Goal: Information Seeking & Learning: Learn about a topic

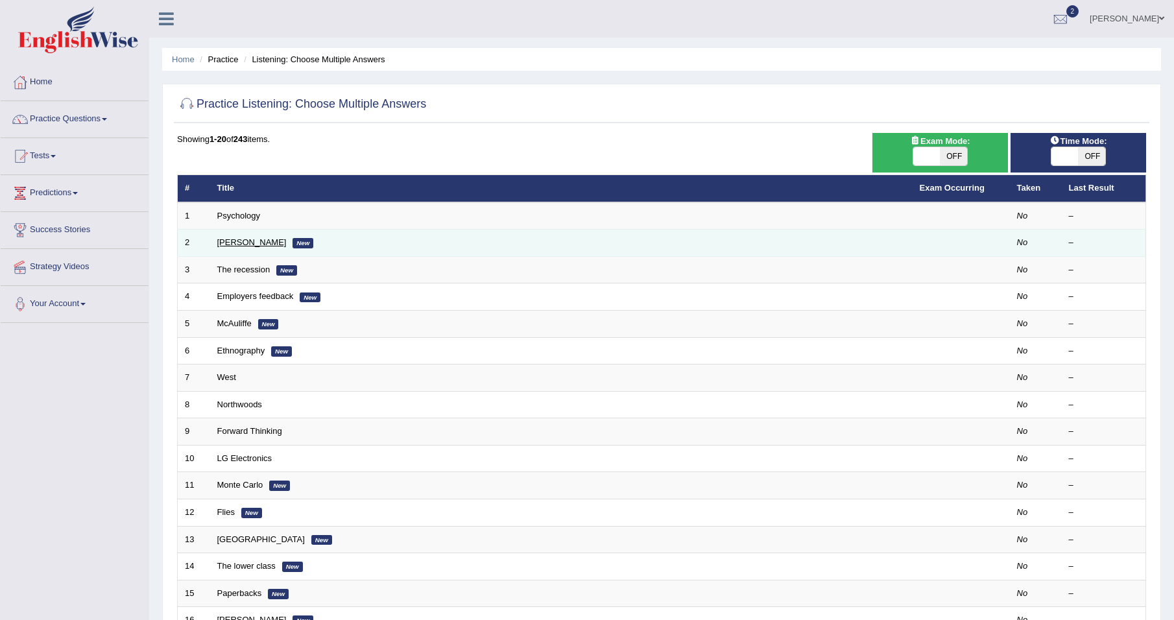
click at [226, 241] on link "Jodie" at bounding box center [251, 242] width 69 height 10
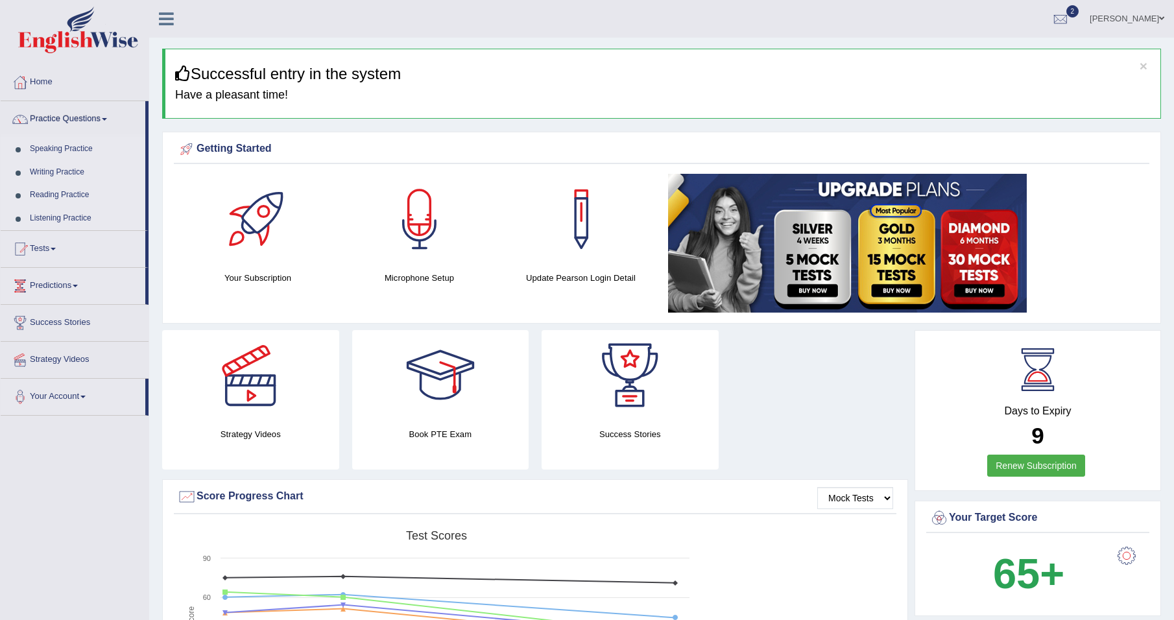
click at [88, 117] on link "Practice Questions" at bounding box center [73, 117] width 145 height 32
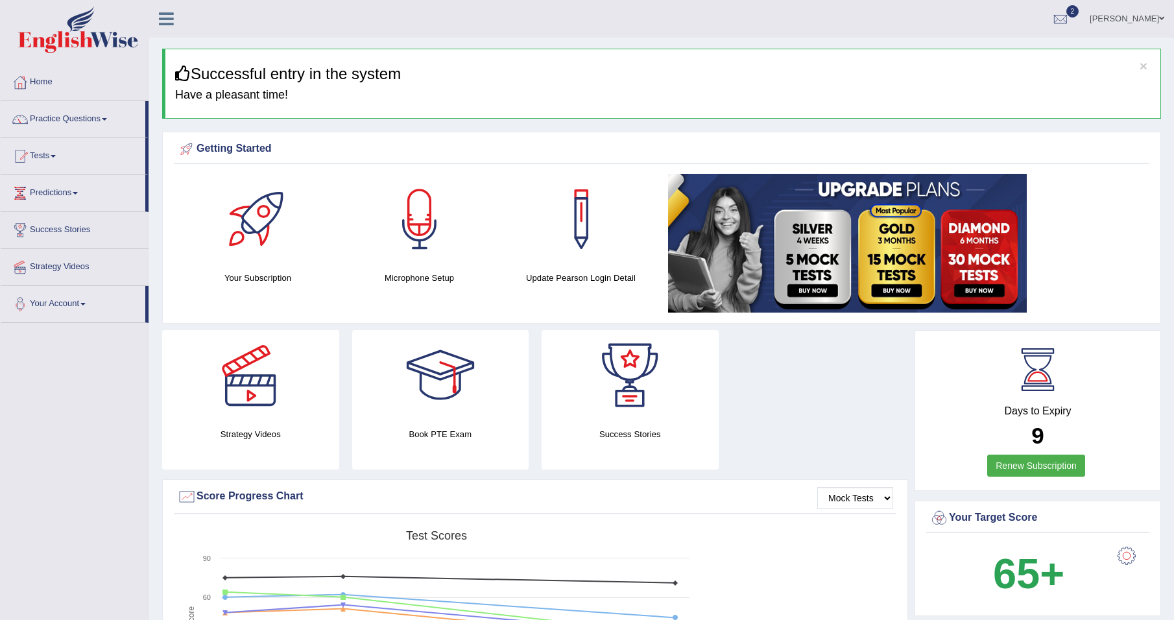
click at [88, 117] on link "Practice Questions" at bounding box center [73, 117] width 145 height 32
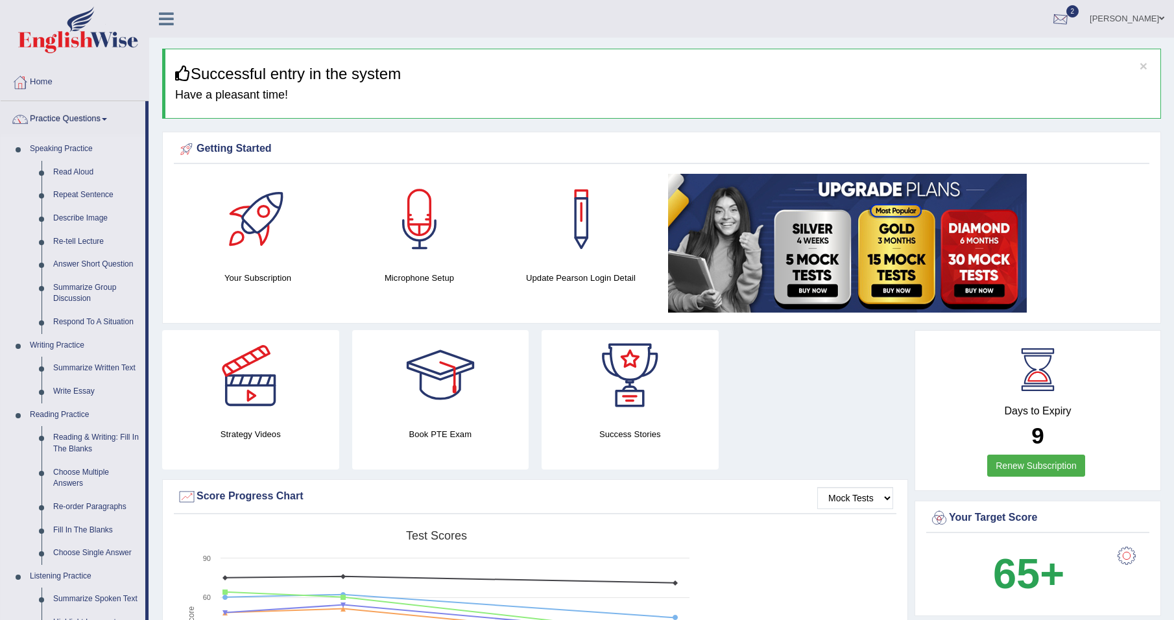
click at [1070, 13] on div at bounding box center [1060, 19] width 19 height 19
click at [969, 58] on link "EW3 Sep 6, 2025 Exam evaluated" at bounding box center [982, 58] width 179 height 27
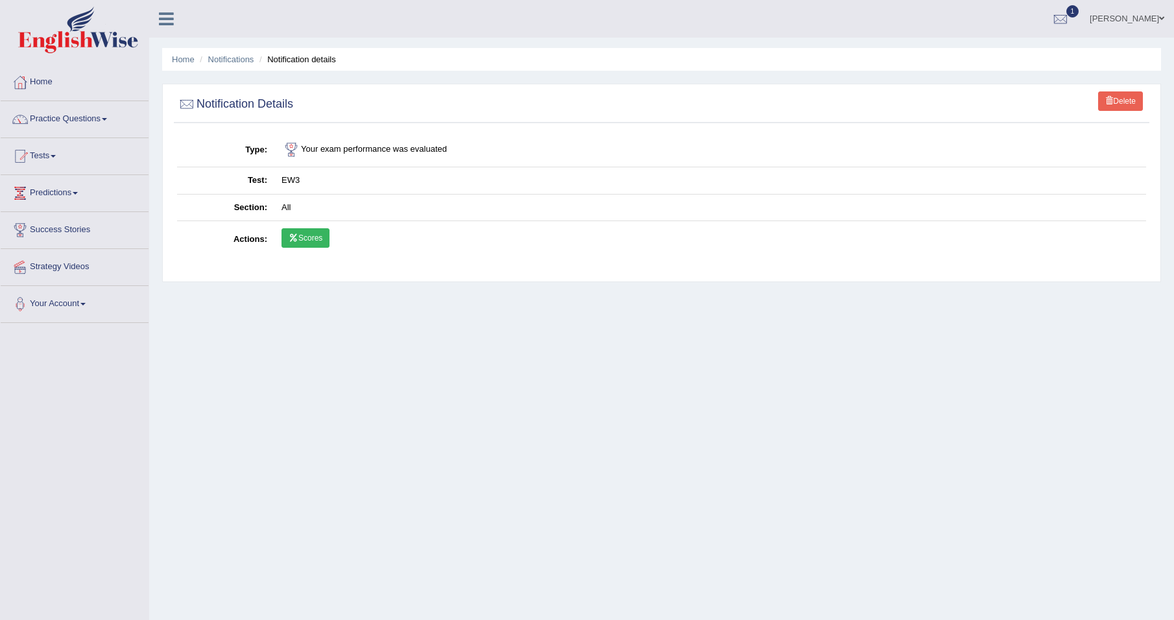
click at [293, 237] on icon at bounding box center [294, 238] width 10 height 8
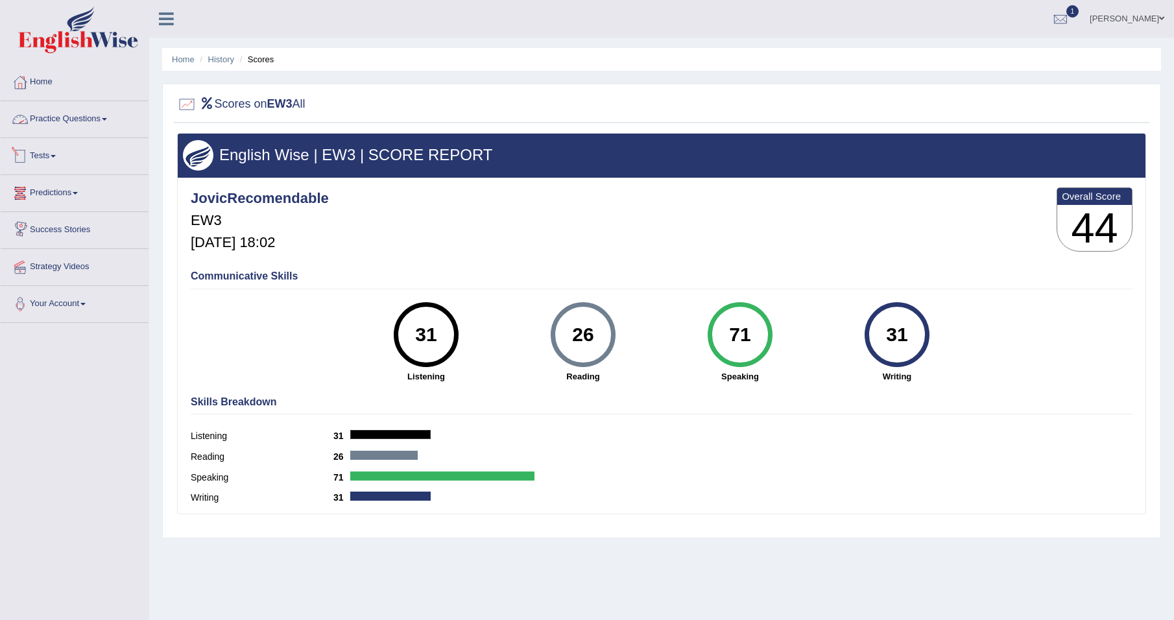
click at [45, 117] on link "Practice Questions" at bounding box center [75, 117] width 148 height 32
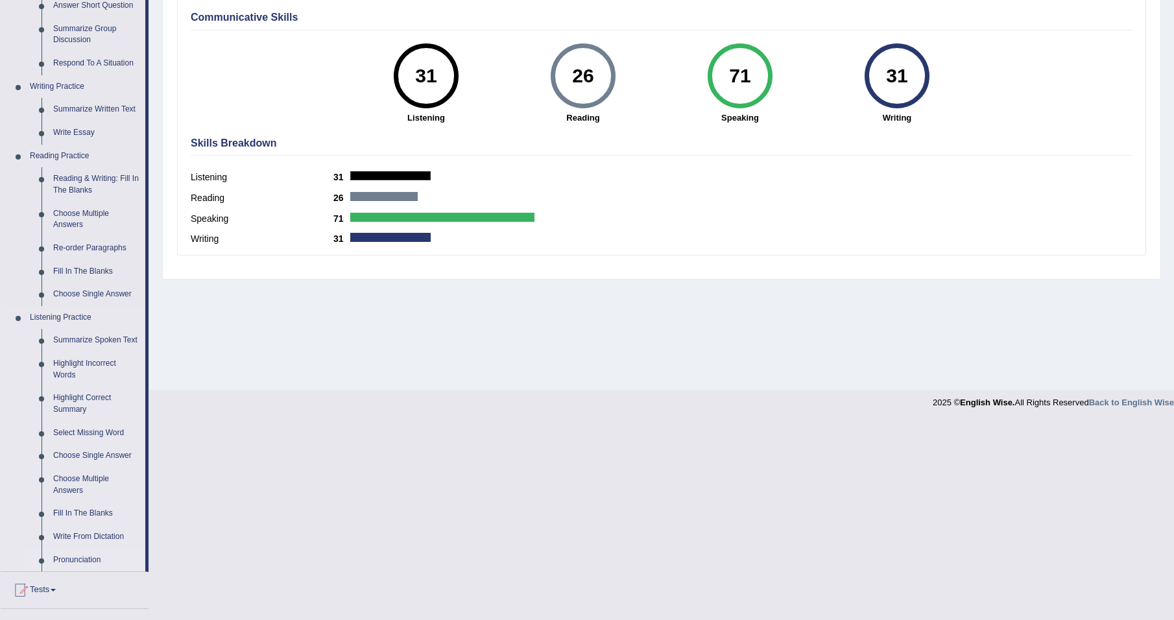
scroll to position [259, 0]
click at [91, 535] on link "Write From Dictation" at bounding box center [96, 536] width 98 height 23
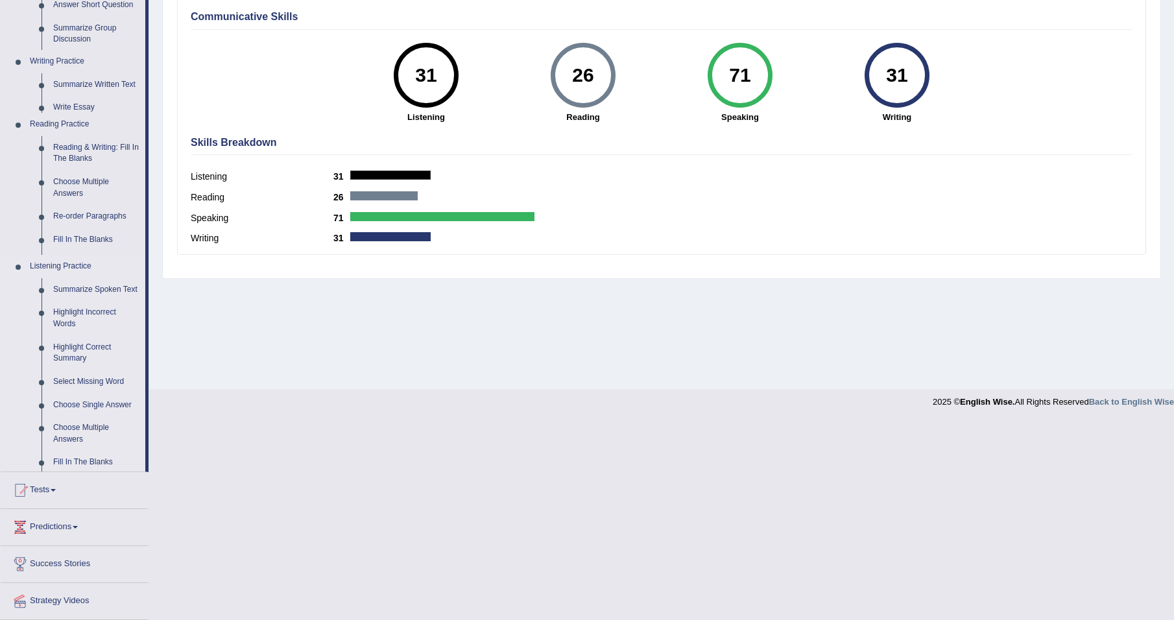
scroll to position [61, 0]
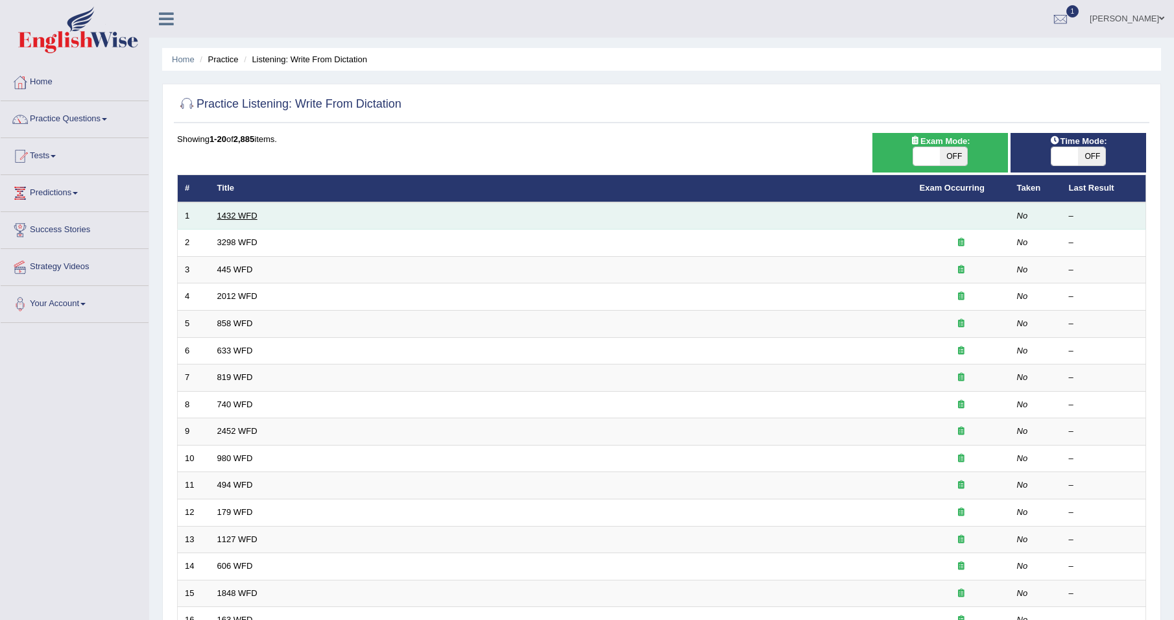
click at [231, 214] on link "1432 WFD" at bounding box center [237, 216] width 40 height 10
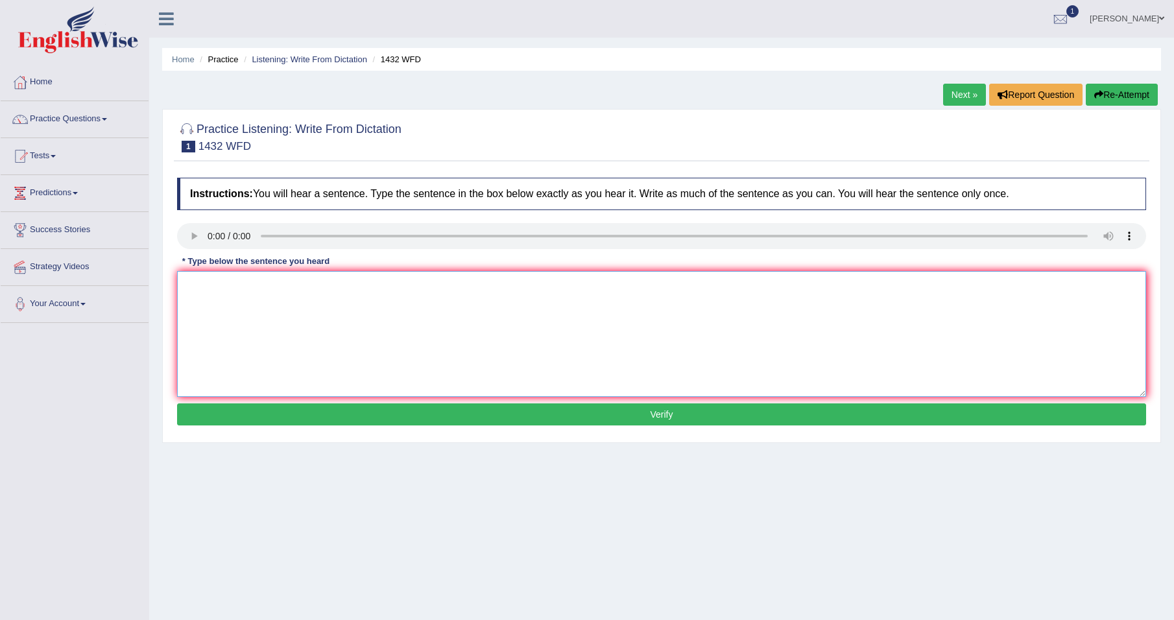
click at [215, 276] on textarea at bounding box center [661, 334] width 969 height 126
click at [248, 287] on textarea "More Physical Activity is more beneficial to your health" at bounding box center [661, 334] width 969 height 126
type textarea "More physical activity is more beneficial to your health"
click at [483, 411] on button "Verify" at bounding box center [661, 414] width 969 height 22
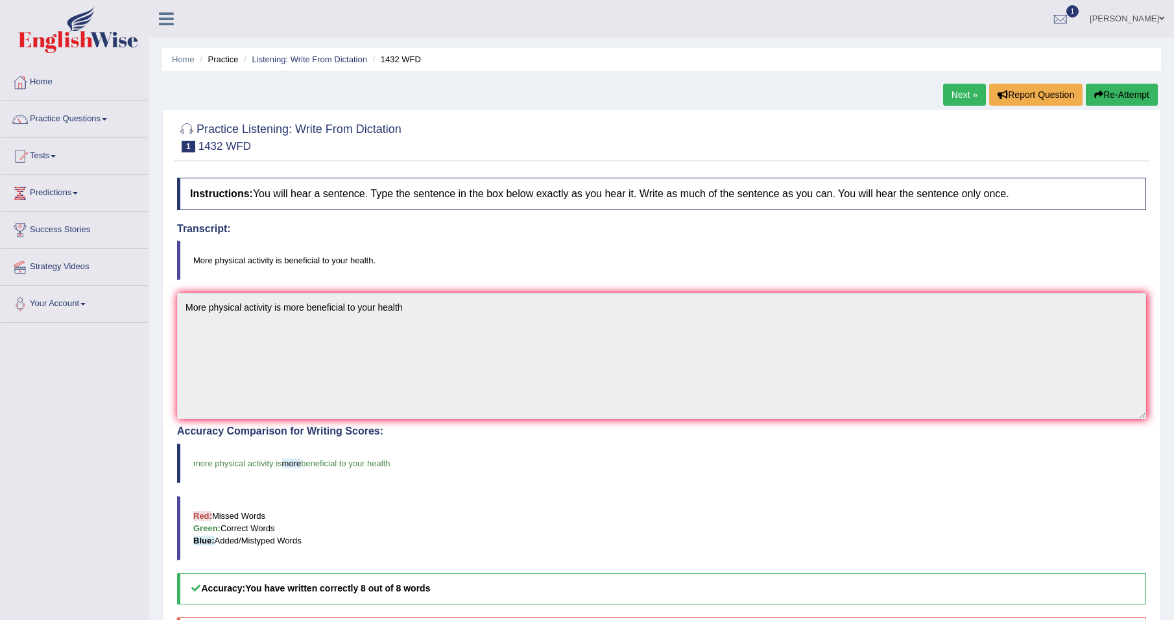
click at [957, 90] on link "Next »" at bounding box center [964, 95] width 43 height 22
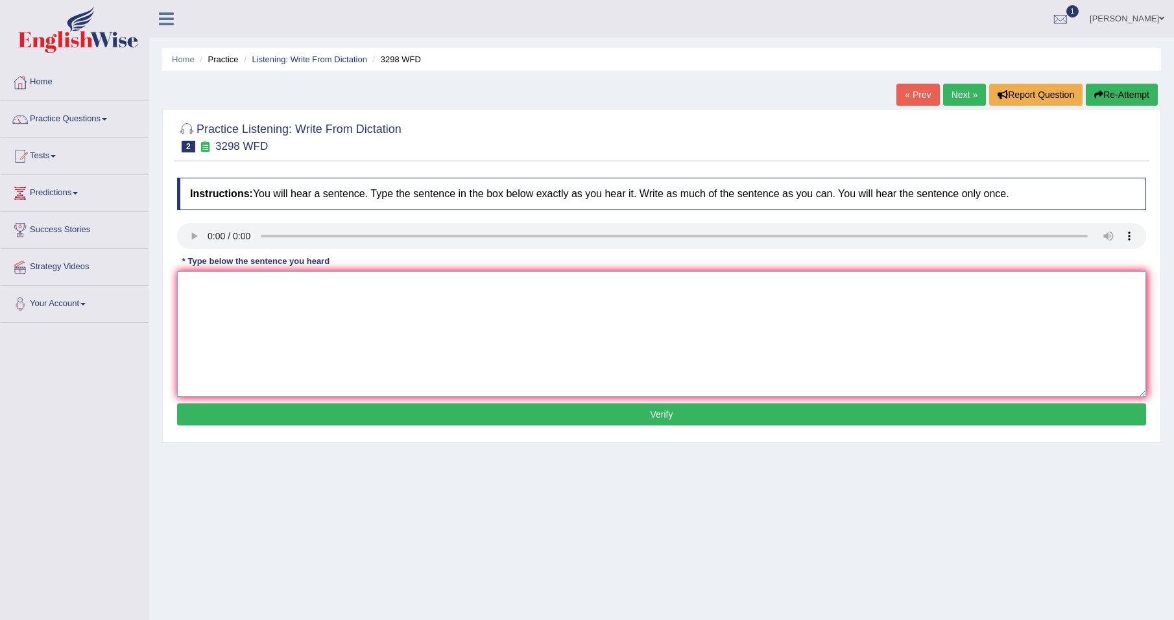
click at [229, 280] on textarea at bounding box center [661, 334] width 969 height 126
type textarea "Animal behavior appears"
click at [291, 285] on textarea "Animal behavior appears" at bounding box center [661, 334] width 969 height 126
click at [398, 283] on textarea "Animal behavior appears to contan both similar" at bounding box center [661, 334] width 969 height 126
click at [512, 287] on textarea "Animal behavior appears to contan both similar and disticnt aspects to that" at bounding box center [661, 334] width 969 height 126
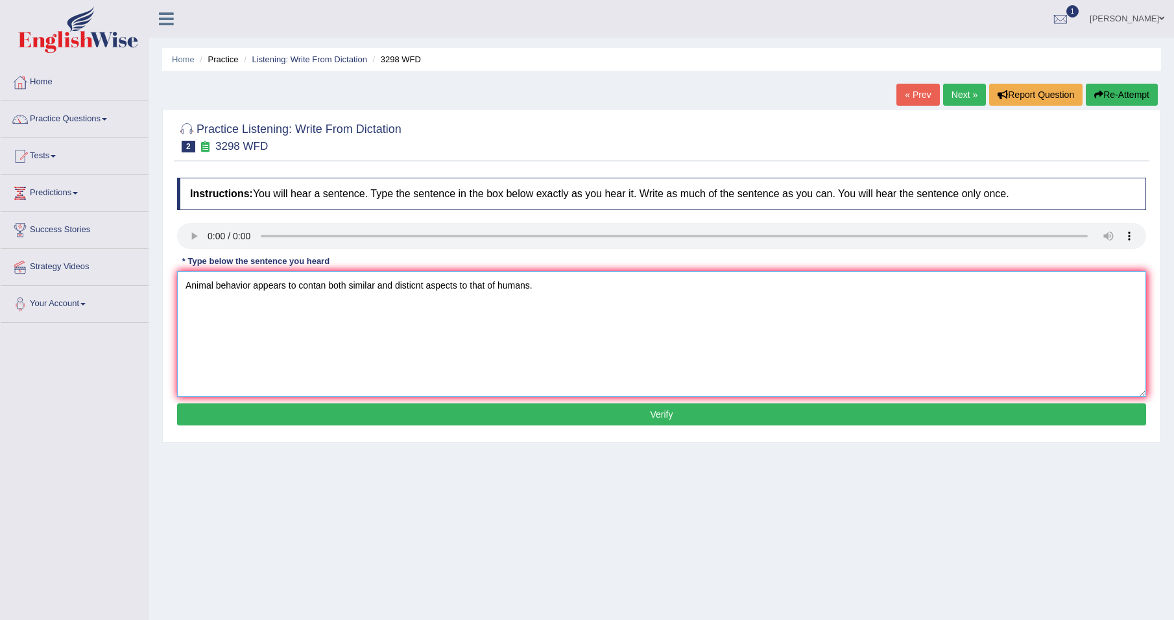
type textarea "Animal behavior appears to contan both similar and disticnt aspects to that of …"
click at [429, 409] on button "Verify" at bounding box center [661, 414] width 969 height 22
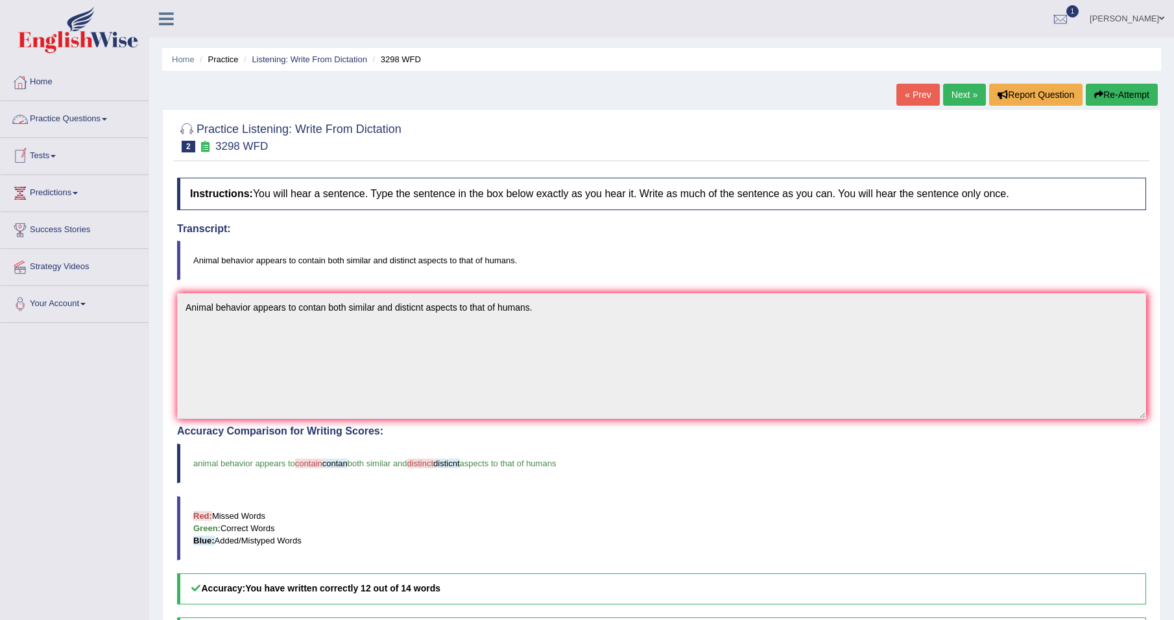
click at [95, 121] on link "Practice Questions" at bounding box center [75, 117] width 148 height 32
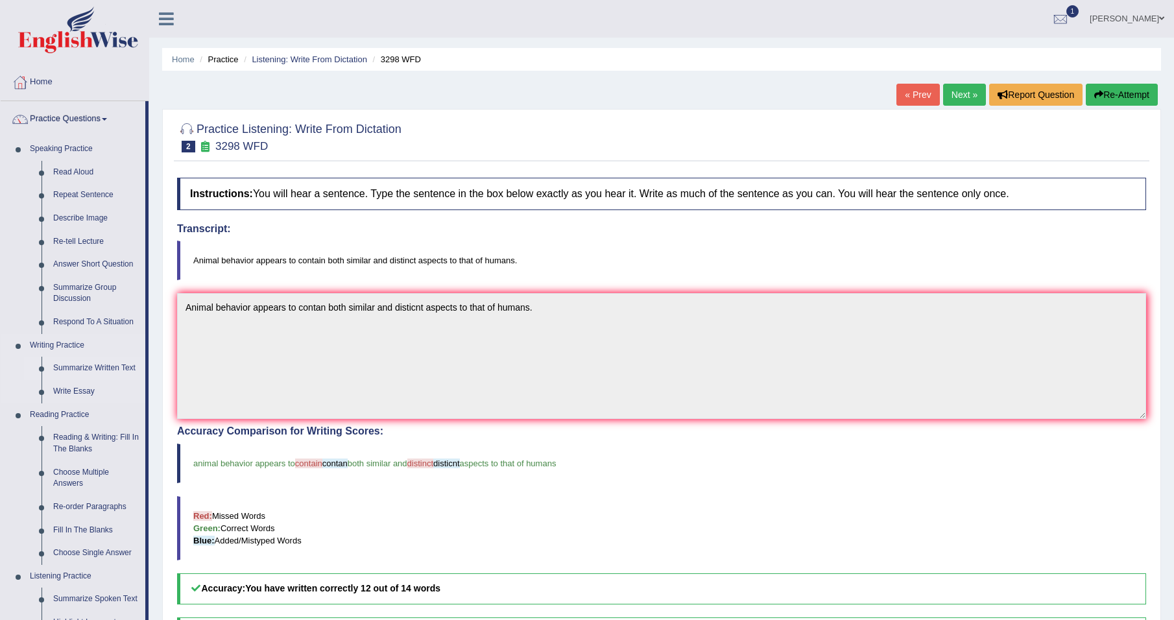
click at [95, 366] on link "Summarize Written Text" at bounding box center [96, 368] width 98 height 23
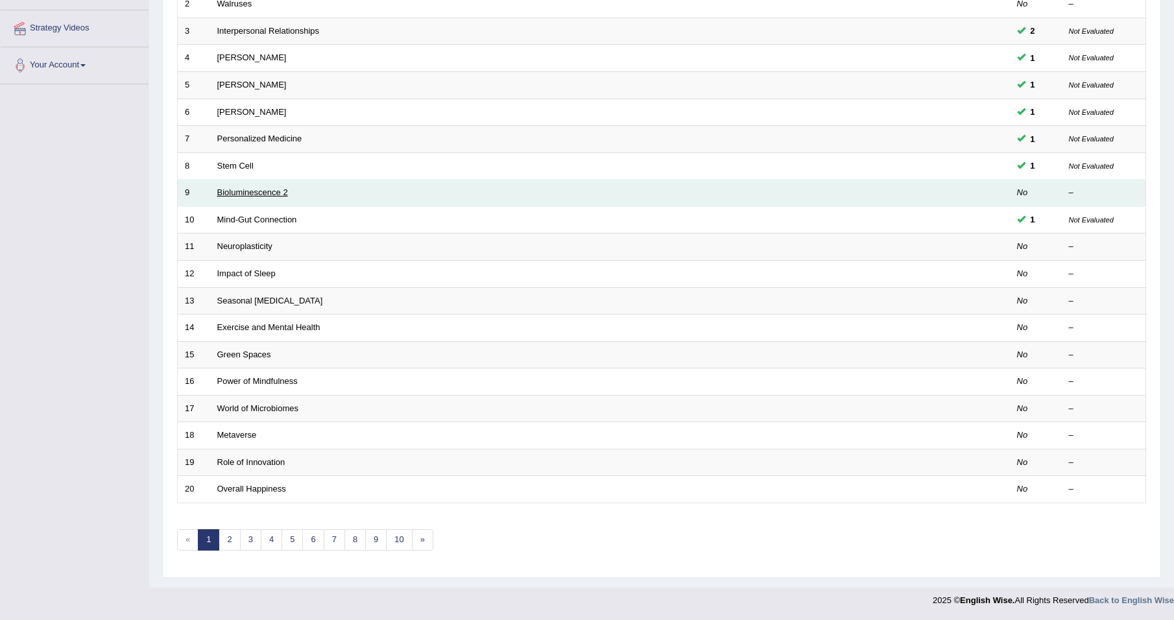
click at [252, 193] on link "Bioluminescence 2" at bounding box center [252, 192] width 71 height 10
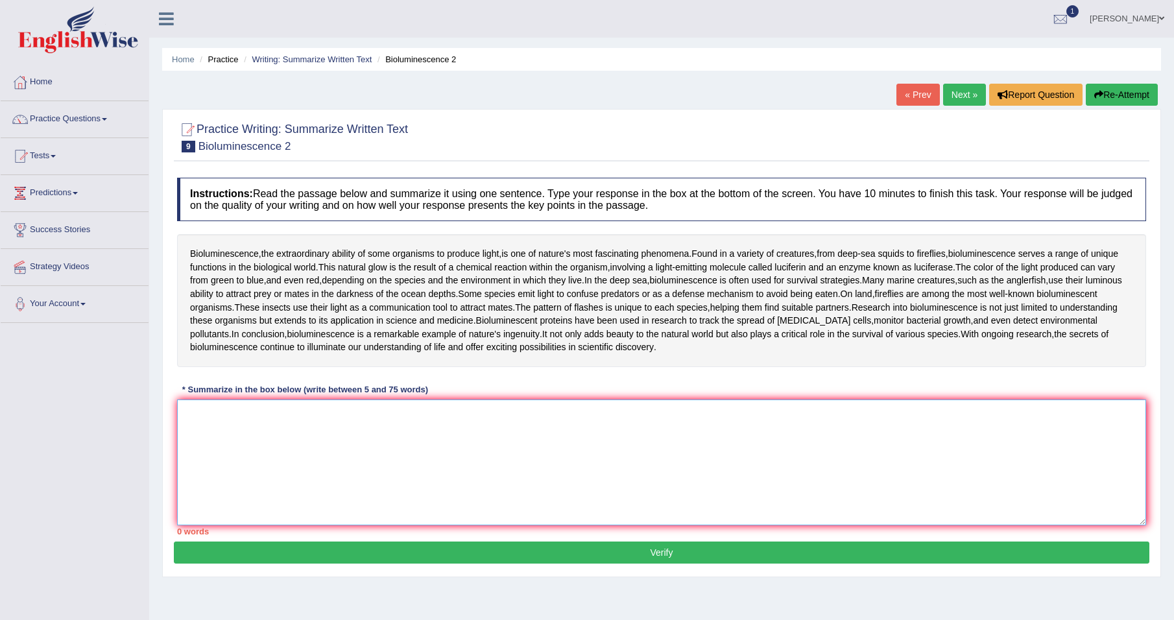
drag, startPoint x: 303, startPoint y: 437, endPoint x: 640, endPoint y: 476, distance: 339.5
click at [331, 437] on textarea at bounding box center [661, 463] width 969 height 126
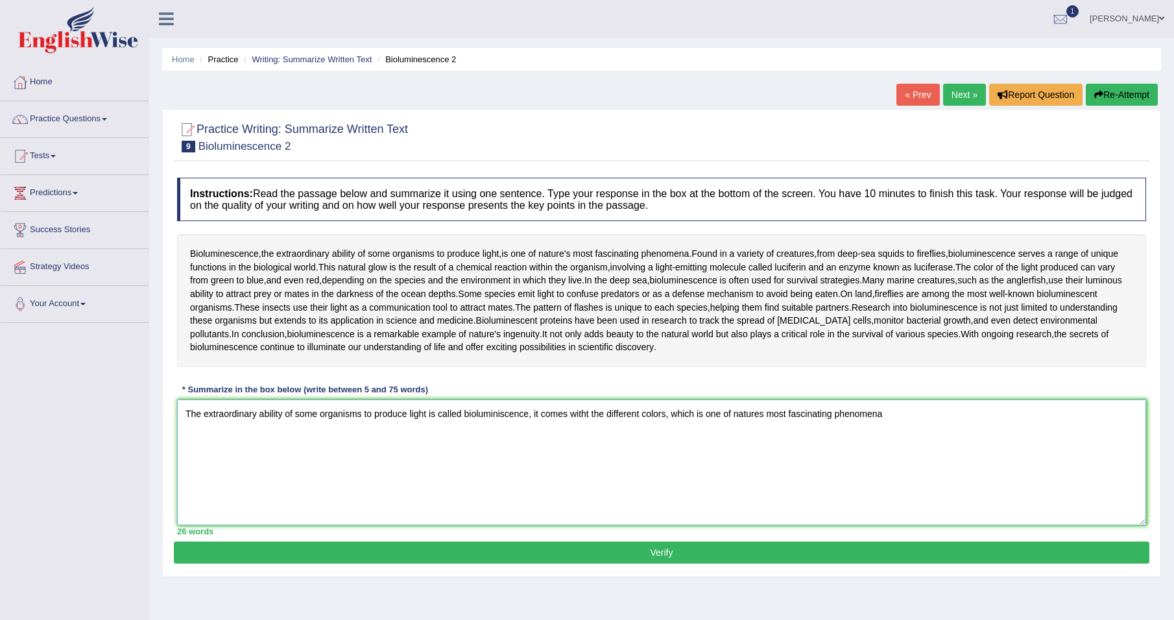
click at [908, 417] on textarea "The extraordinary ability of some organisms to produce light is called biolumin…" at bounding box center [661, 463] width 969 height 126
click at [712, 415] on textarea "The extraordinary ability of some organisms to produce light is called biolumin…" at bounding box center [661, 463] width 969 height 126
click at [735, 448] on textarea "The extraordinary ability of some organisms to produce light is called biolumin…" at bounding box center [661, 463] width 969 height 126
type textarea "The extraordinary ability of some organisms to produce light is called biolumin…"
click at [625, 547] on button "Verify" at bounding box center [662, 553] width 976 height 22
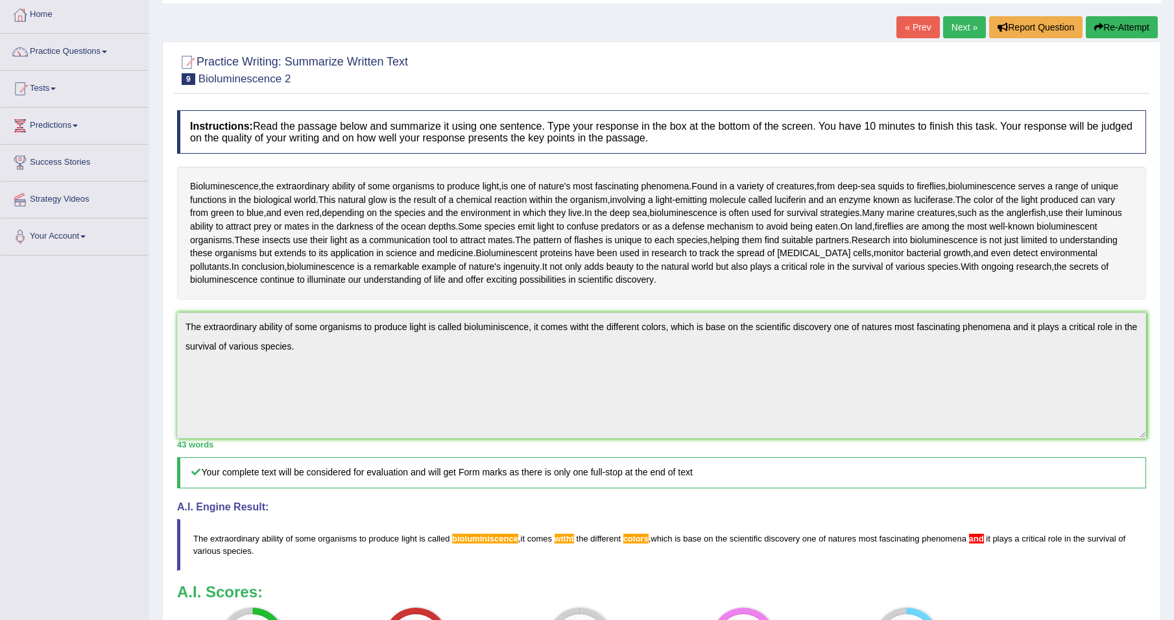
scroll to position [65, 0]
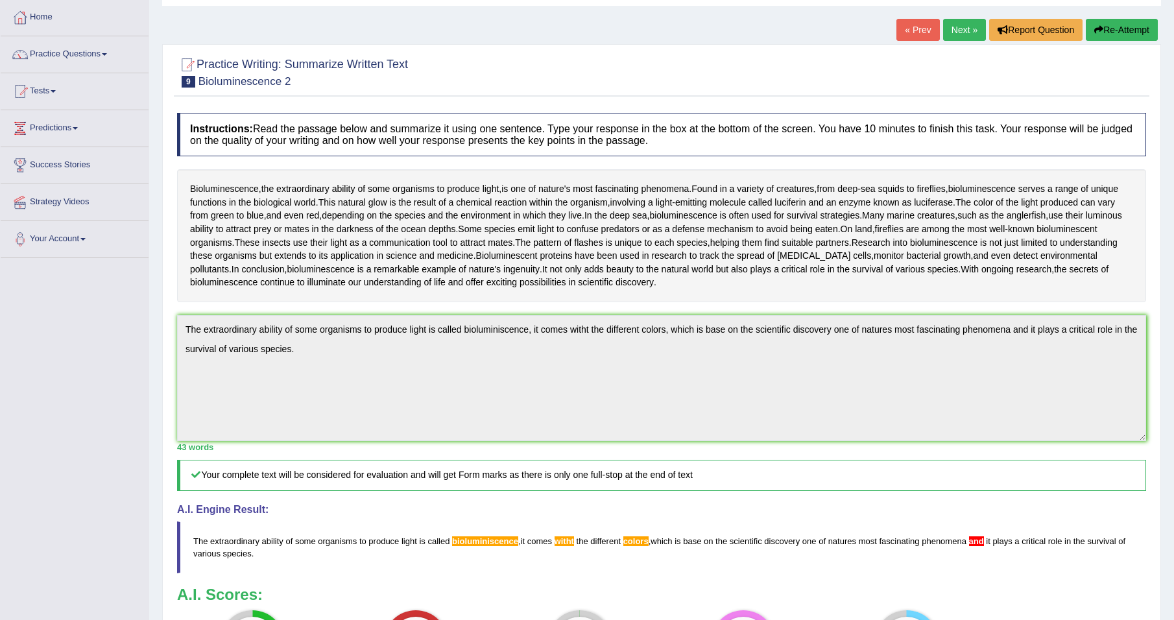
click at [958, 29] on link "Next »" at bounding box center [964, 30] width 43 height 22
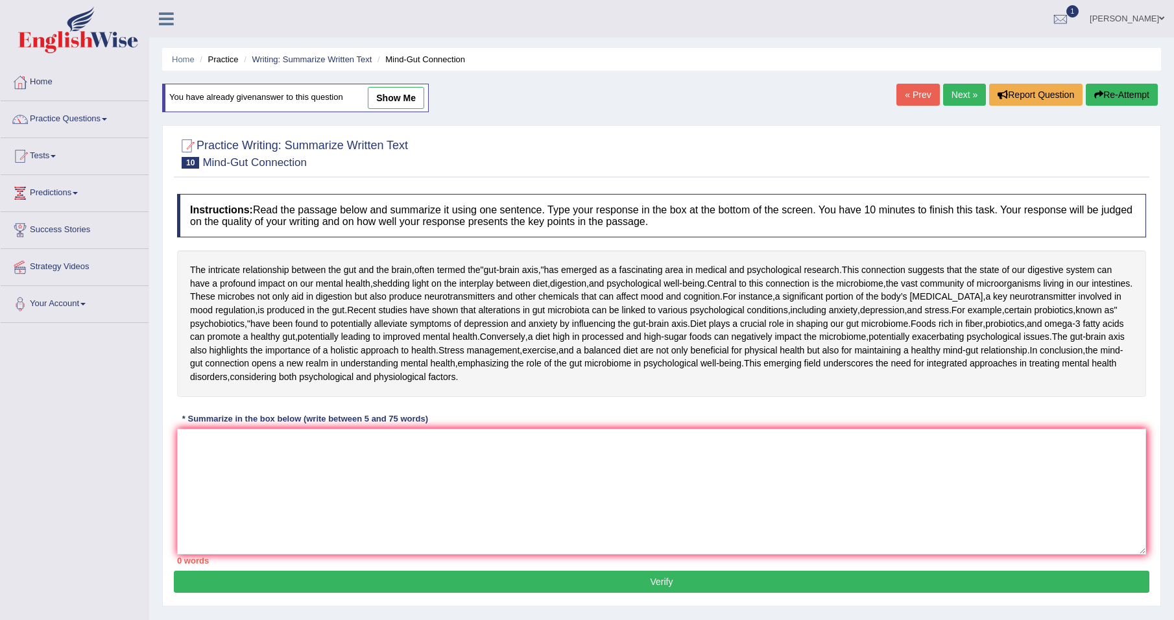
click at [954, 93] on link "Next »" at bounding box center [964, 95] width 43 height 22
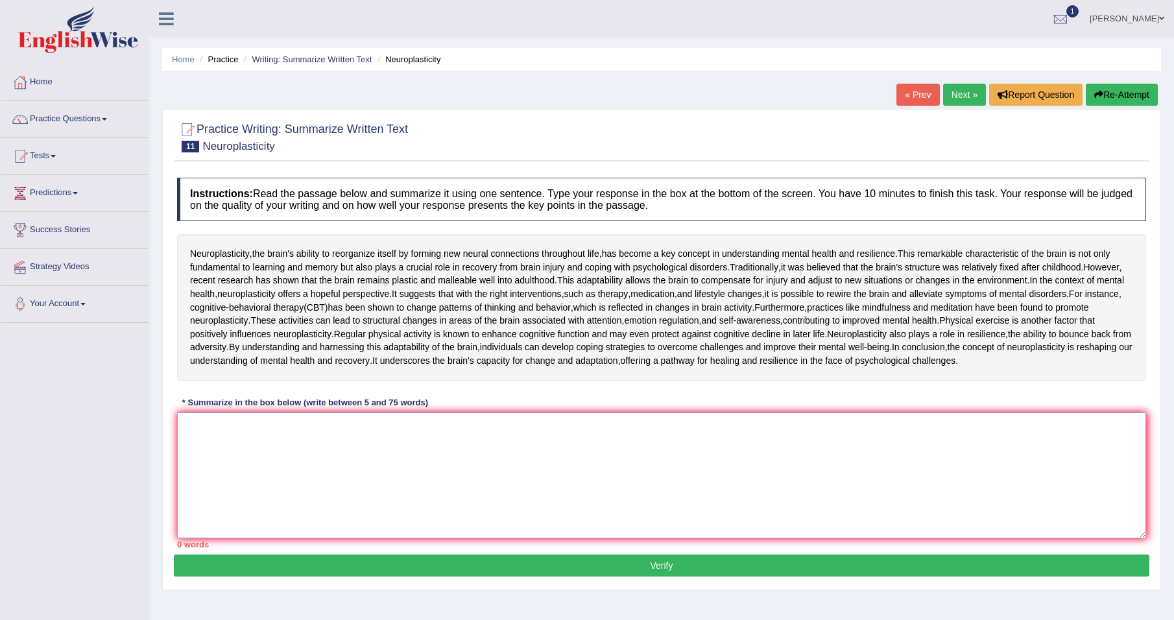
click at [313, 538] on textarea at bounding box center [661, 476] width 969 height 126
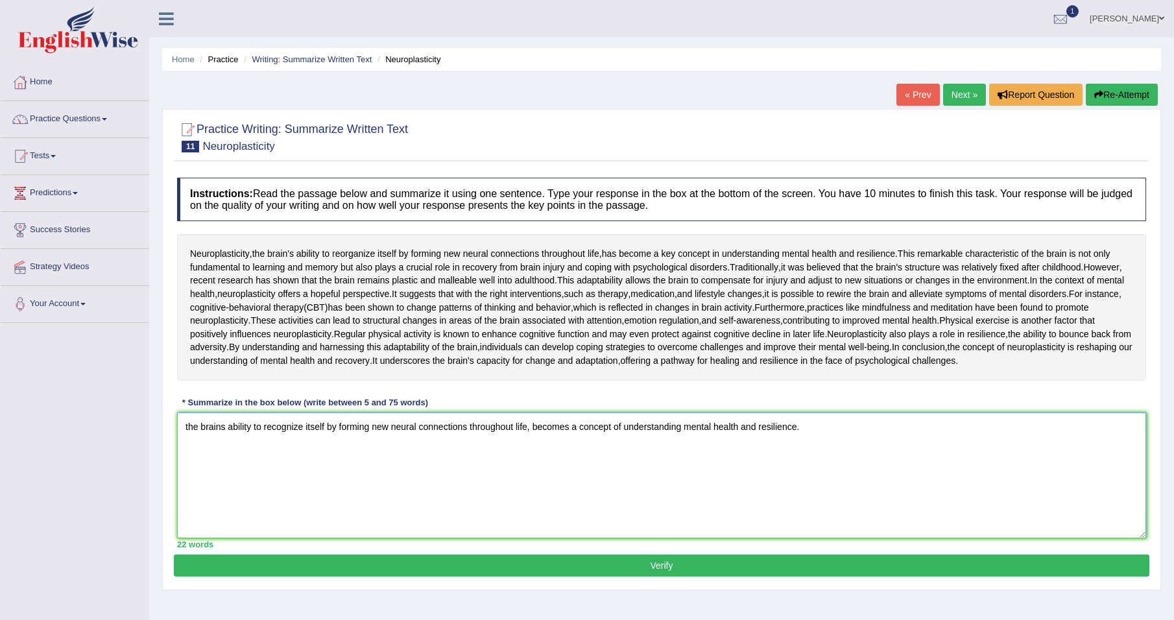
drag, startPoint x: 189, startPoint y: 564, endPoint x: 206, endPoint y: 562, distance: 17.1
click at [189, 538] on textarea "the brains ability to recognize itself by forming new neural connections throug…" at bounding box center [661, 476] width 969 height 126
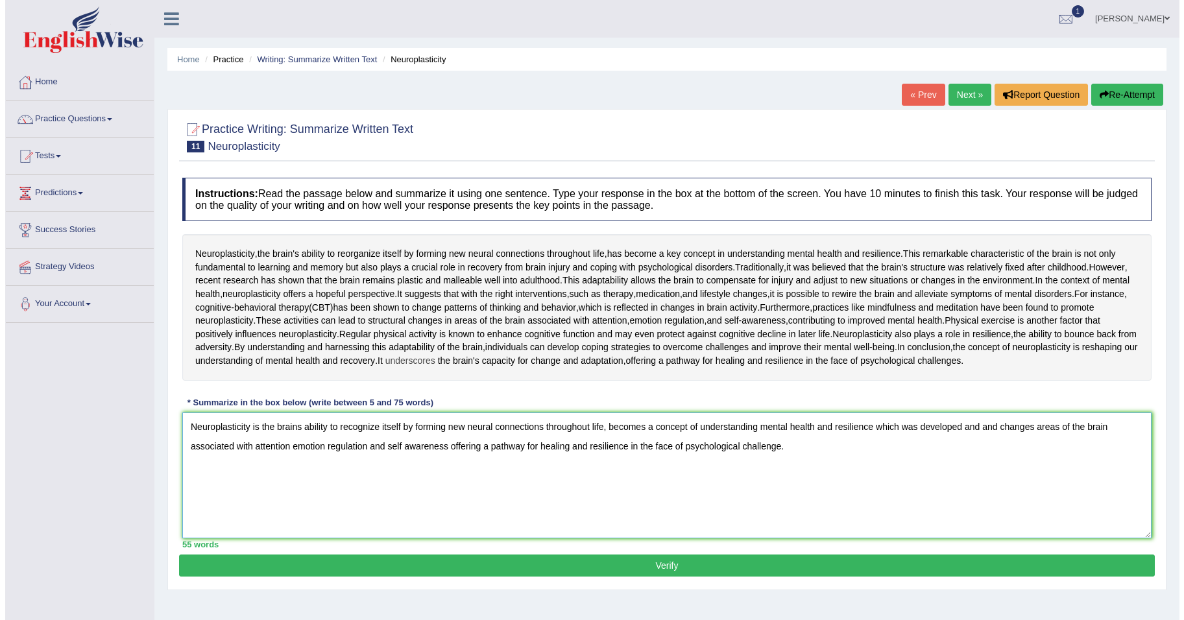
scroll to position [130, 0]
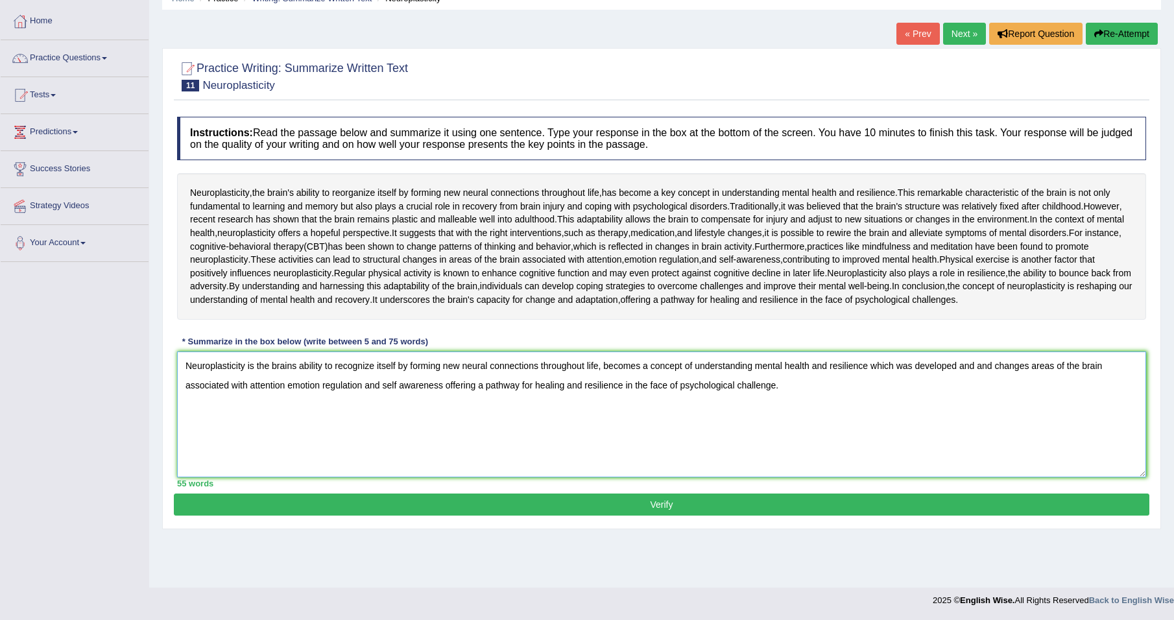
type textarea "Neuroplasticity is the brains ability to recognize itself by forming new neural…"
click at [821, 516] on button "Verify" at bounding box center [662, 505] width 976 height 22
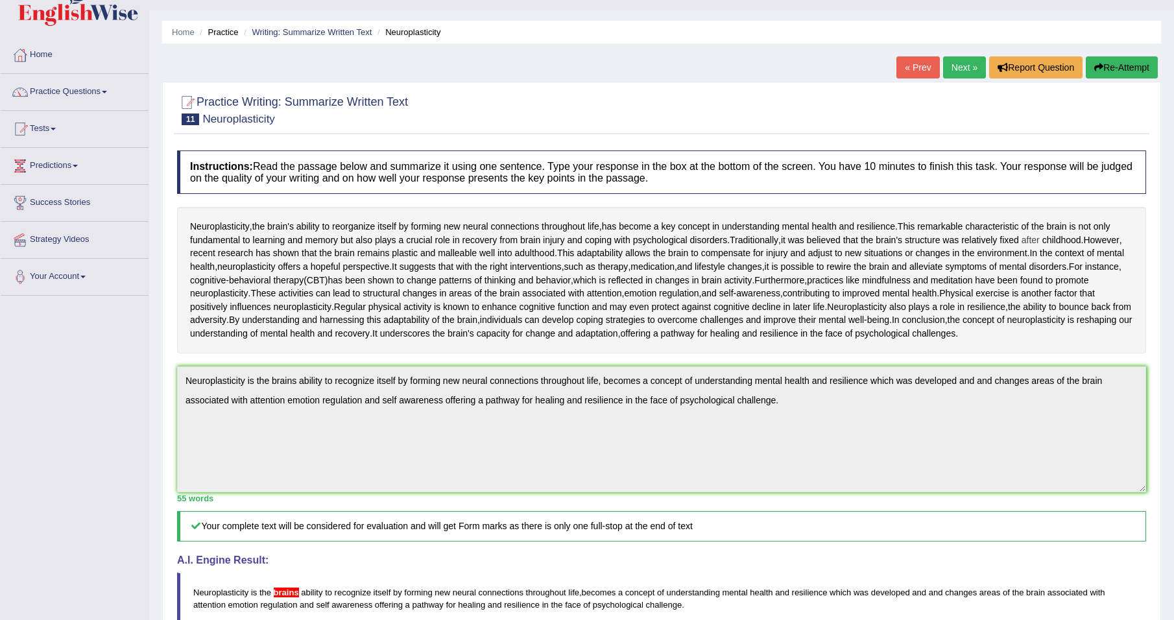
scroll to position [22, 0]
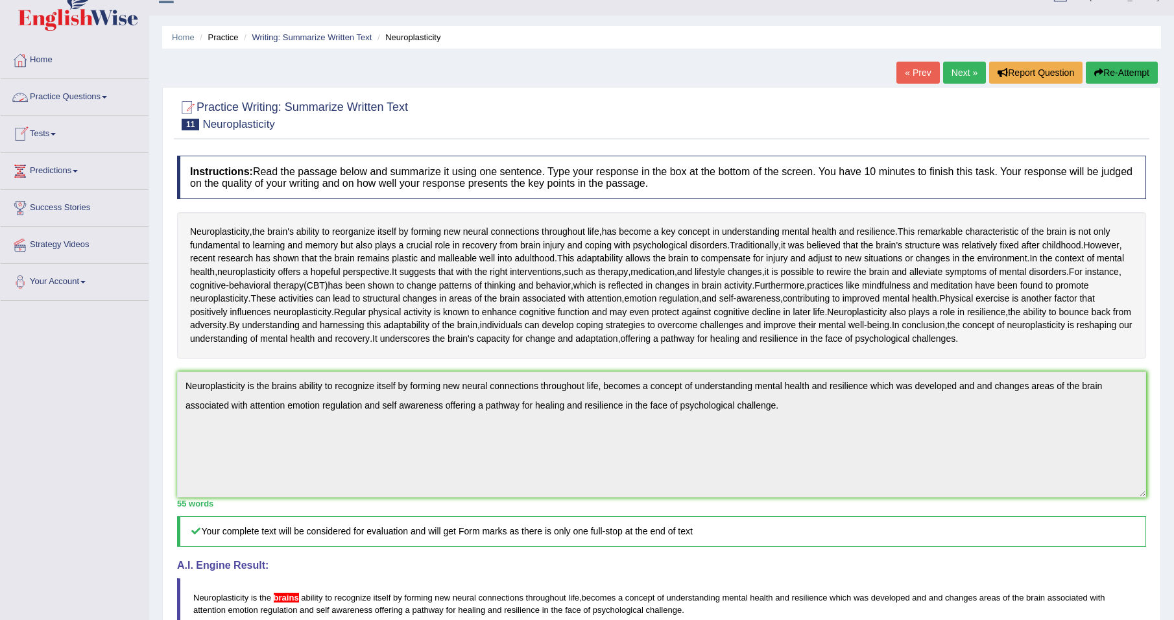
click at [60, 131] on link "Tests" at bounding box center [75, 132] width 148 height 32
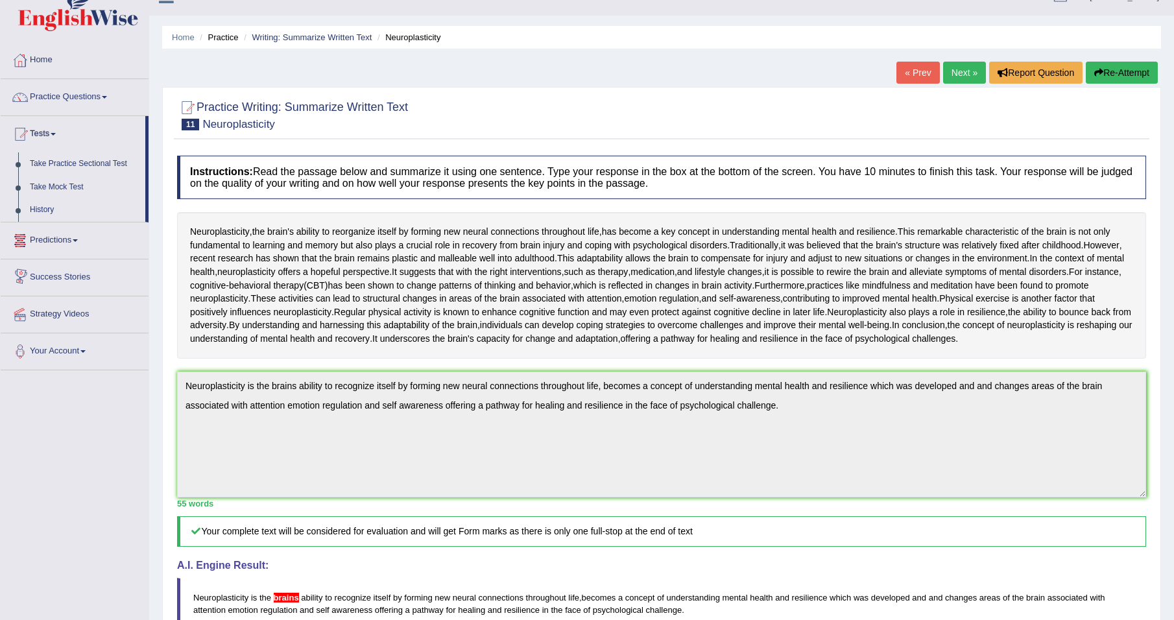
click at [73, 245] on link "Predictions" at bounding box center [75, 238] width 148 height 32
click at [82, 99] on link "Practice Questions" at bounding box center [75, 95] width 148 height 32
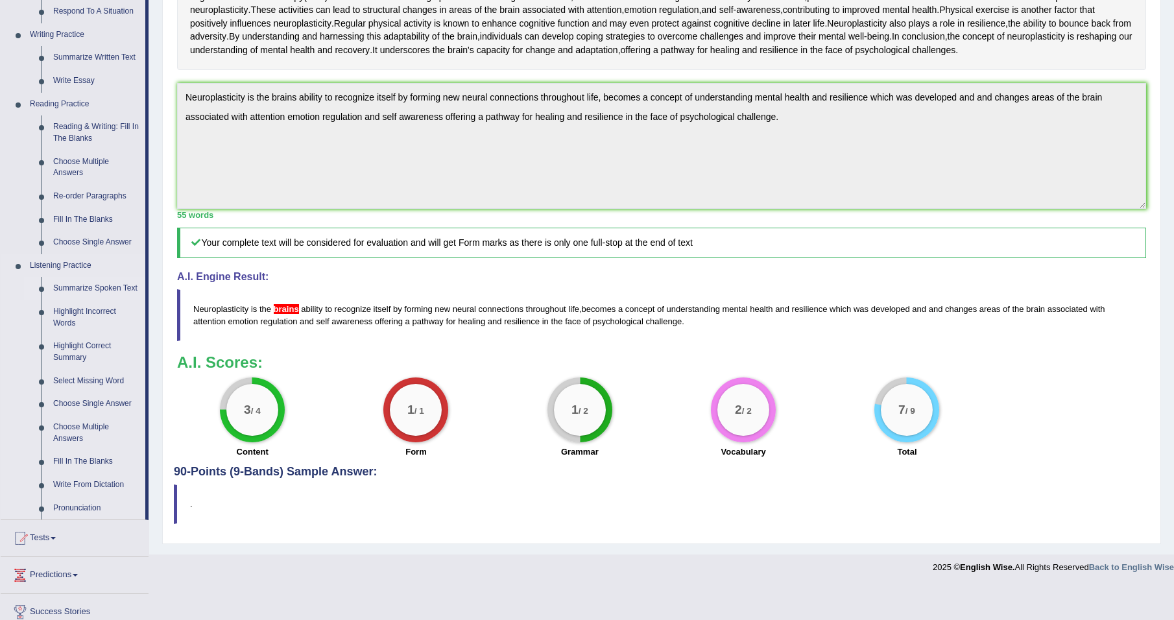
scroll to position [346, 0]
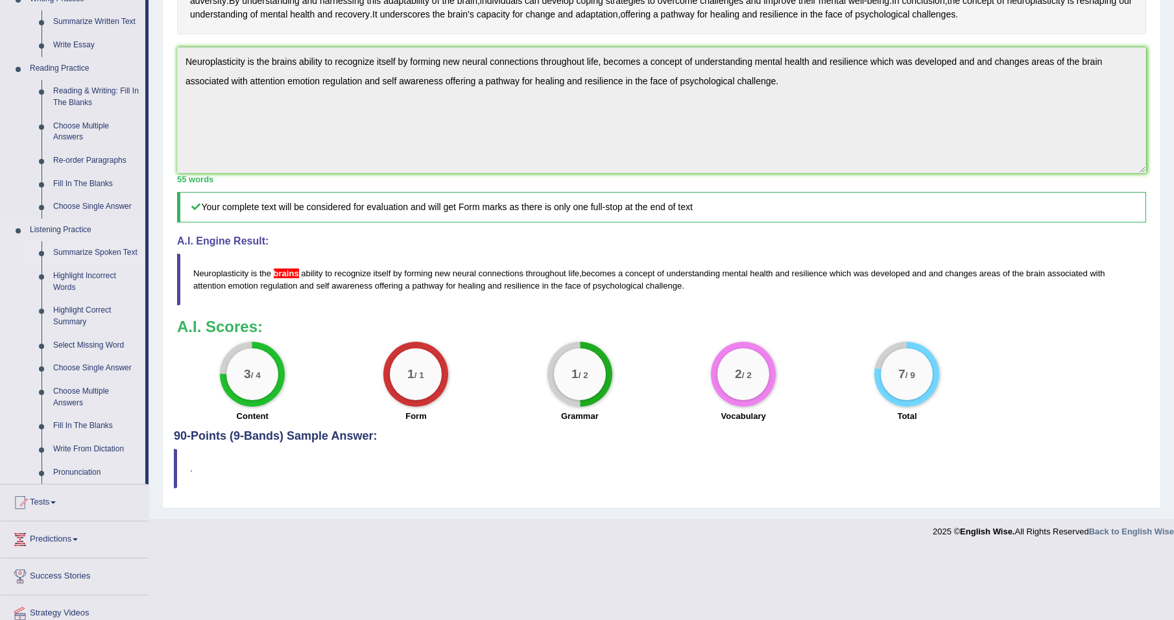
click at [97, 251] on link "Summarize Spoken Text" at bounding box center [96, 252] width 98 height 23
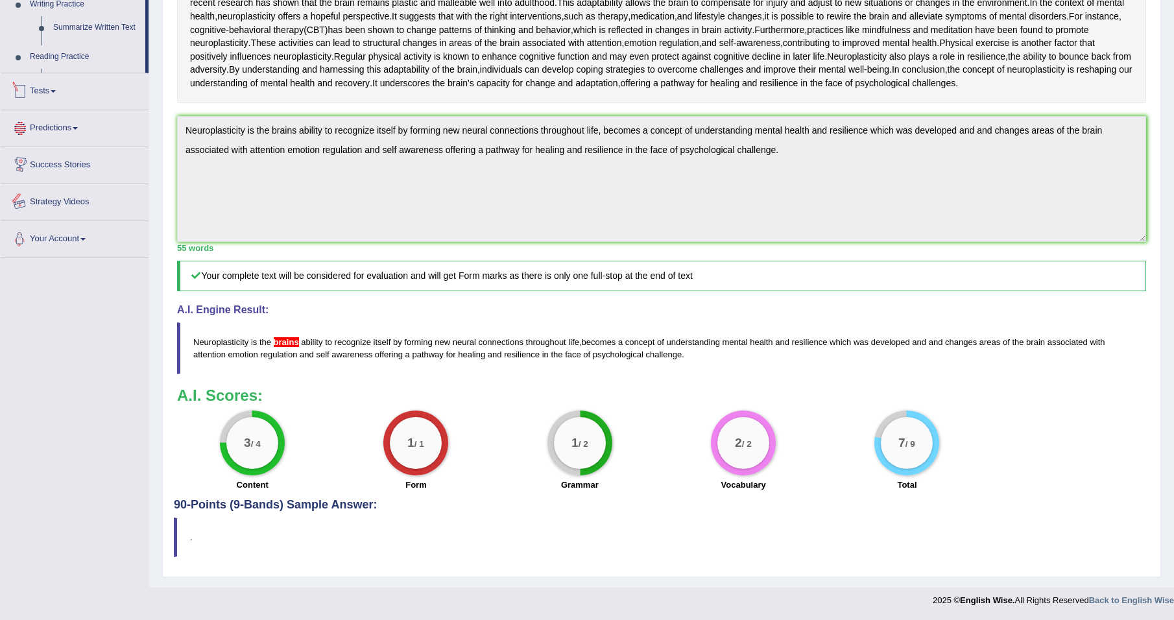
scroll to position [411, 0]
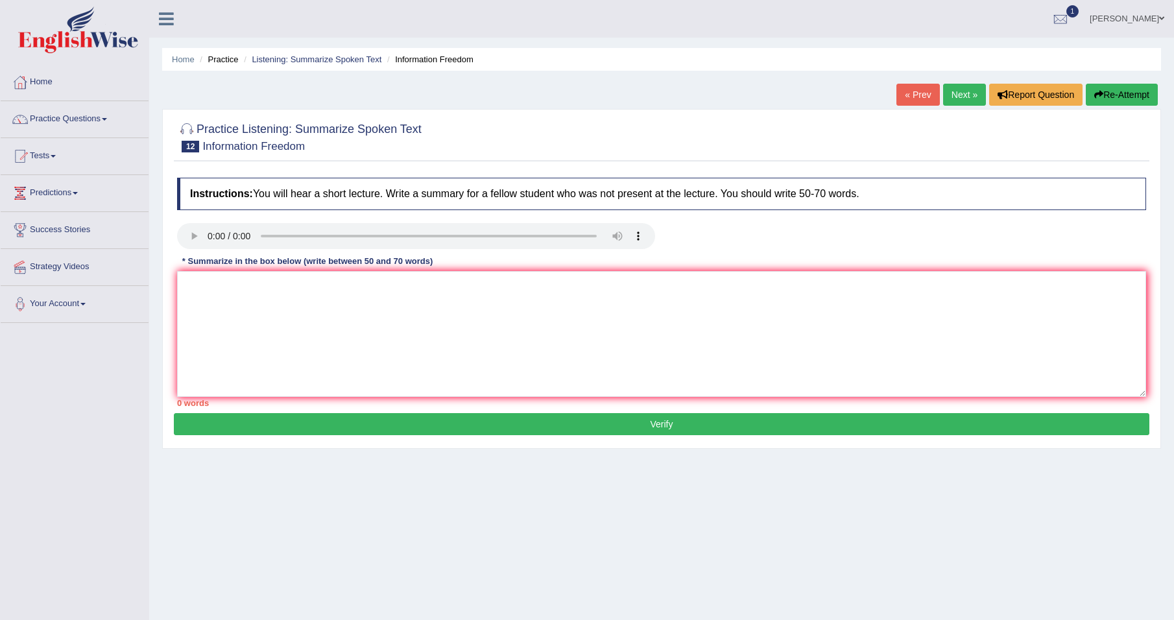
drag, startPoint x: 883, startPoint y: 409, endPoint x: 922, endPoint y: 426, distance: 42.7
click at [883, 409] on div "0 words" at bounding box center [661, 403] width 969 height 12
click at [272, 311] on textarea at bounding box center [661, 334] width 969 height 126
click at [365, 315] on textarea at bounding box center [661, 334] width 969 height 126
click at [93, 121] on link "Practice Questions" at bounding box center [75, 117] width 148 height 32
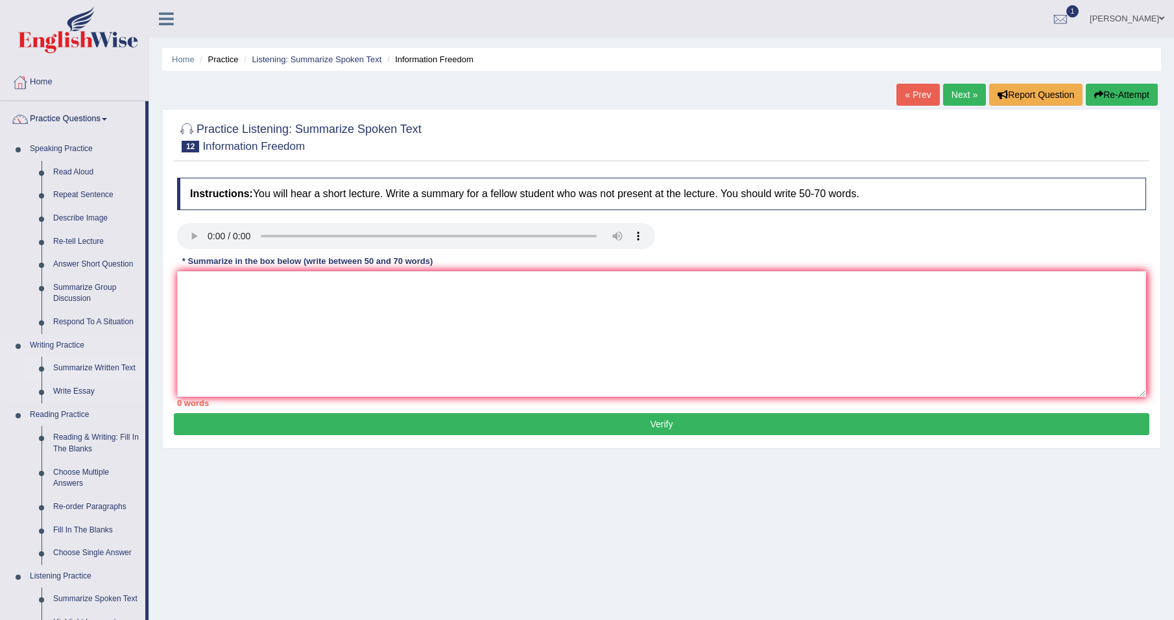
click at [106, 366] on link "Summarize Written Text" at bounding box center [96, 368] width 98 height 23
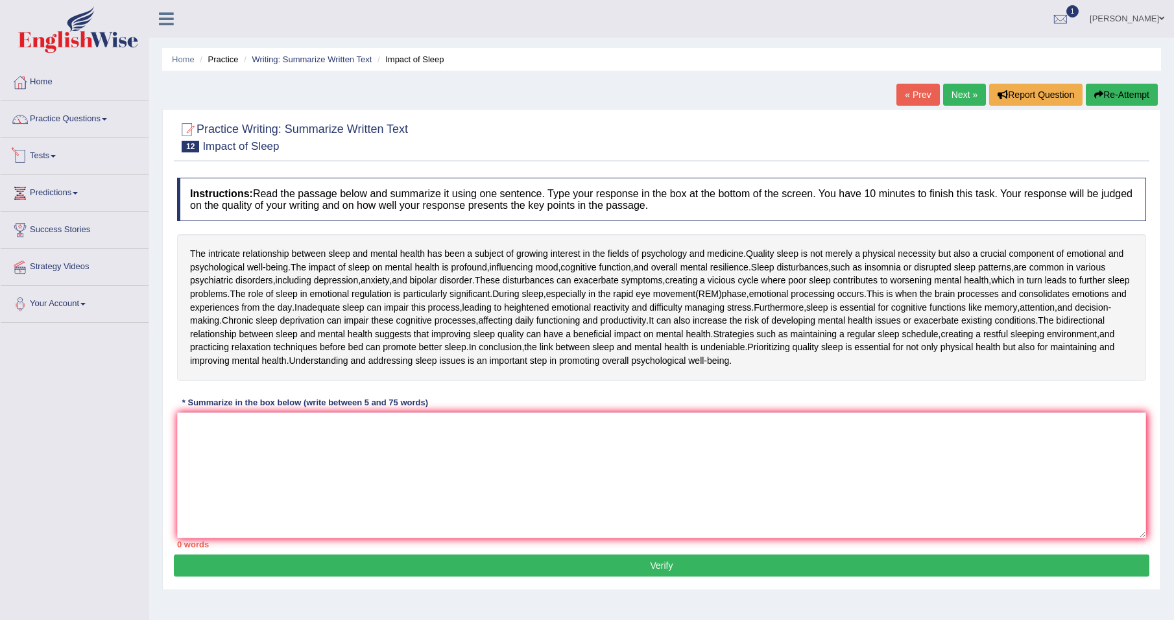
click at [86, 124] on link "Practice Questions" at bounding box center [75, 117] width 148 height 32
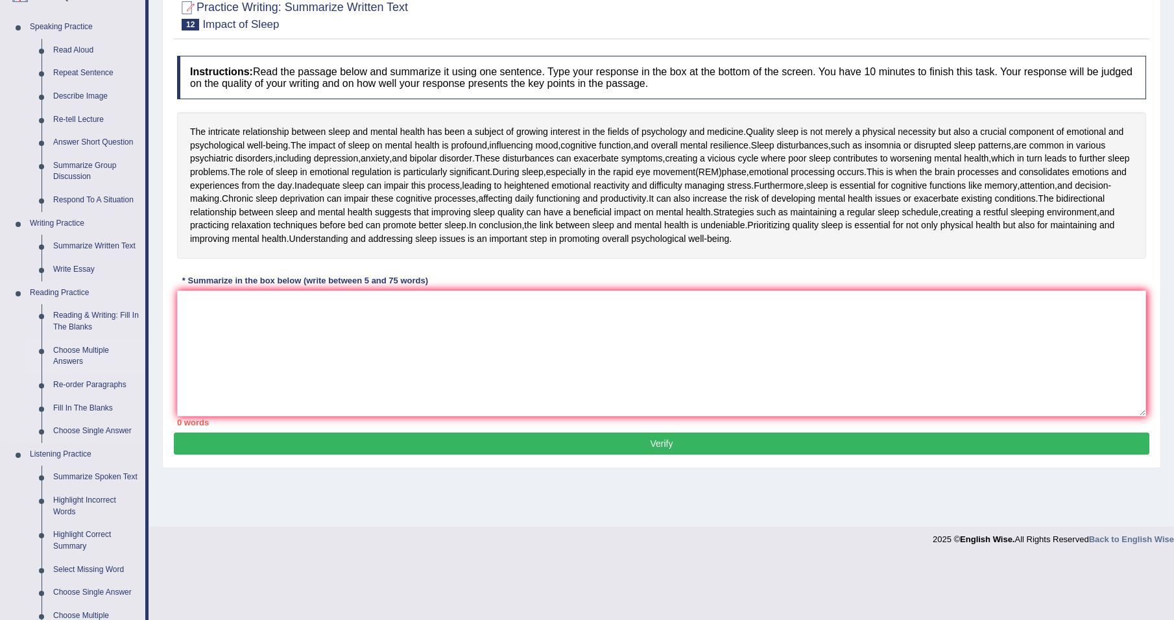
scroll to position [130, 0]
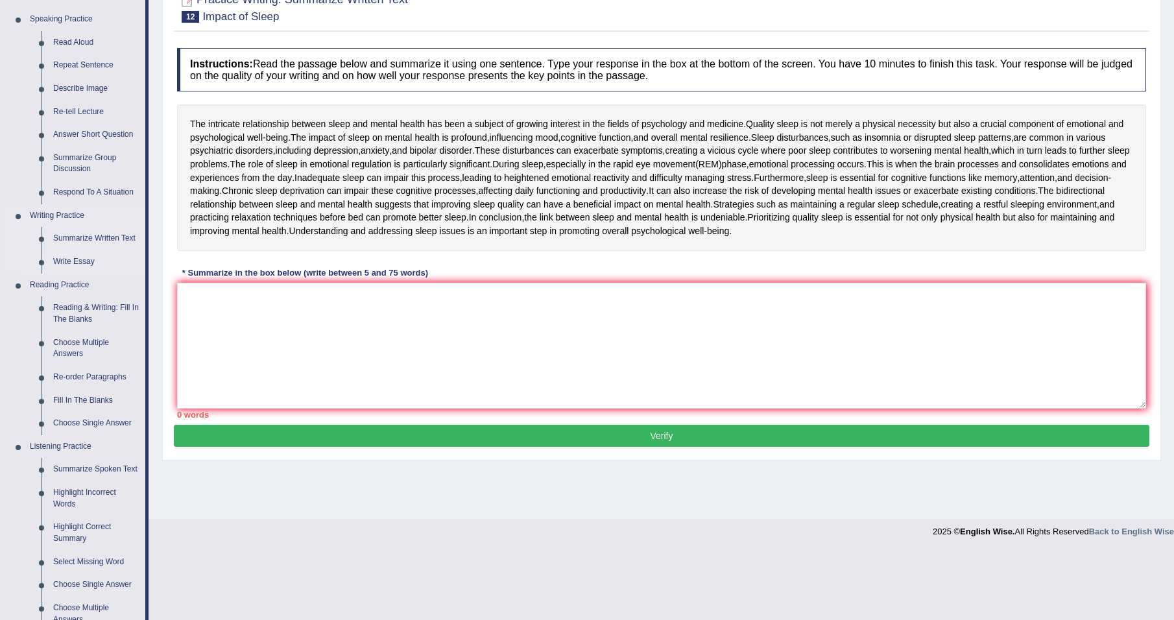
click at [84, 261] on link "Write Essay" at bounding box center [96, 261] width 98 height 23
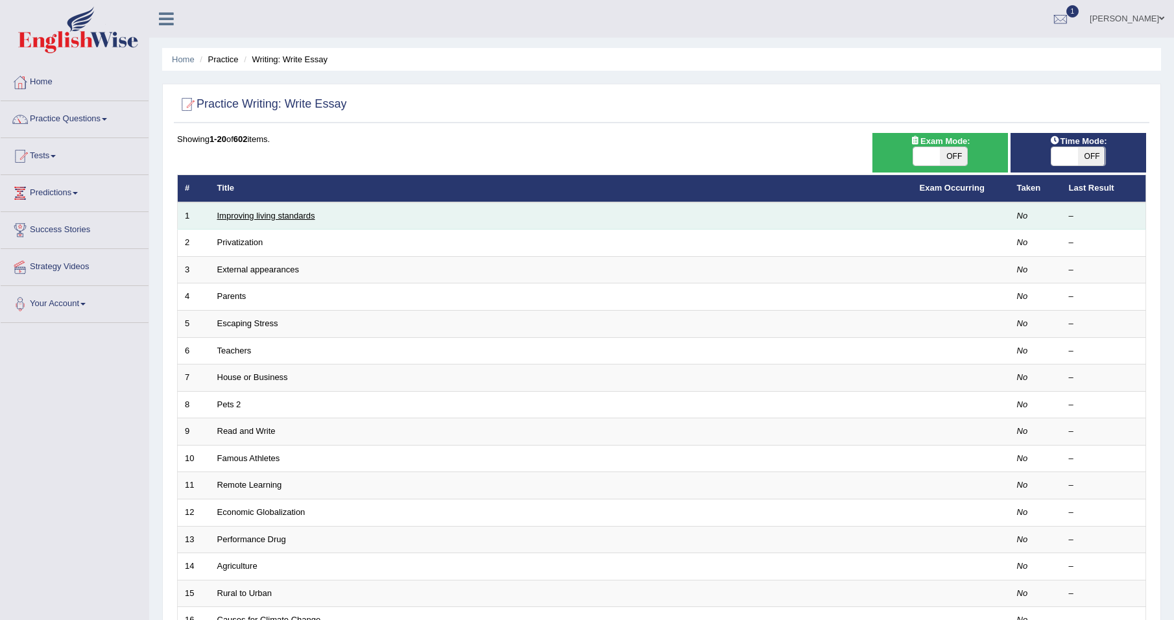
click at [234, 213] on link "Improving living standards" at bounding box center [266, 216] width 98 height 10
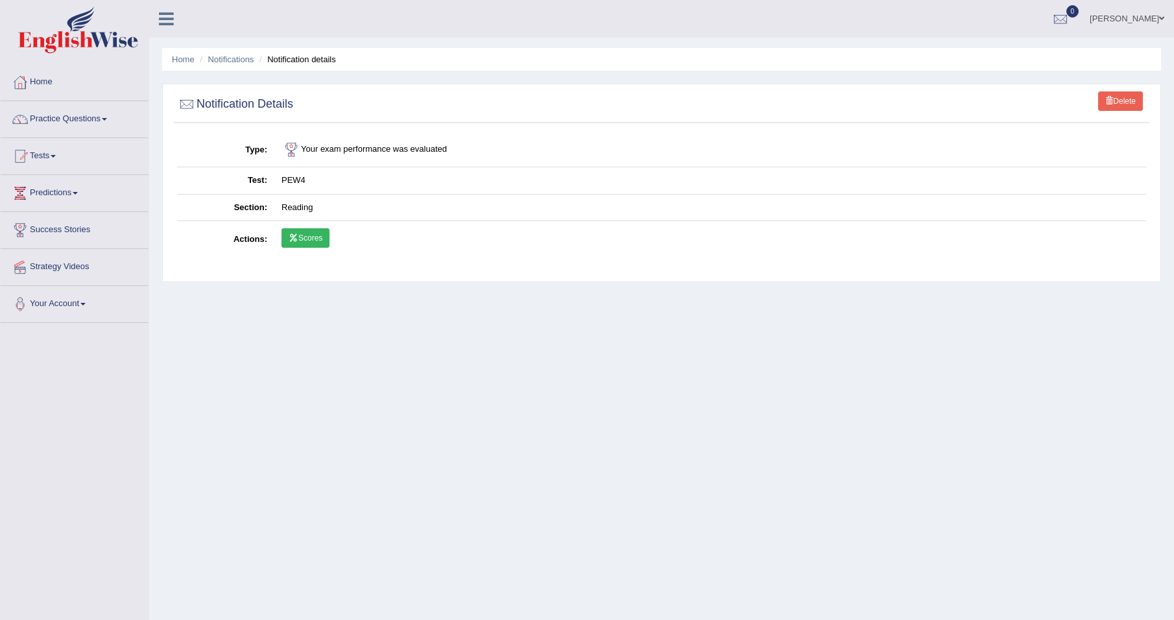
click at [309, 239] on link "Scores" at bounding box center [306, 237] width 48 height 19
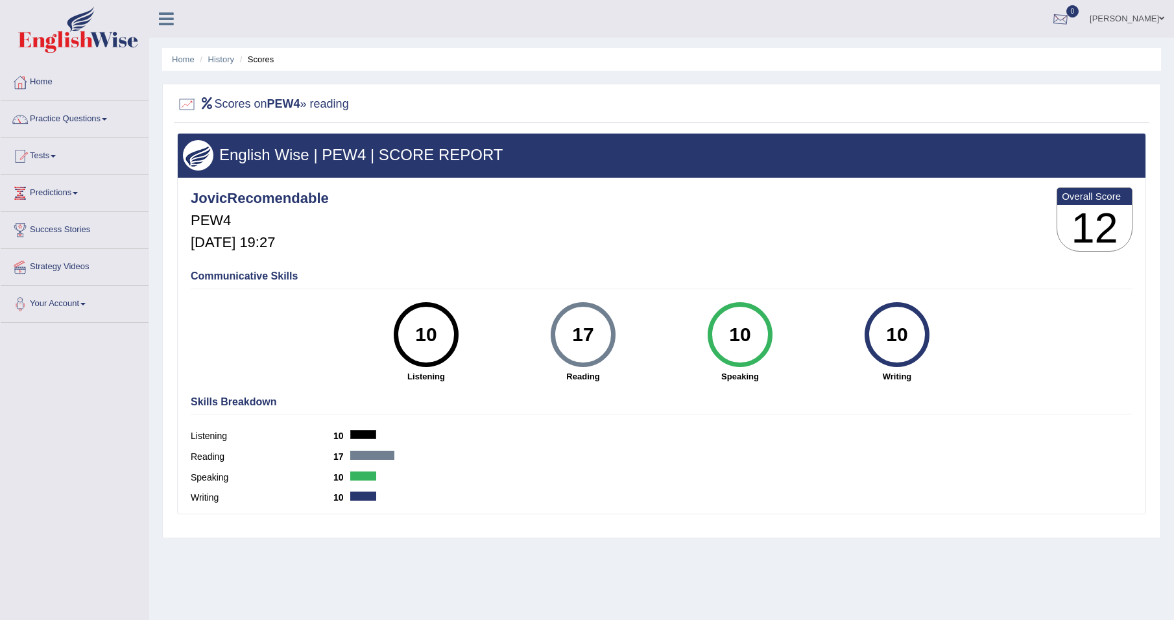
click at [1070, 14] on div at bounding box center [1060, 19] width 19 height 19
click at [1007, 56] on strong "See All Alerts" at bounding box center [979, 54] width 58 height 10
click at [65, 119] on link "Practice Questions" at bounding box center [75, 117] width 148 height 32
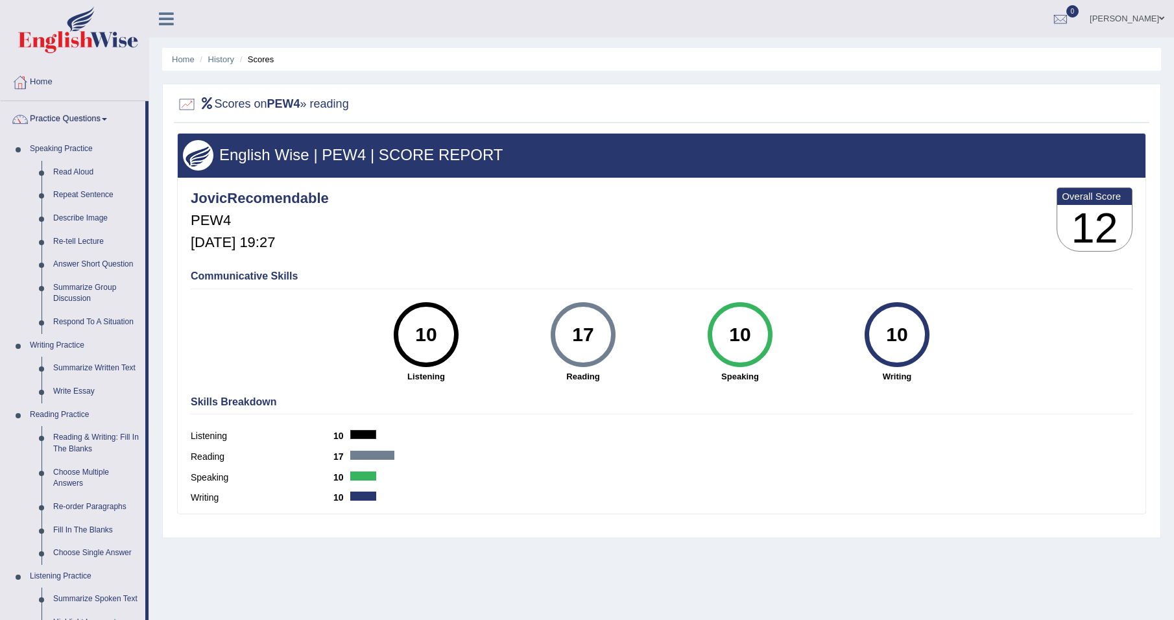
click at [86, 117] on link "Practice Questions" at bounding box center [73, 117] width 145 height 32
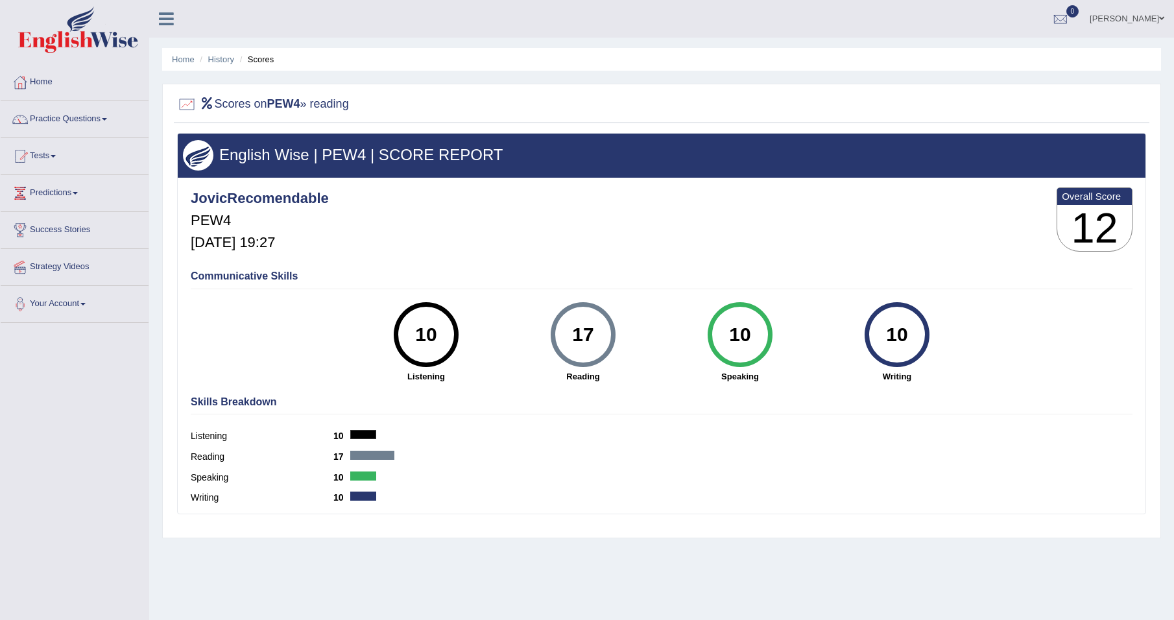
click at [87, 115] on link "Practice Questions" at bounding box center [75, 117] width 148 height 32
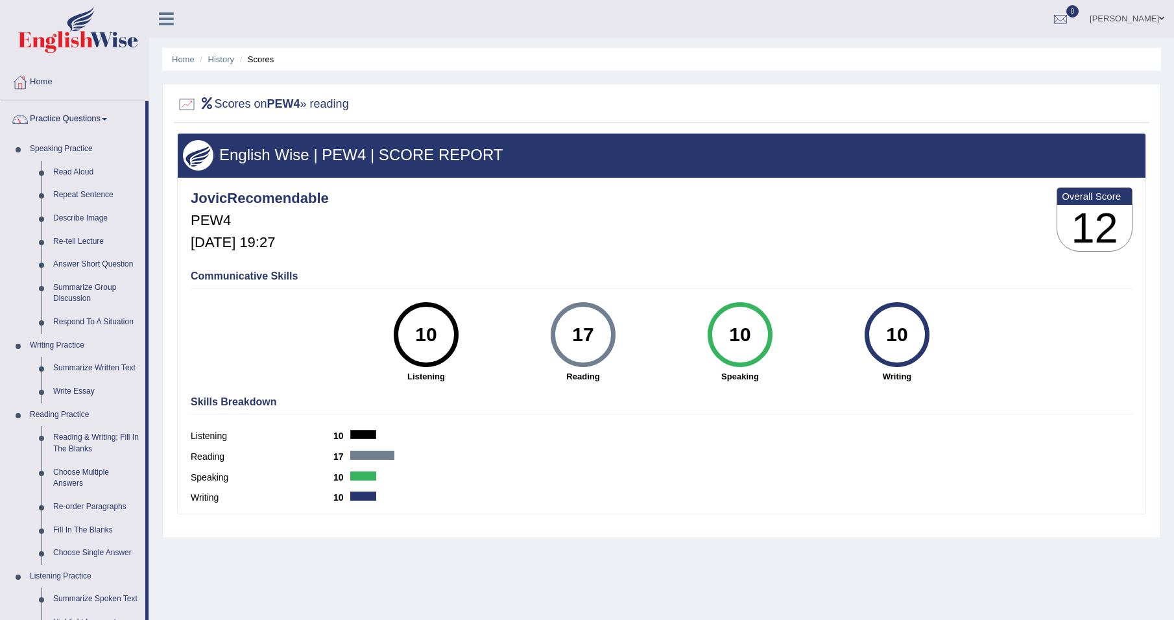
click at [87, 115] on link "Practice Questions" at bounding box center [73, 117] width 145 height 32
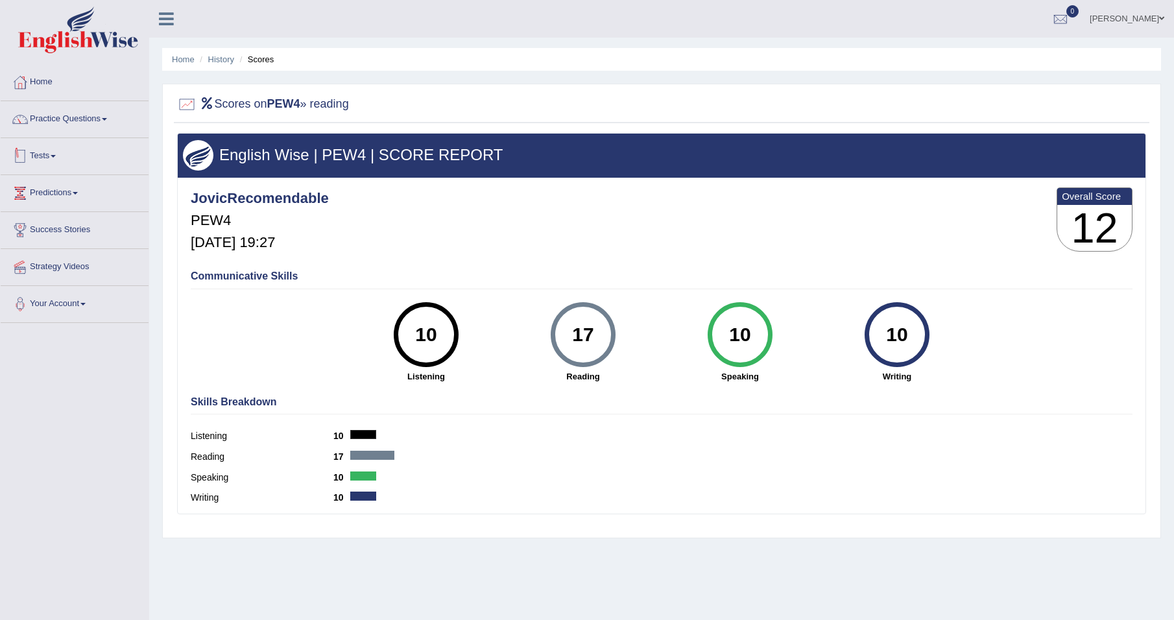
click at [43, 154] on link "Tests" at bounding box center [75, 154] width 148 height 32
click at [69, 209] on link "Take Mock Test" at bounding box center [84, 209] width 121 height 23
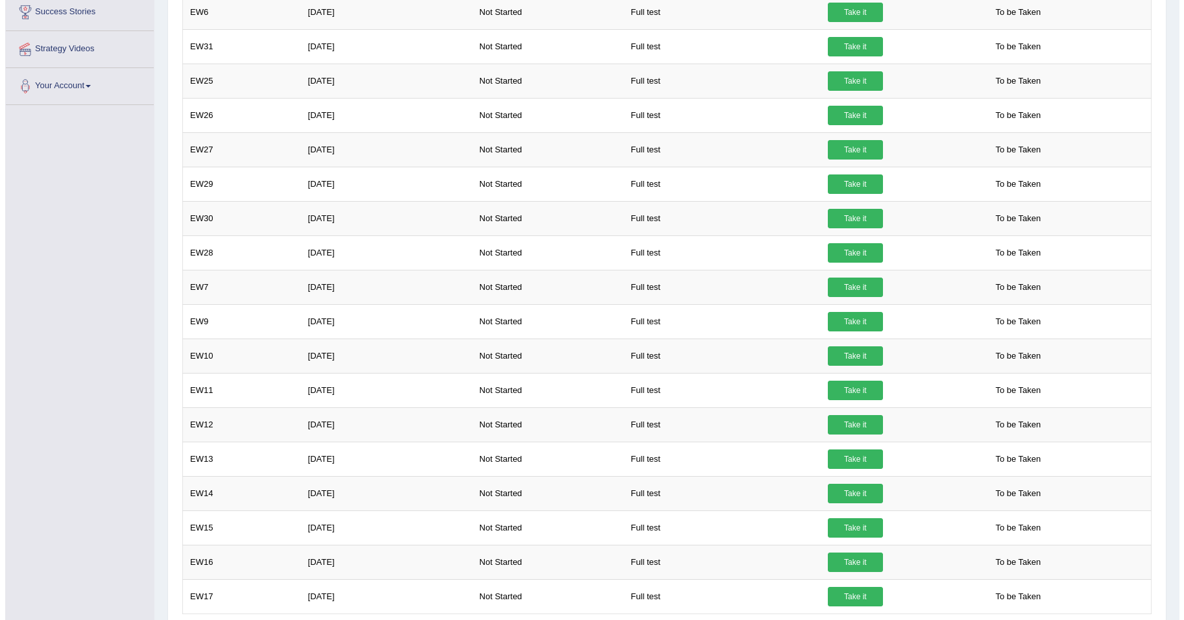
scroll to position [303, 0]
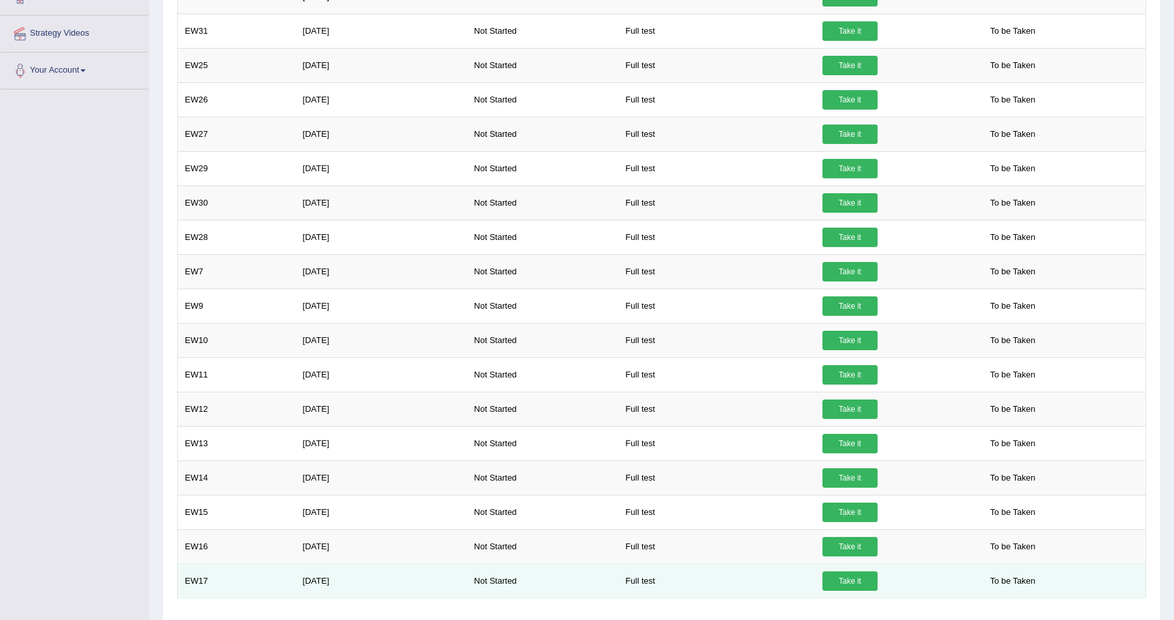
click at [843, 583] on link "Take it" at bounding box center [850, 580] width 55 height 19
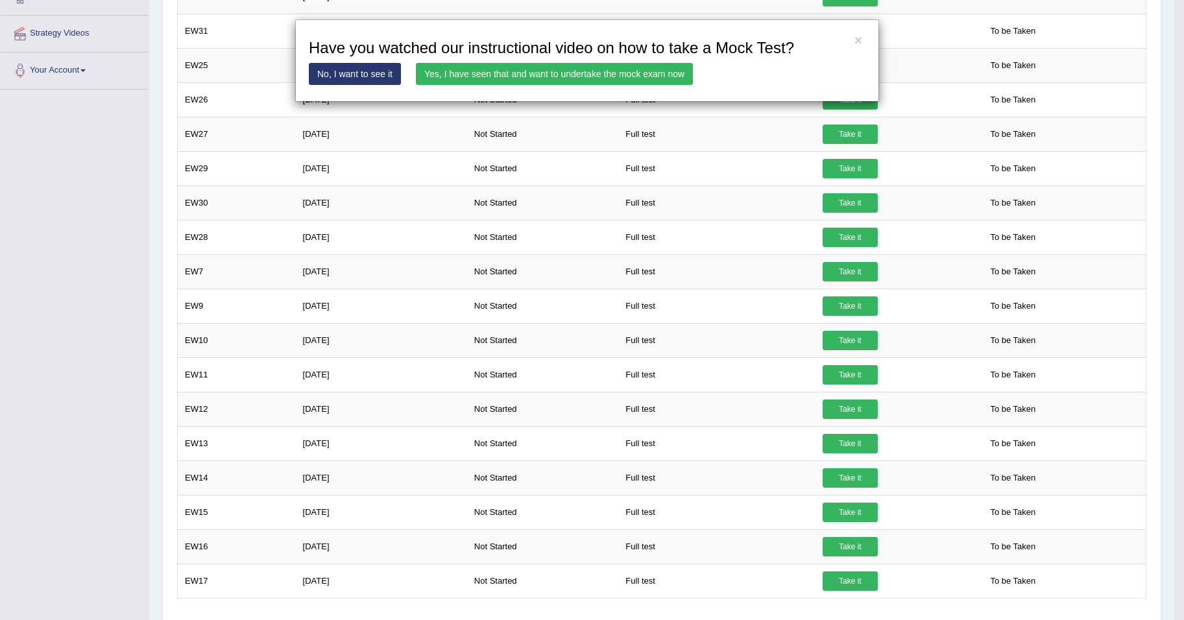
click at [525, 72] on link "Yes, I have seen that and want to undertake the mock exam now" at bounding box center [554, 74] width 277 height 22
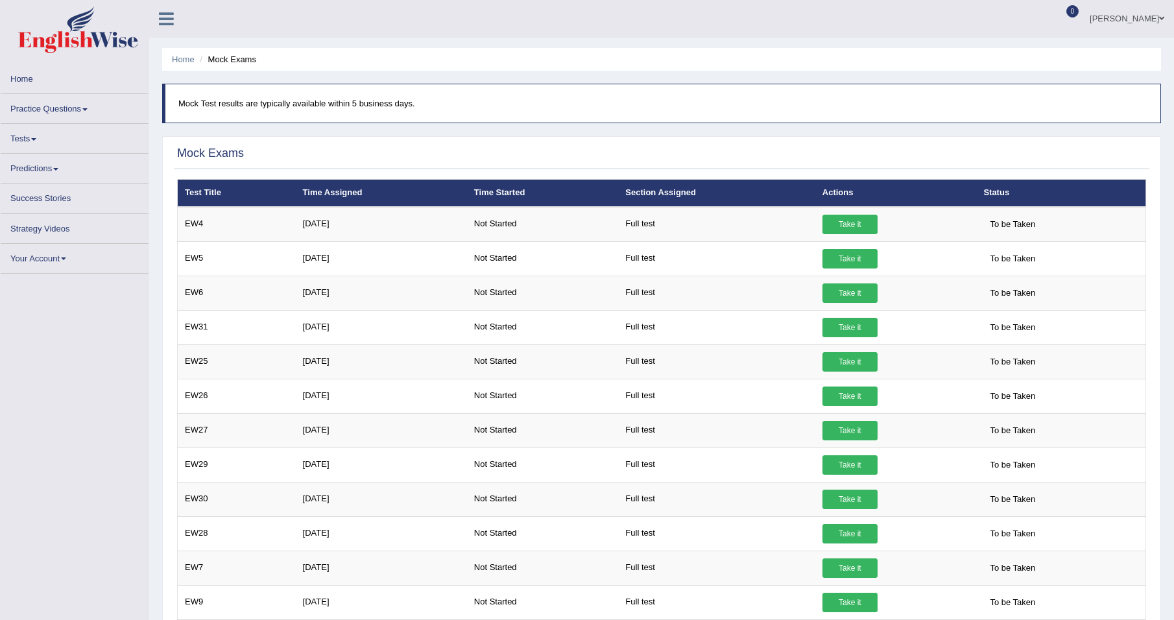
scroll to position [309, 0]
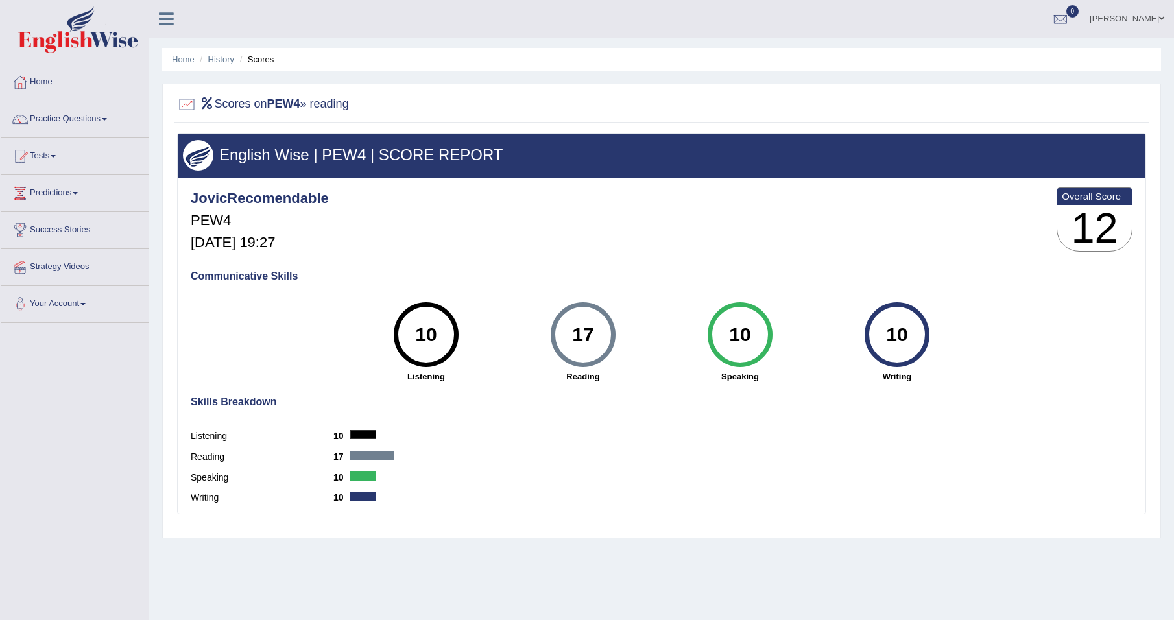
click at [99, 119] on link "Practice Questions" at bounding box center [75, 117] width 148 height 32
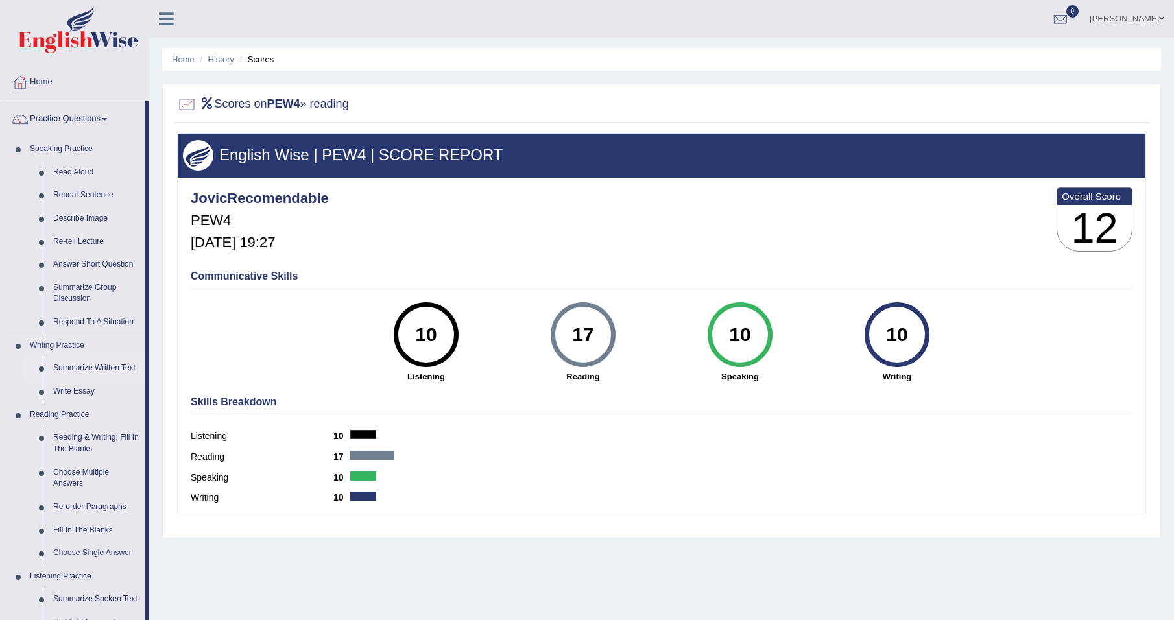
click at [75, 366] on link "Summarize Written Text" at bounding box center [96, 368] width 98 height 23
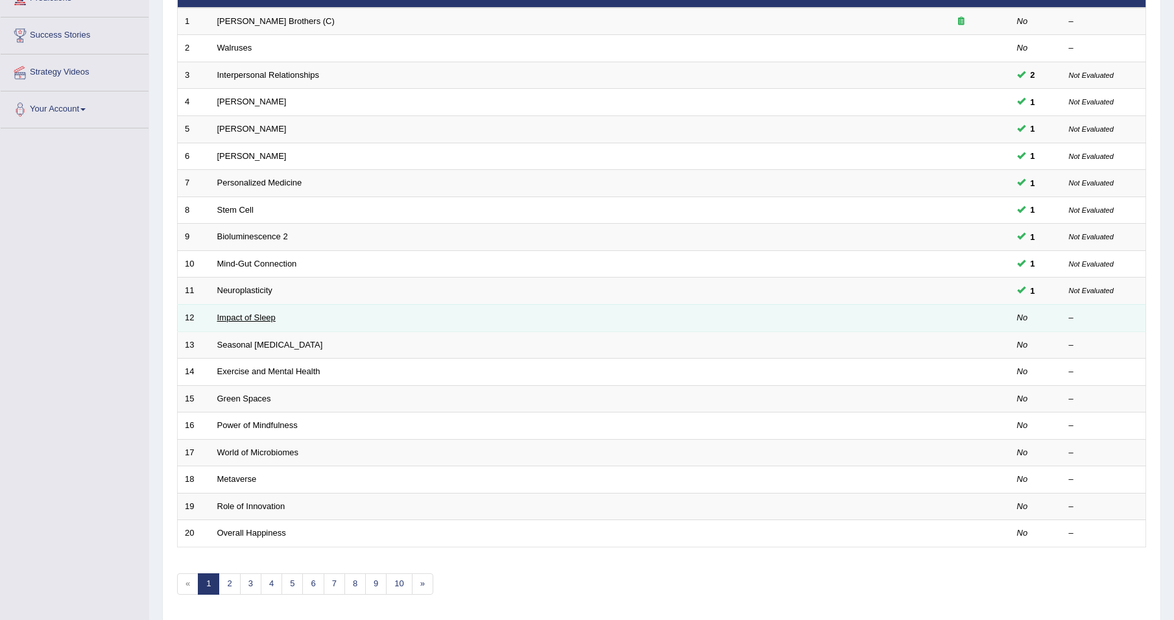
click at [262, 318] on link "Impact of Sleep" at bounding box center [246, 318] width 58 height 10
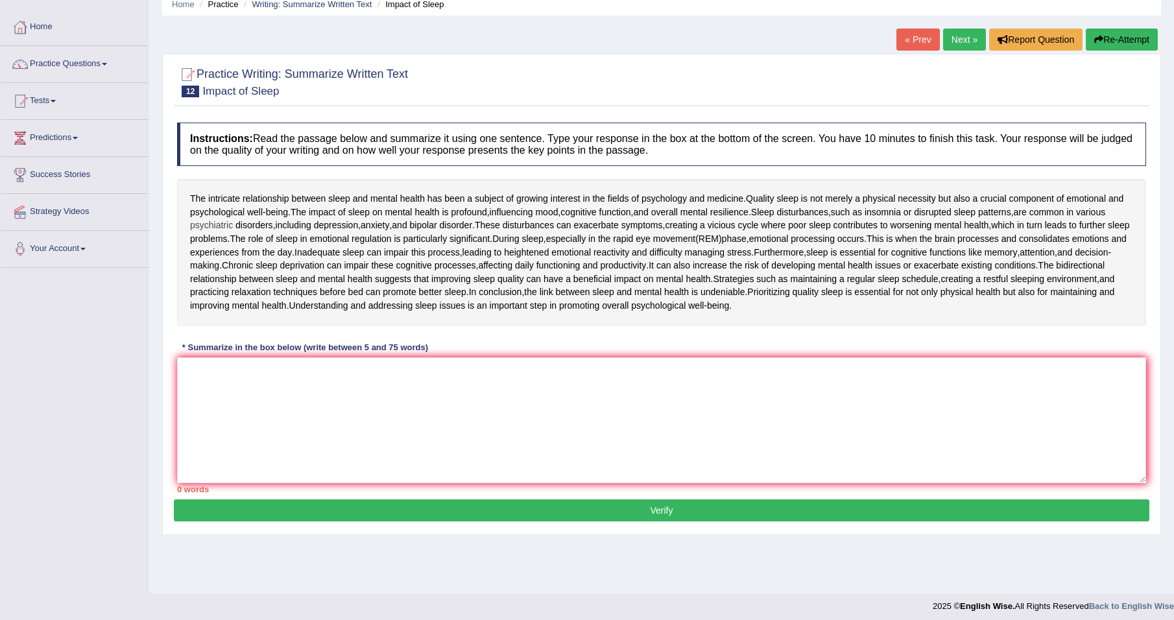
scroll to position [61, 0]
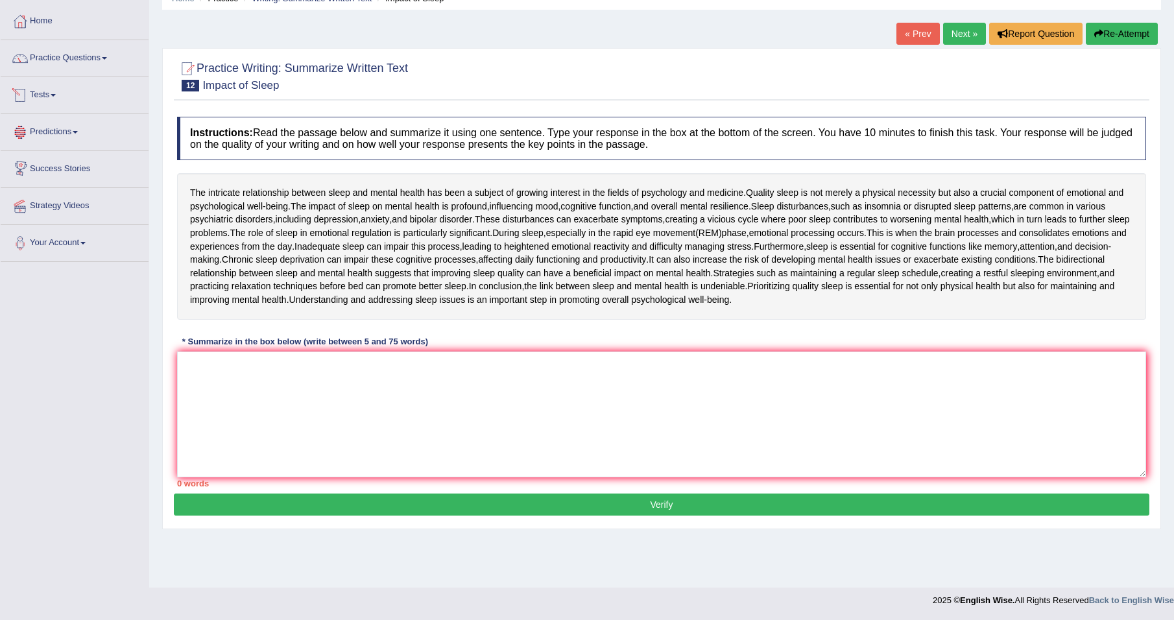
click at [56, 93] on link "Tests" at bounding box center [75, 93] width 148 height 32
click at [76, 59] on link "Practice Questions" at bounding box center [75, 56] width 148 height 32
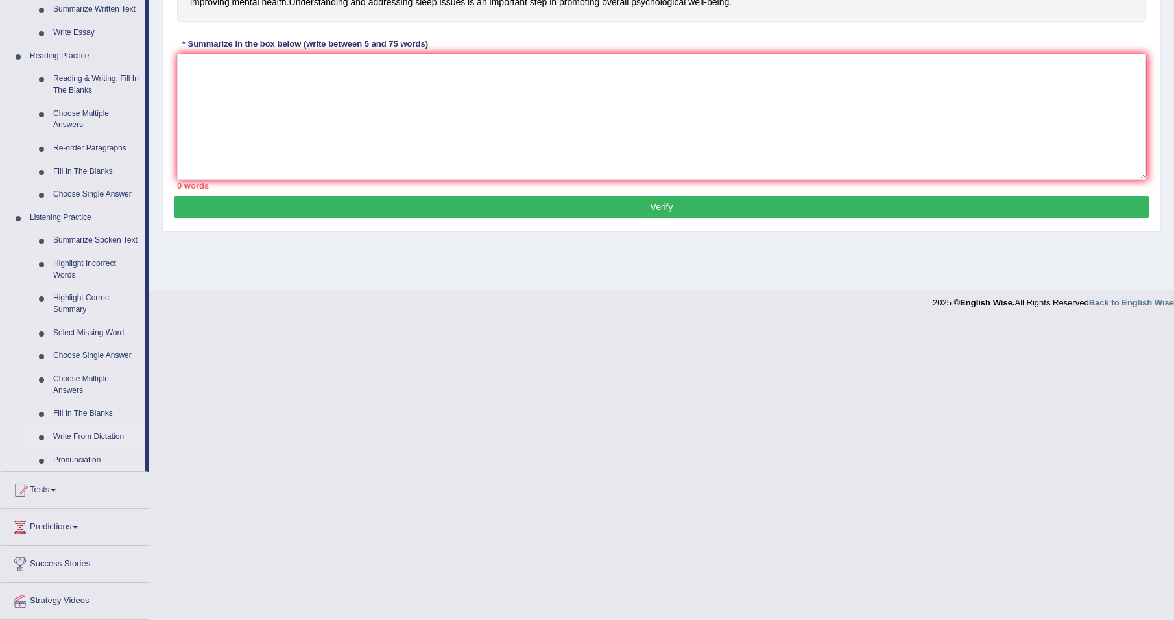
scroll to position [396, 0]
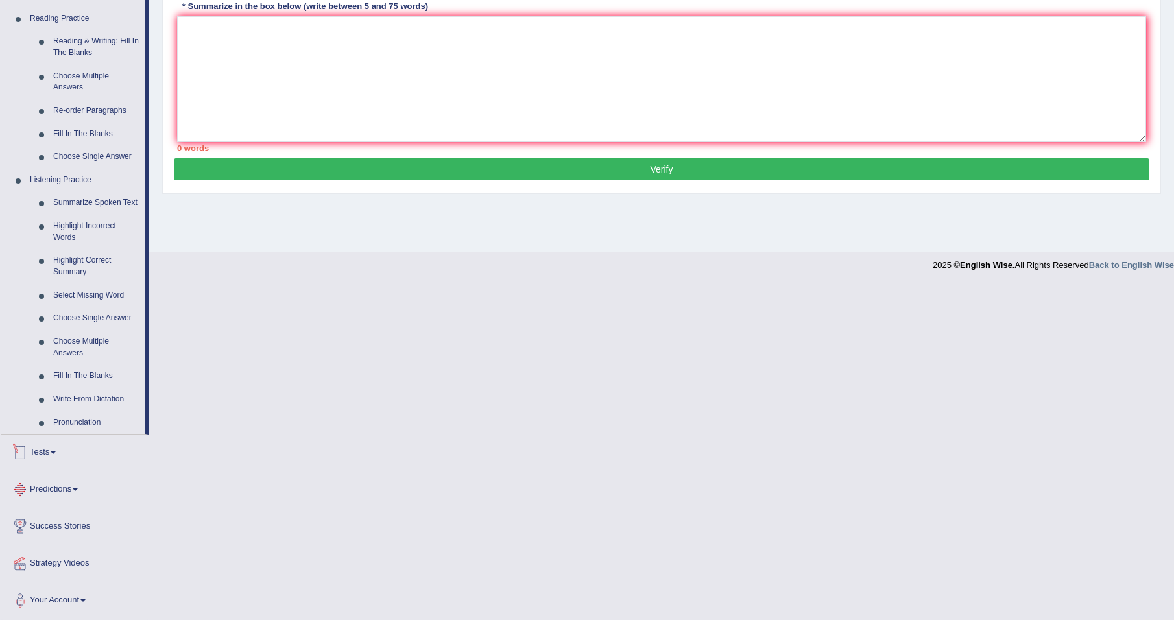
click at [75, 489] on link "Predictions" at bounding box center [75, 488] width 148 height 32
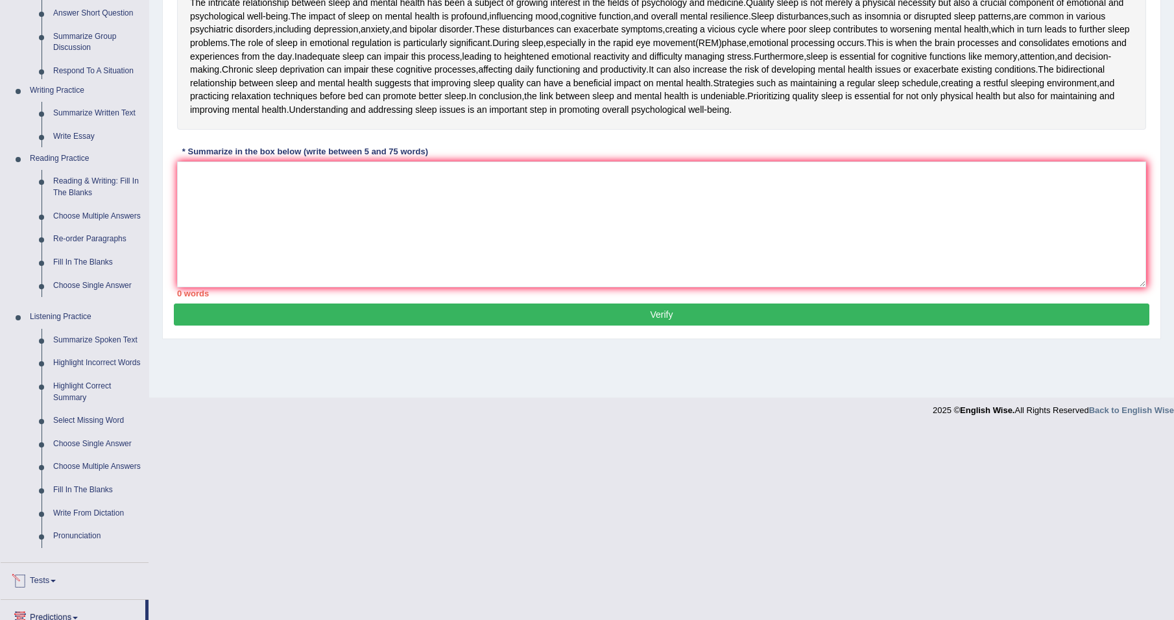
scroll to position [61, 0]
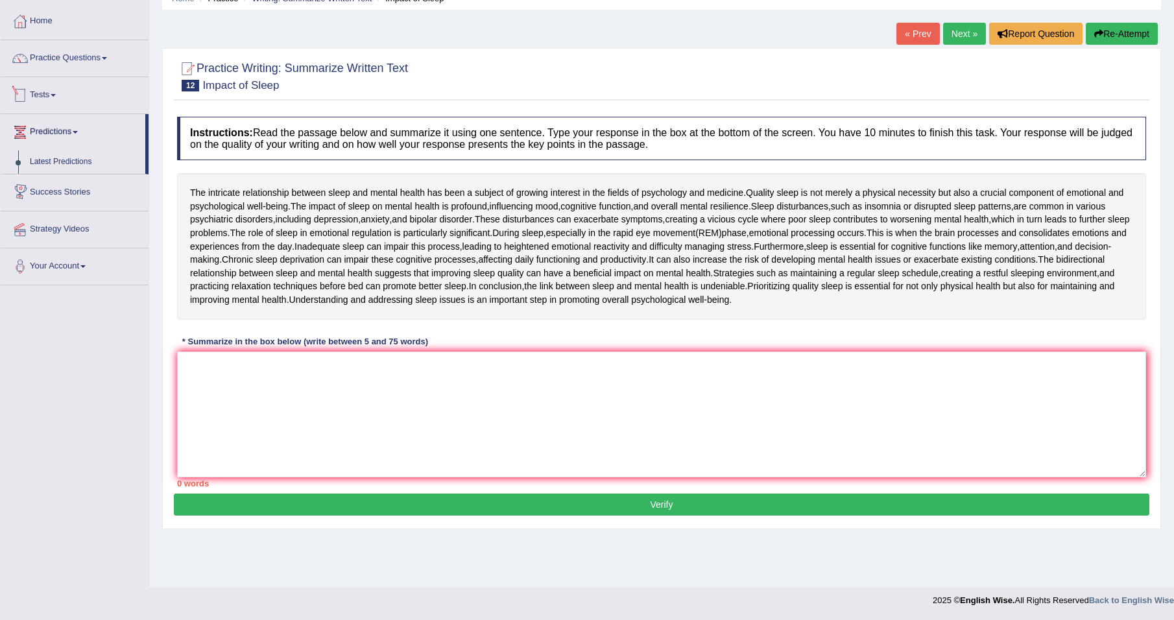
click at [56, 99] on link "Tests" at bounding box center [75, 93] width 148 height 32
click at [82, 54] on link "Practice Questions" at bounding box center [75, 56] width 148 height 32
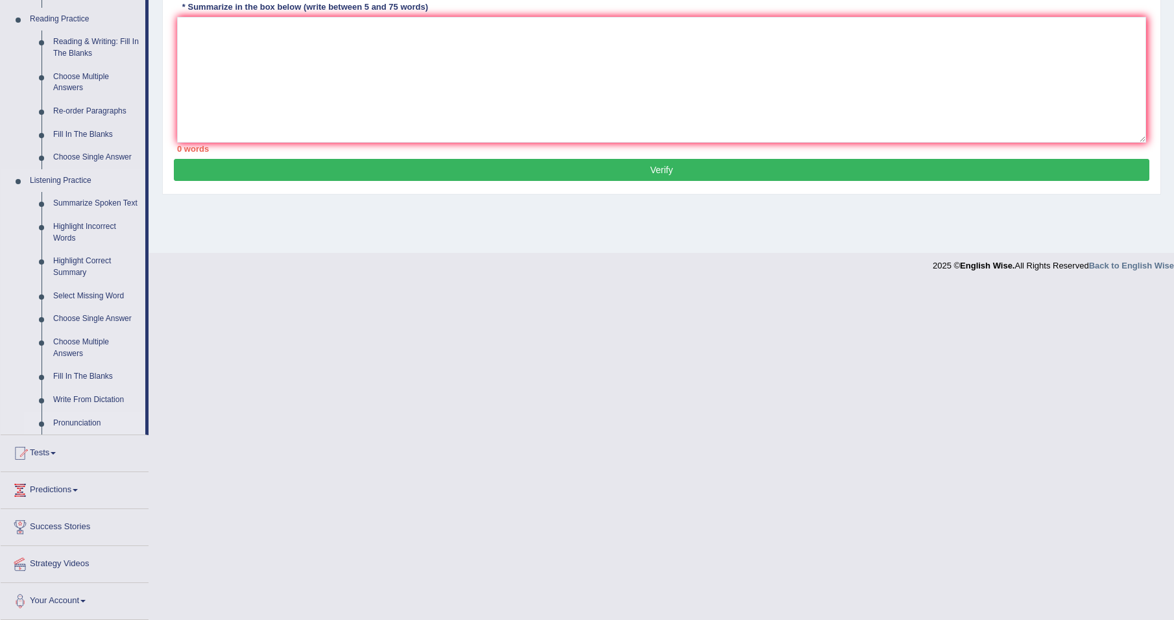
scroll to position [396, 0]
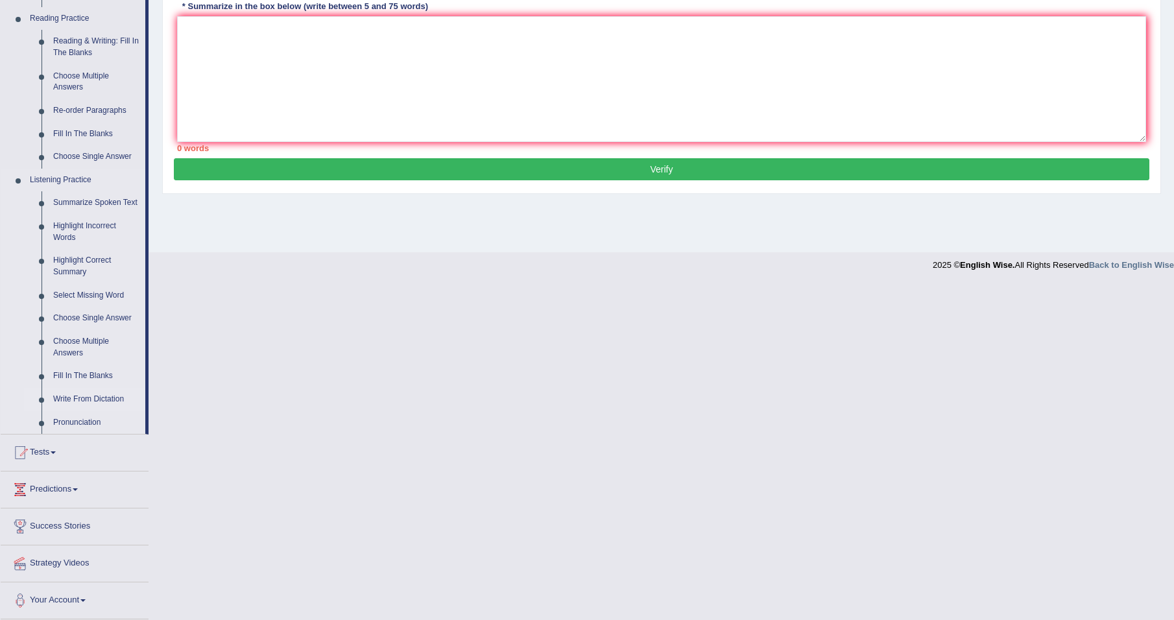
click at [85, 398] on link "Write From Dictation" at bounding box center [96, 399] width 98 height 23
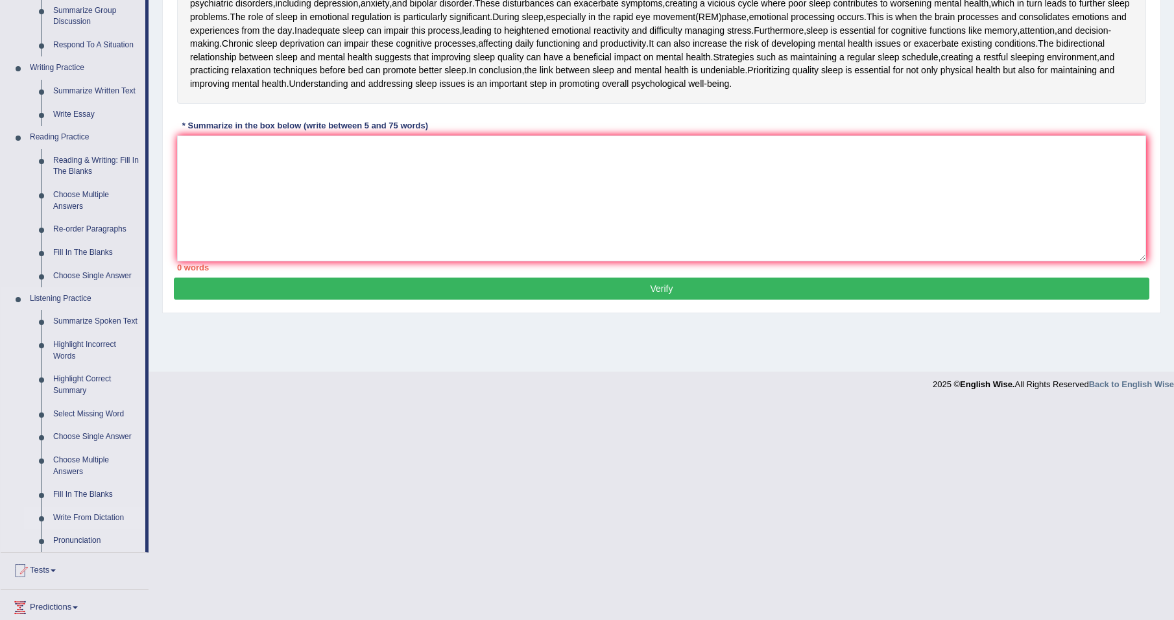
scroll to position [61, 0]
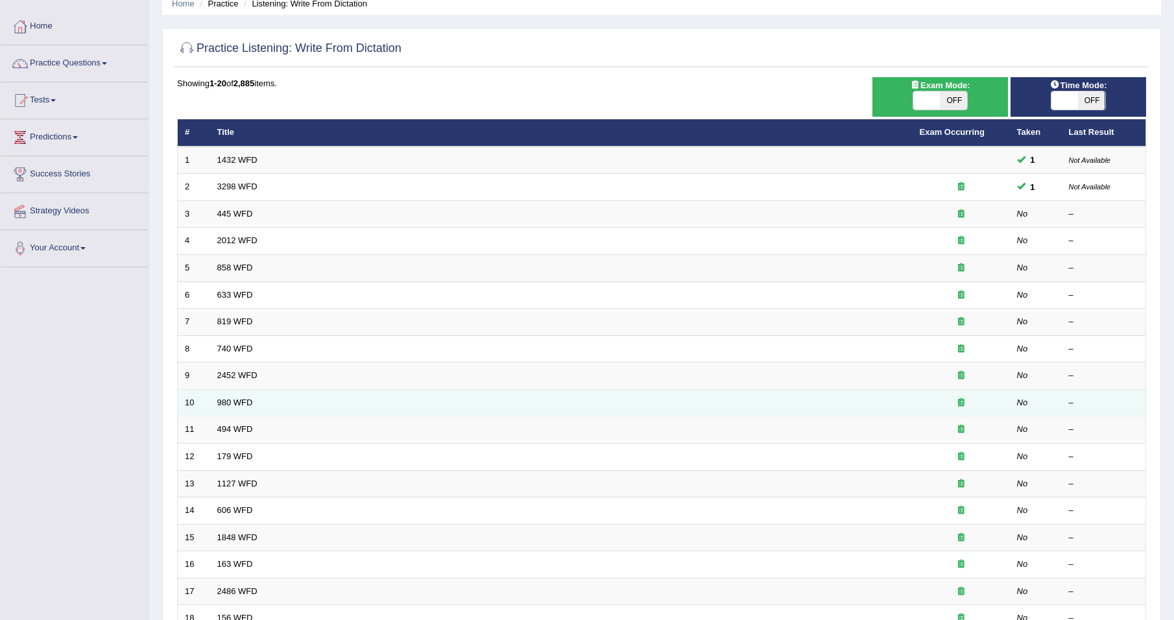
scroll to position [44, 0]
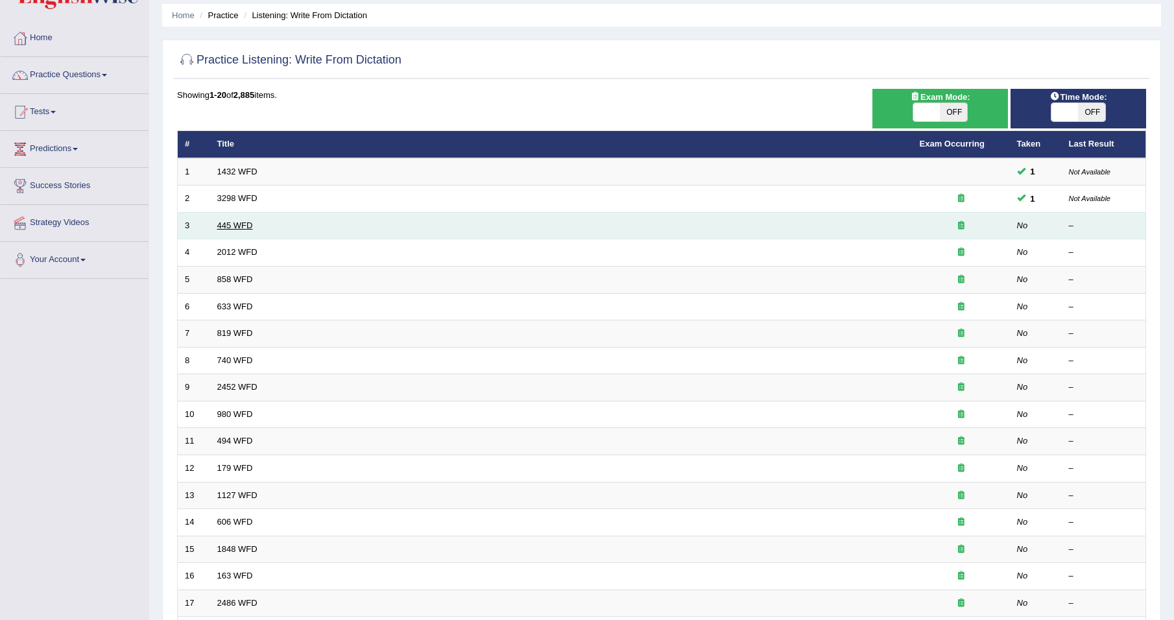
click at [224, 224] on link "445 WFD" at bounding box center [235, 226] width 36 height 10
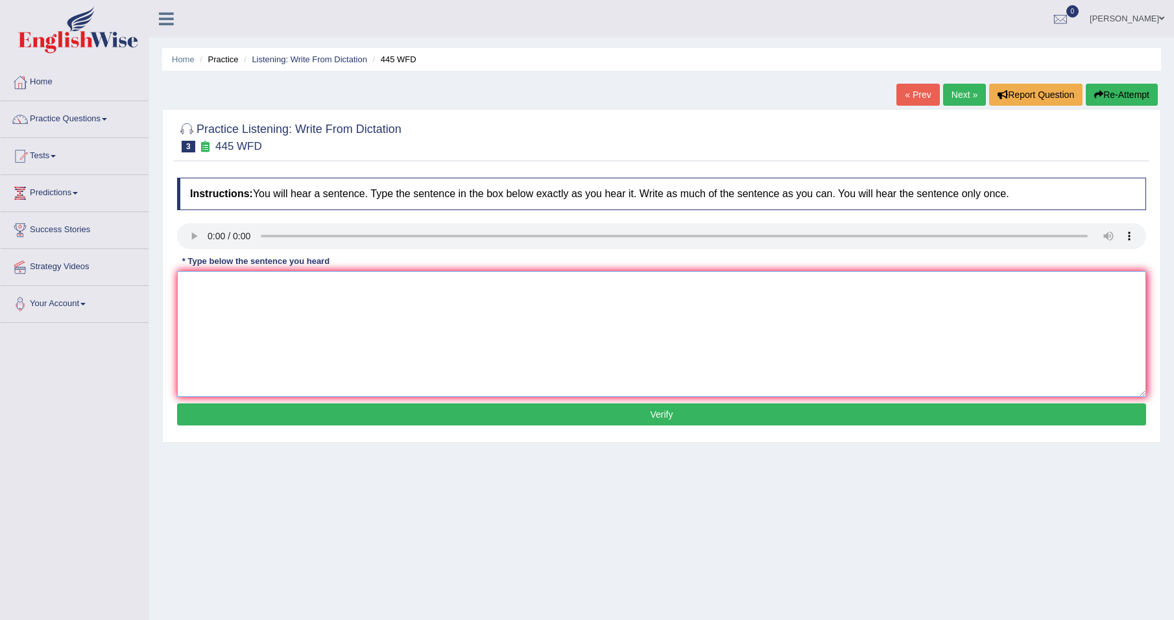
drag, startPoint x: 556, startPoint y: 313, endPoint x: 635, endPoint y: 267, distance: 91.6
click at [559, 313] on textarea at bounding box center [661, 334] width 969 height 126
type textarea "The american astronomers made a plan on landing on Mars."
click at [311, 416] on button "Verify" at bounding box center [661, 414] width 969 height 22
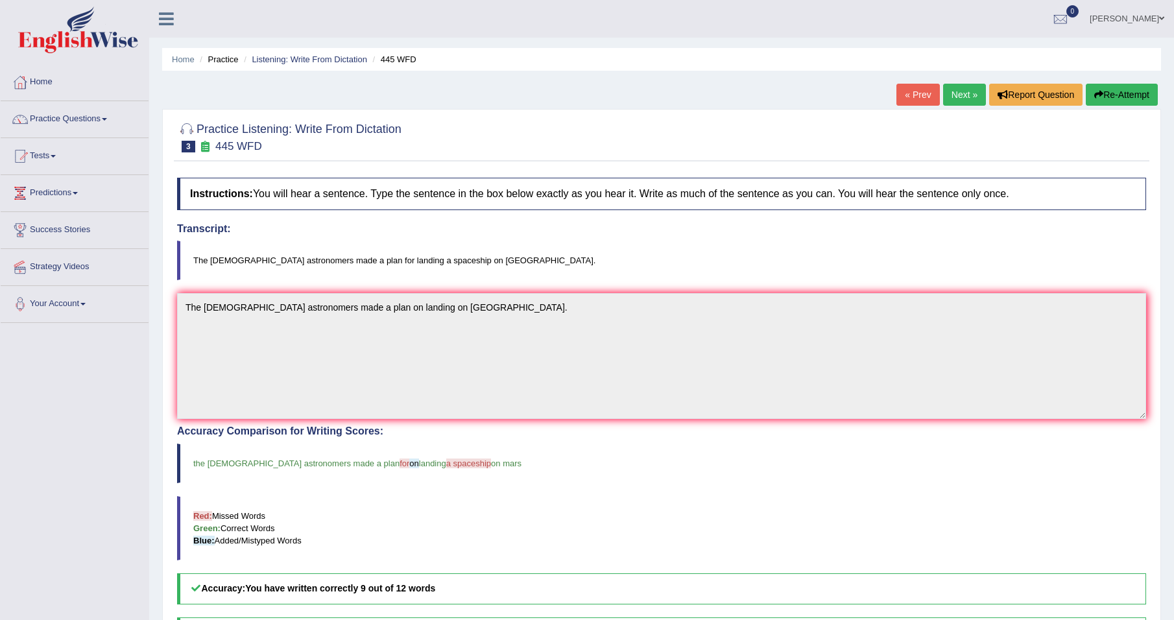
click at [960, 89] on link "Next »" at bounding box center [964, 95] width 43 height 22
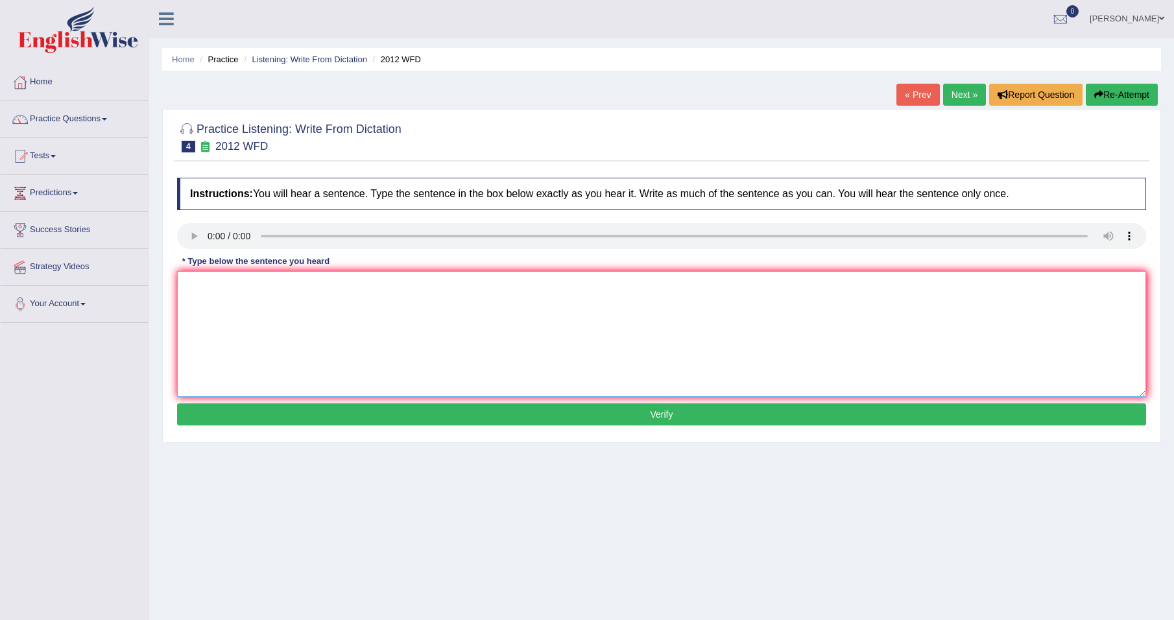
click at [374, 299] on textarea at bounding box center [661, 334] width 969 height 126
click at [294, 283] on textarea "There is a great deals" at bounding box center [661, 334] width 969 height 126
type textarea "There is a great deals of debate on this topic"
click at [386, 421] on button "Verify" at bounding box center [661, 414] width 969 height 22
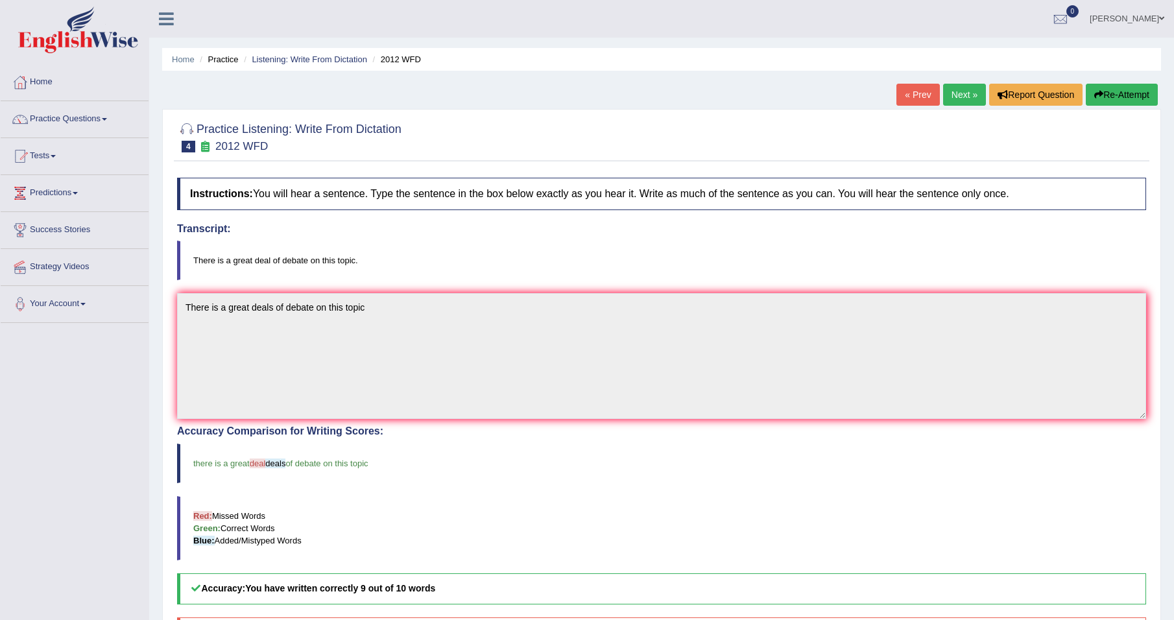
click at [1131, 97] on button "Re-Attempt" at bounding box center [1122, 95] width 72 height 22
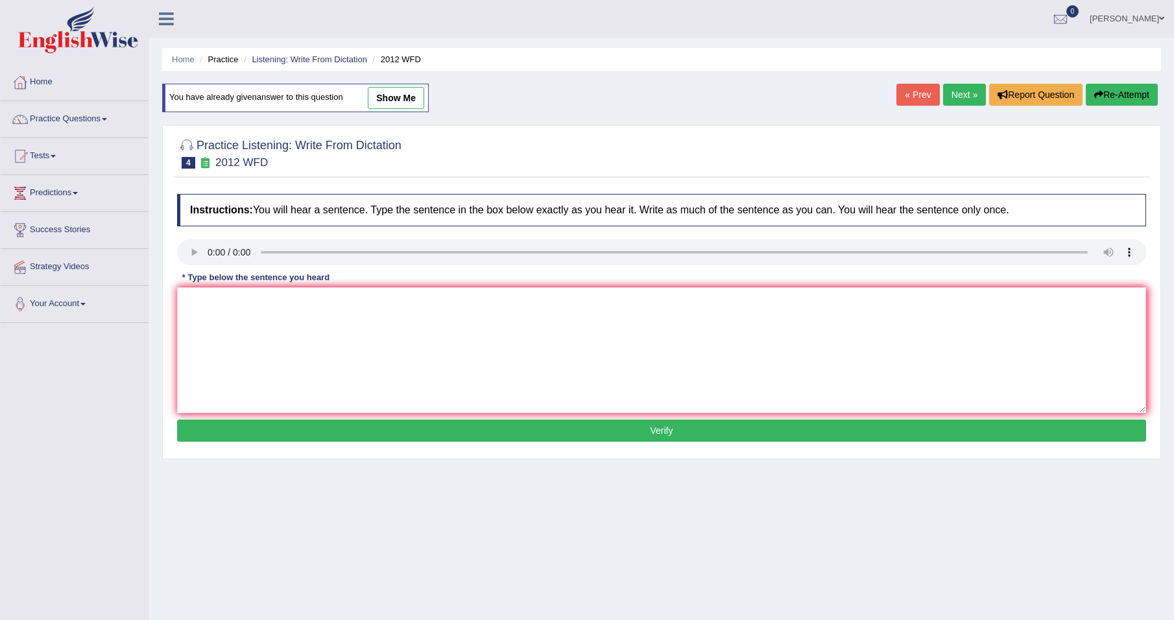
click at [283, 301] on textarea at bounding box center [661, 350] width 969 height 126
type textarea "There is a great deal deals of debate on this topic."
click at [413, 429] on button "Verify" at bounding box center [661, 431] width 969 height 22
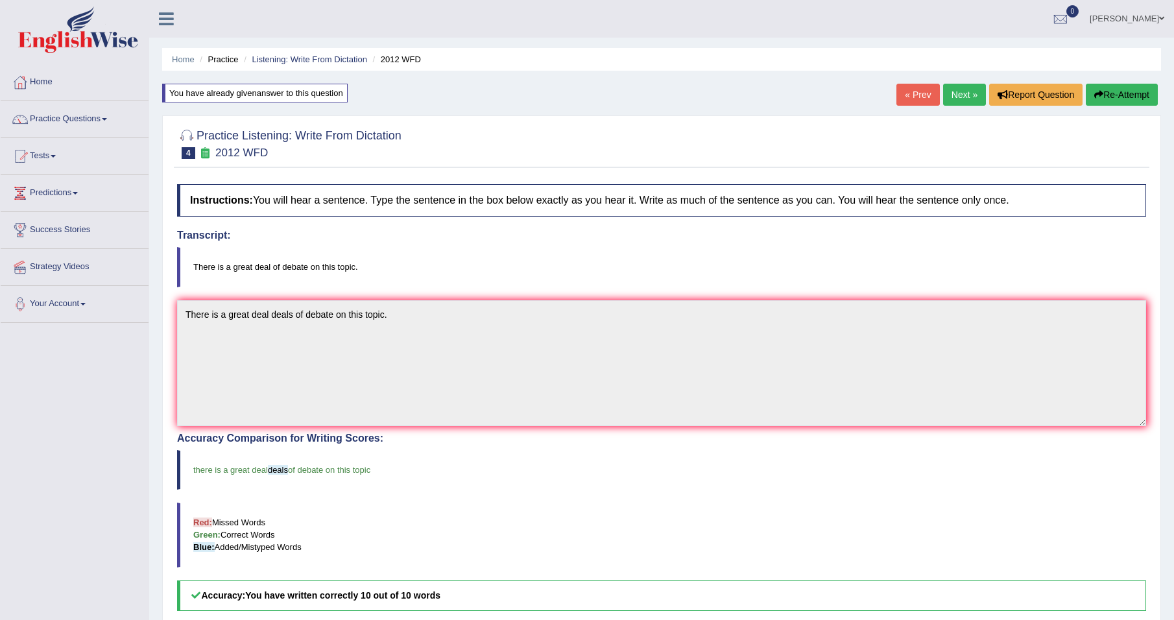
click at [965, 99] on link "Next »" at bounding box center [964, 95] width 43 height 22
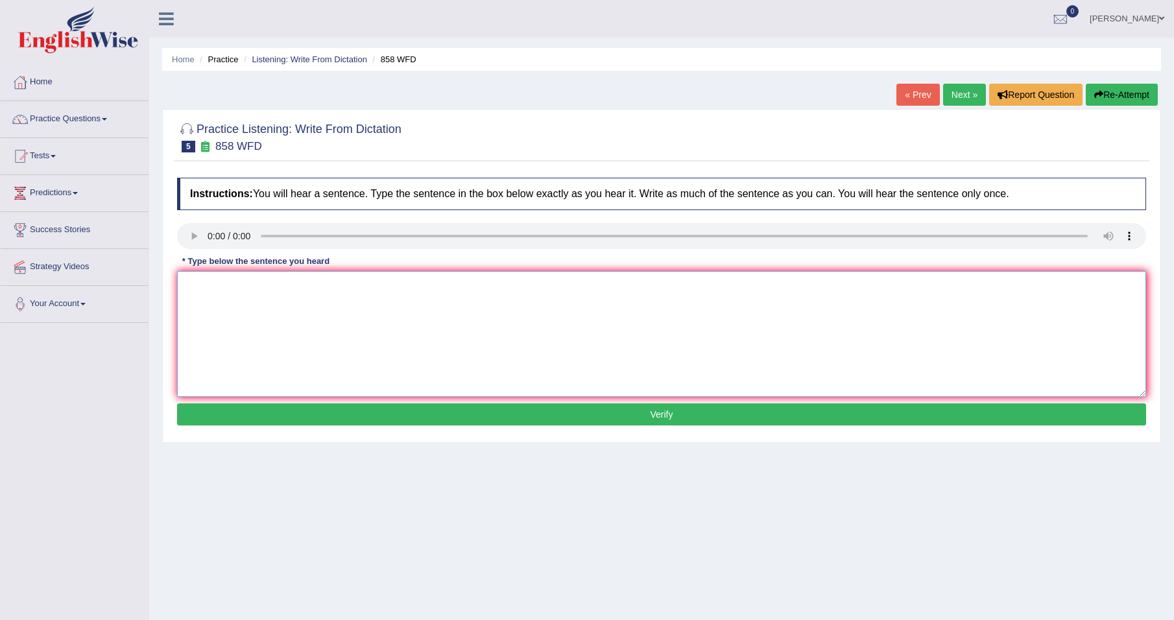
click at [261, 310] on textarea at bounding box center [661, 334] width 969 height 126
type textarea "The year when the ship of artifacts was wreck interested historians."
click at [497, 420] on button "Verify" at bounding box center [661, 414] width 969 height 22
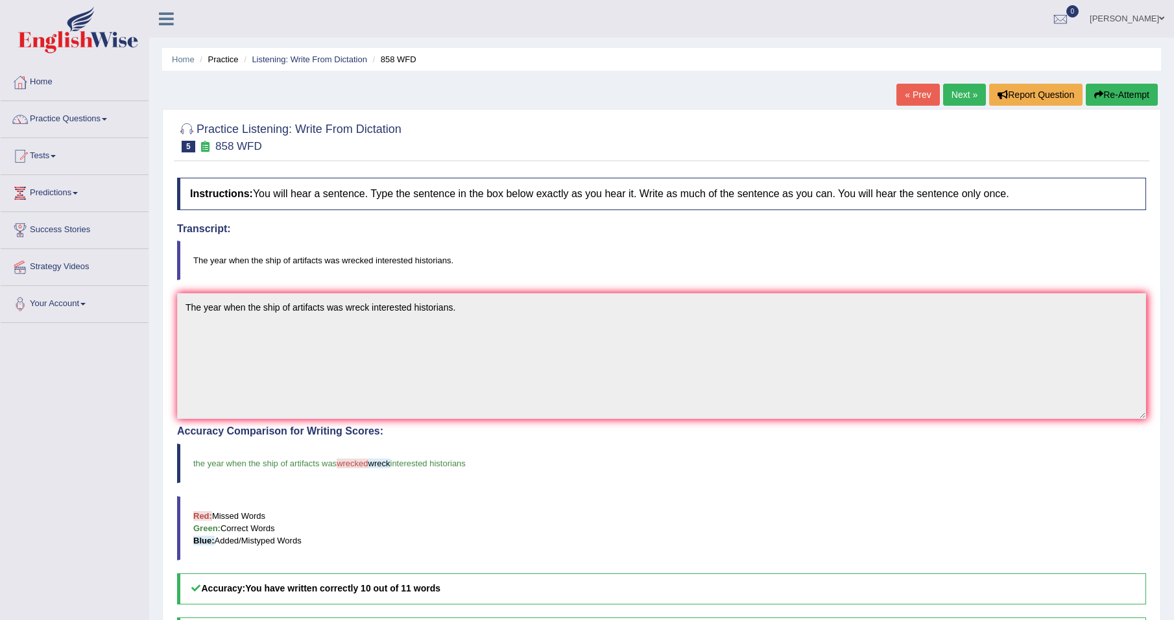
click at [955, 95] on link "Next »" at bounding box center [964, 95] width 43 height 22
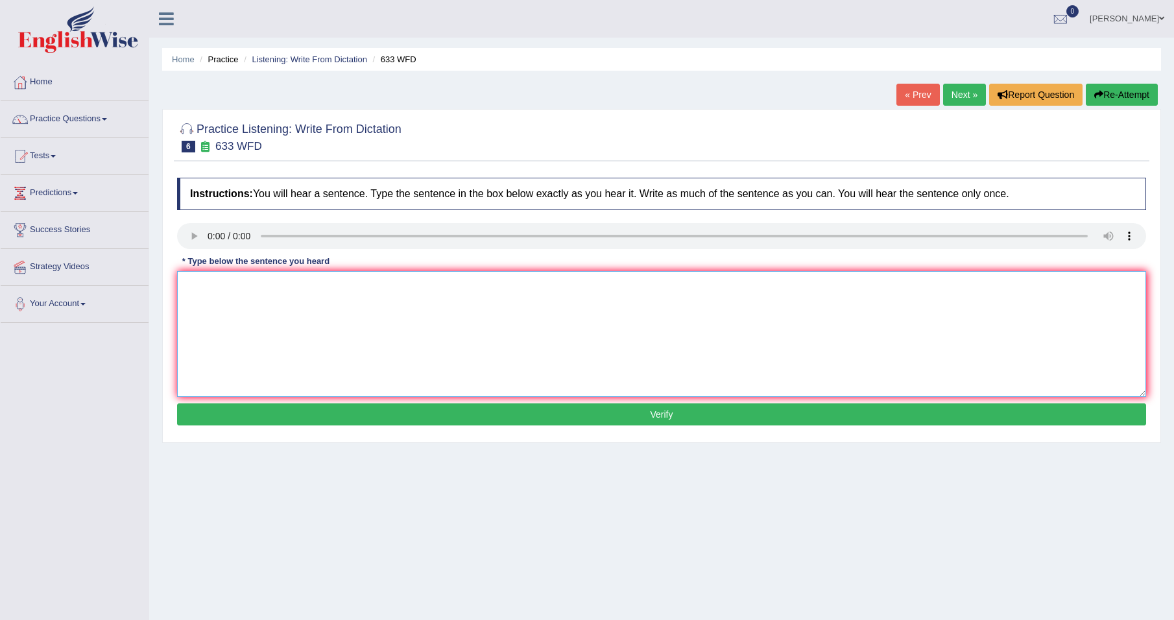
click at [248, 296] on textarea at bounding box center [661, 334] width 969 height 126
type textarea "Research show that exercising makes us feel better."
click at [359, 415] on button "Verify" at bounding box center [661, 414] width 969 height 22
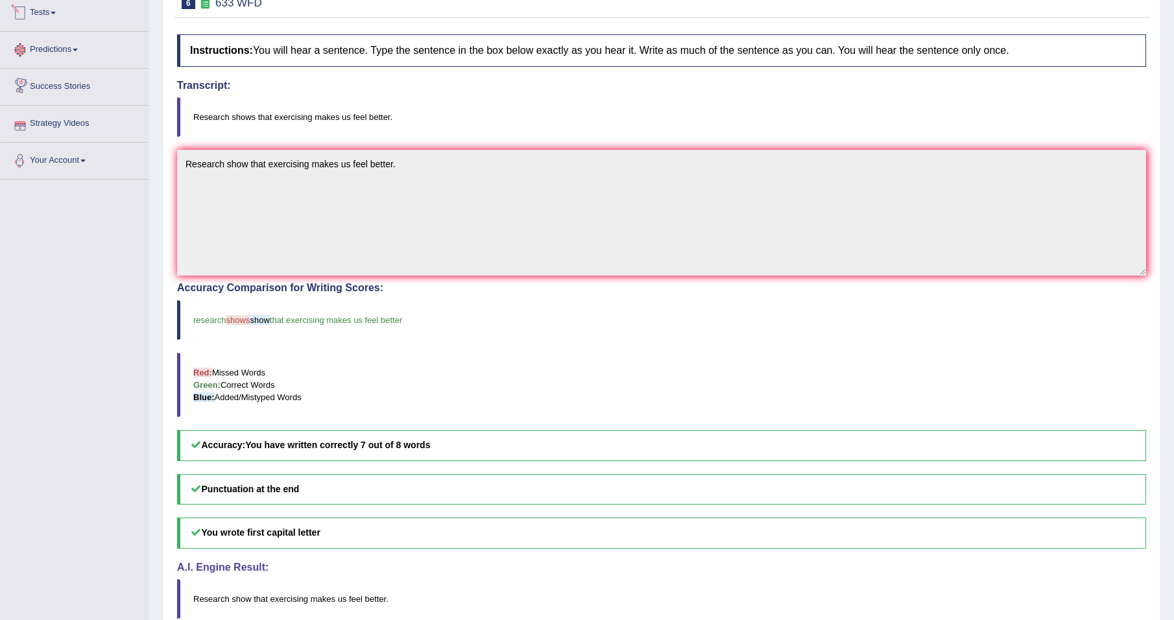
scroll to position [14, 0]
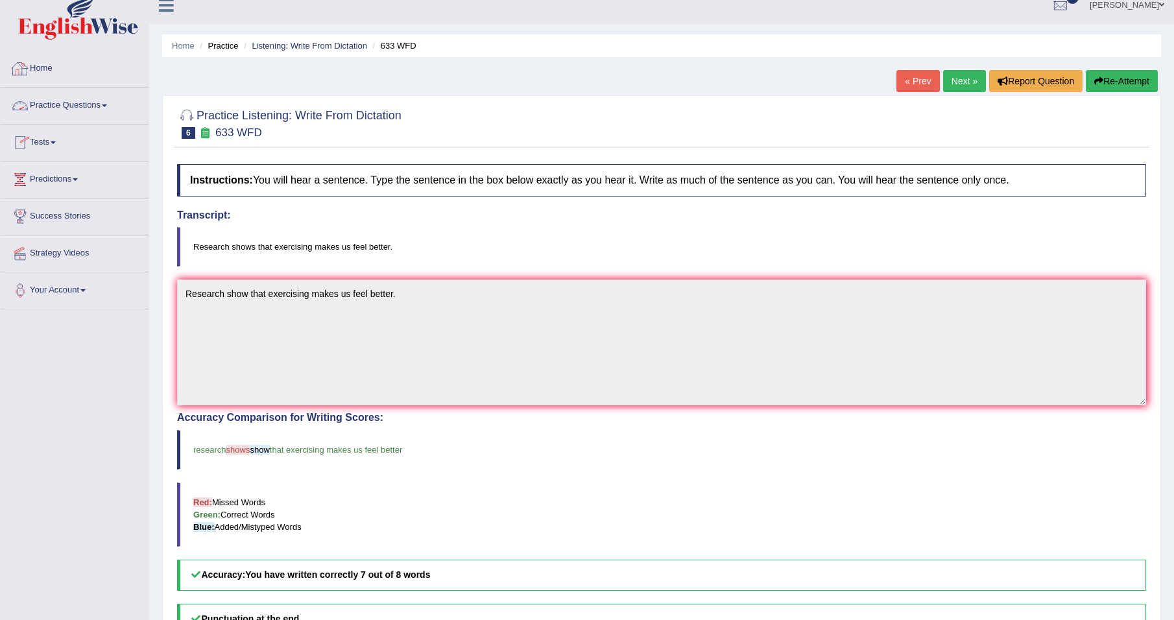
click at [96, 104] on link "Practice Questions" at bounding box center [75, 104] width 148 height 32
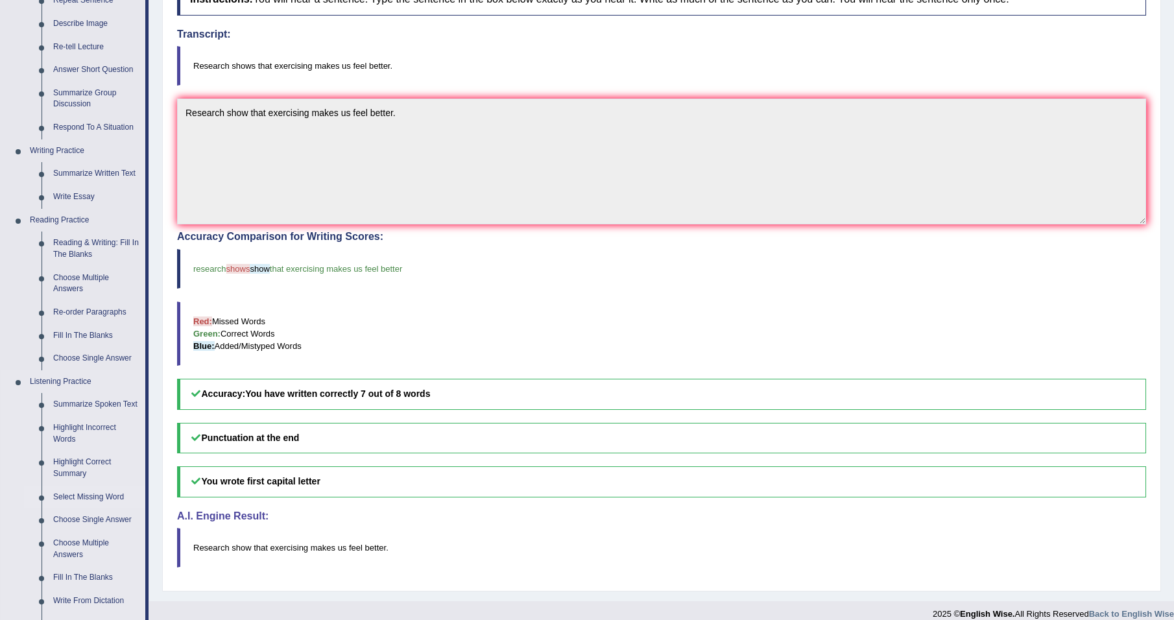
scroll to position [273, 0]
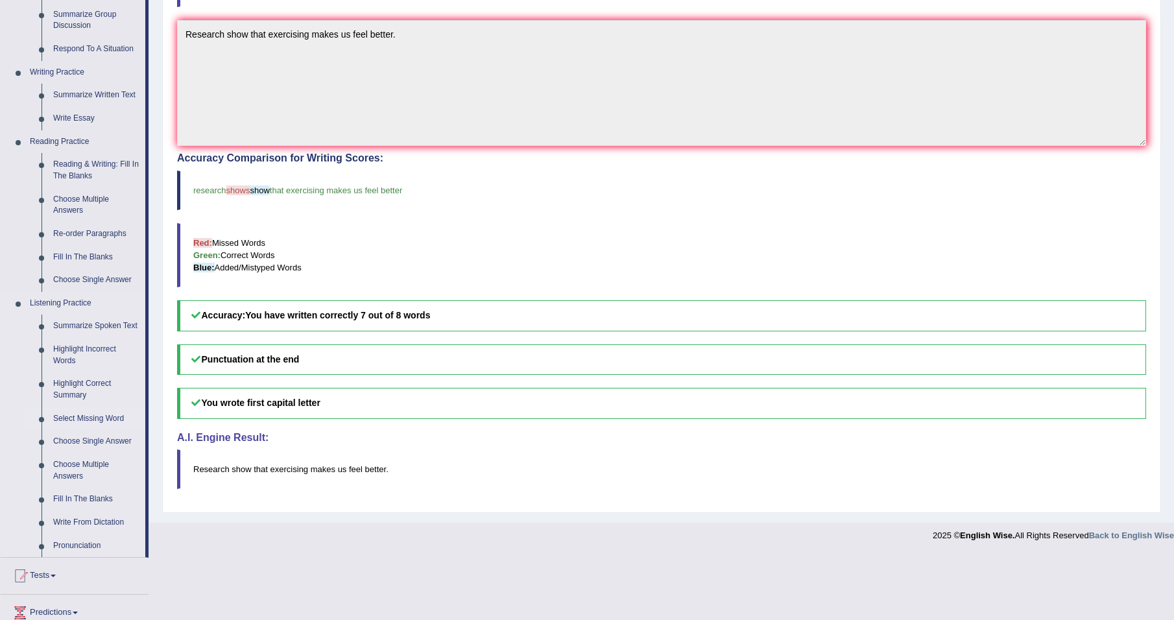
click at [102, 416] on link "Select Missing Word" at bounding box center [96, 418] width 98 height 23
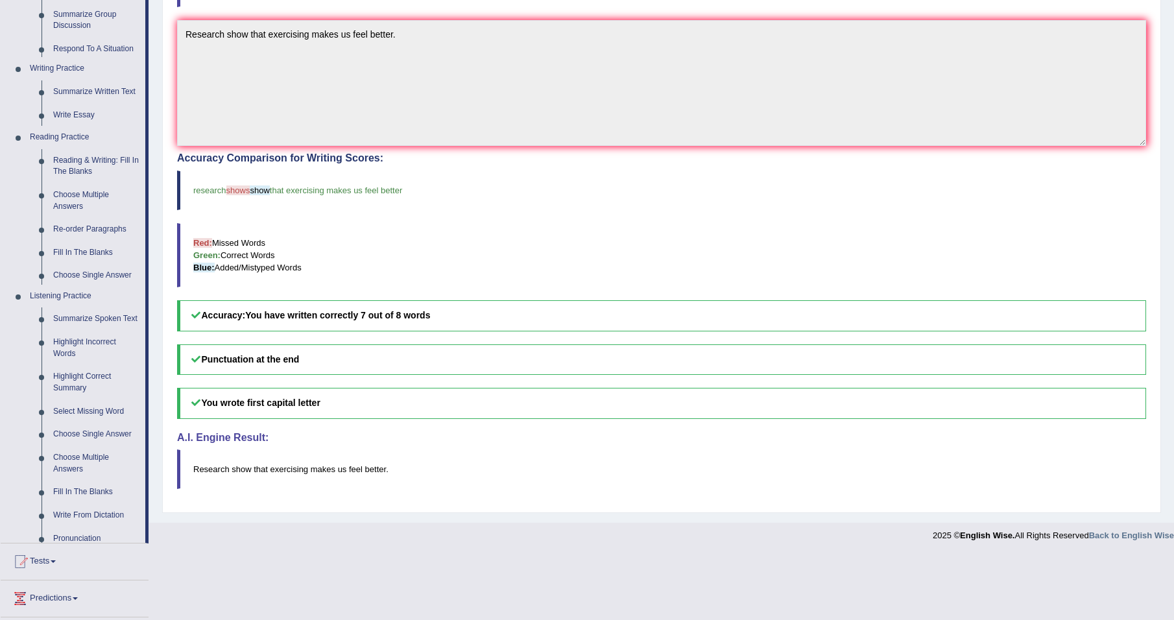
scroll to position [208, 0]
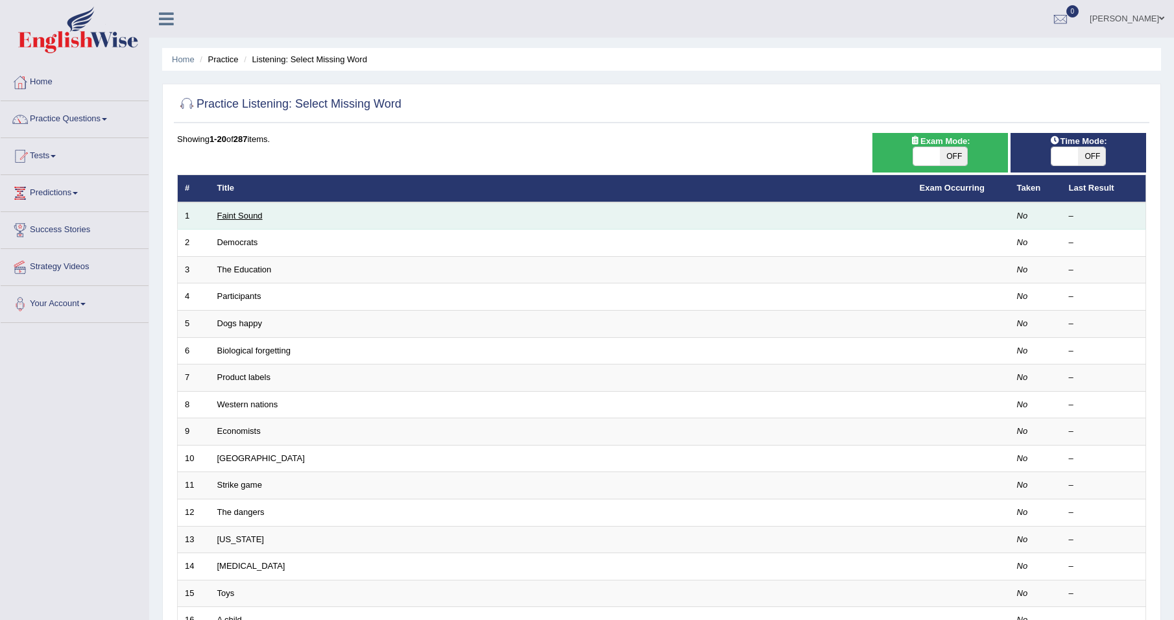
click at [242, 217] on link "Faint Sound" at bounding box center [239, 216] width 45 height 10
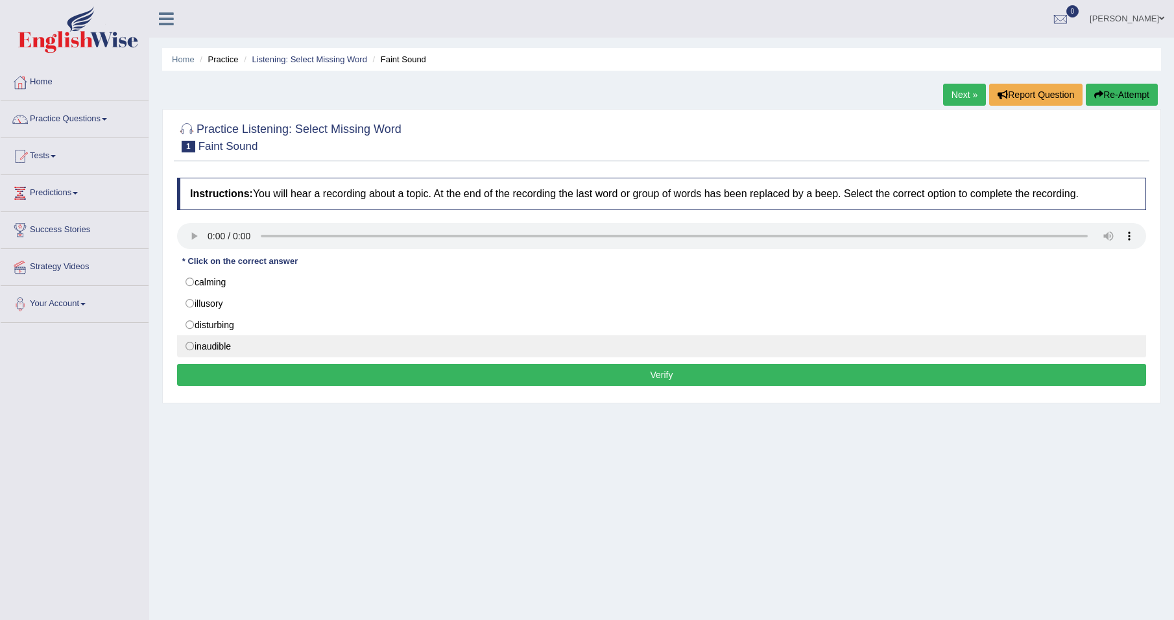
click at [218, 343] on label "inaudible" at bounding box center [661, 346] width 969 height 22
radio input "true"
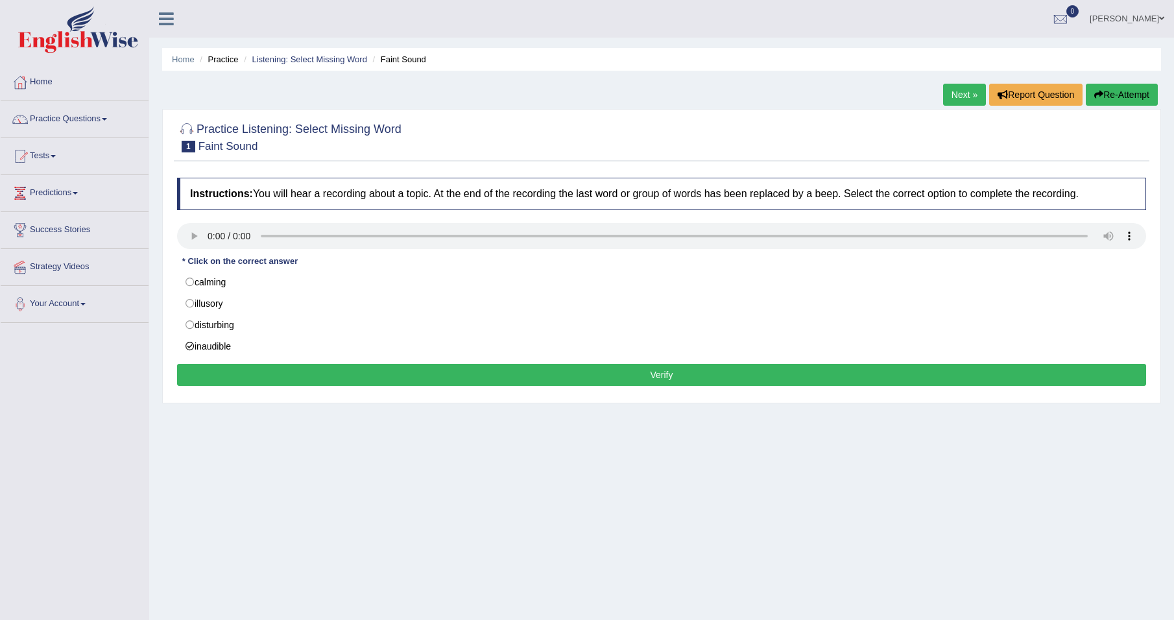
click at [339, 381] on button "Verify" at bounding box center [661, 375] width 969 height 22
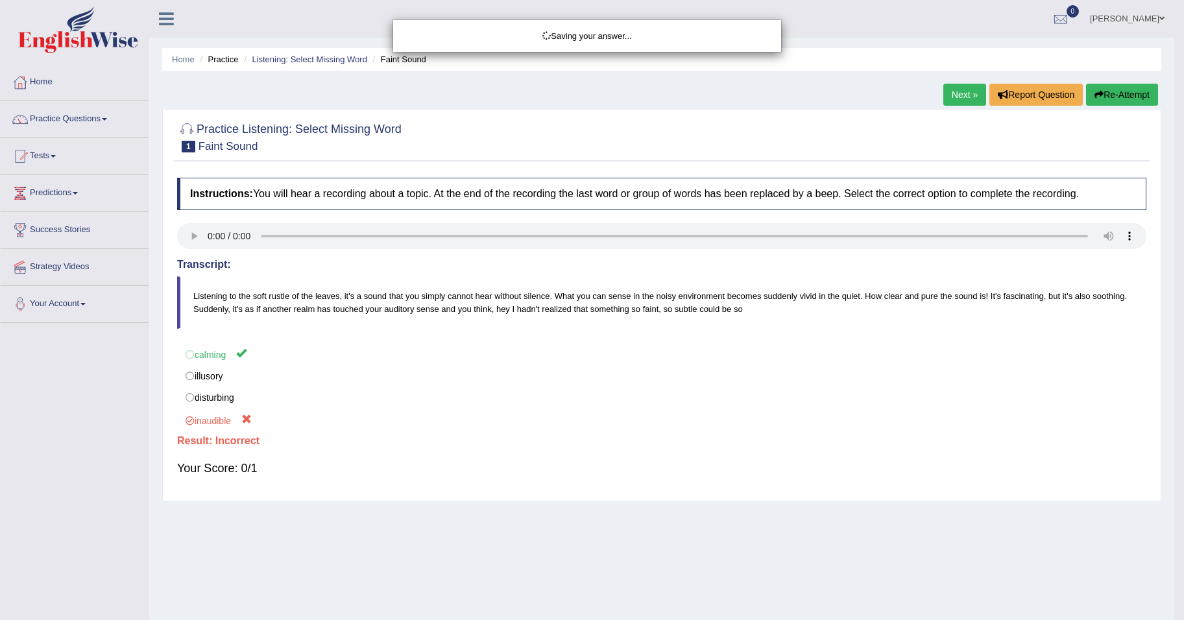
click at [969, 98] on div "Saving your answer..." at bounding box center [592, 310] width 1184 height 620
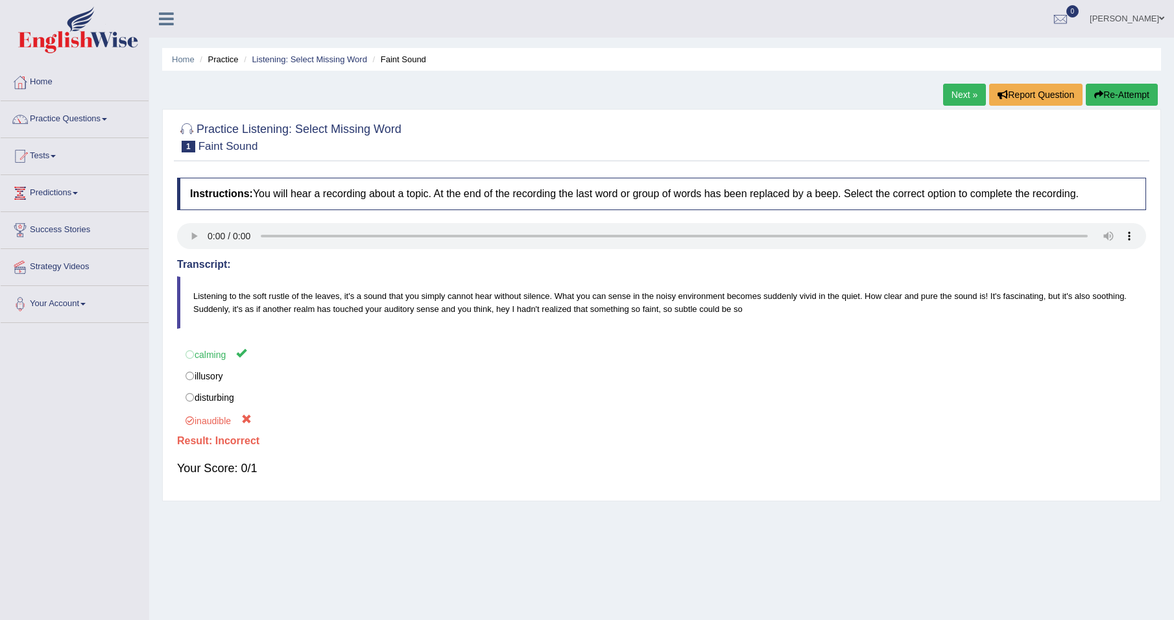
click at [957, 92] on link "Next »" at bounding box center [964, 95] width 43 height 22
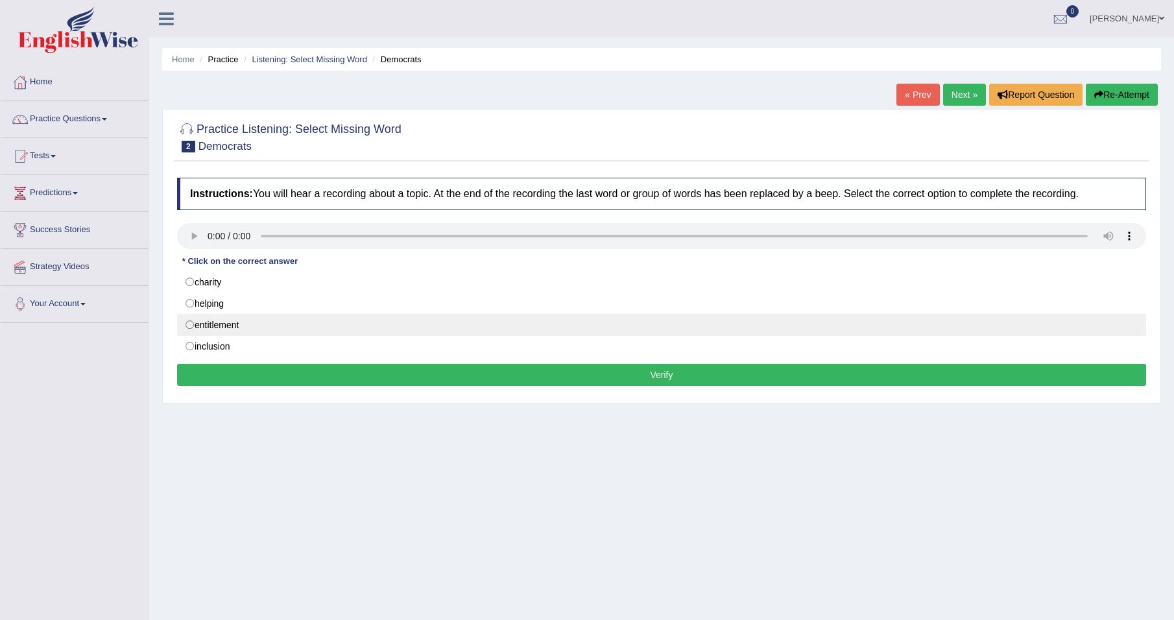
click at [237, 330] on label "entitlement" at bounding box center [661, 325] width 969 height 22
radio input "true"
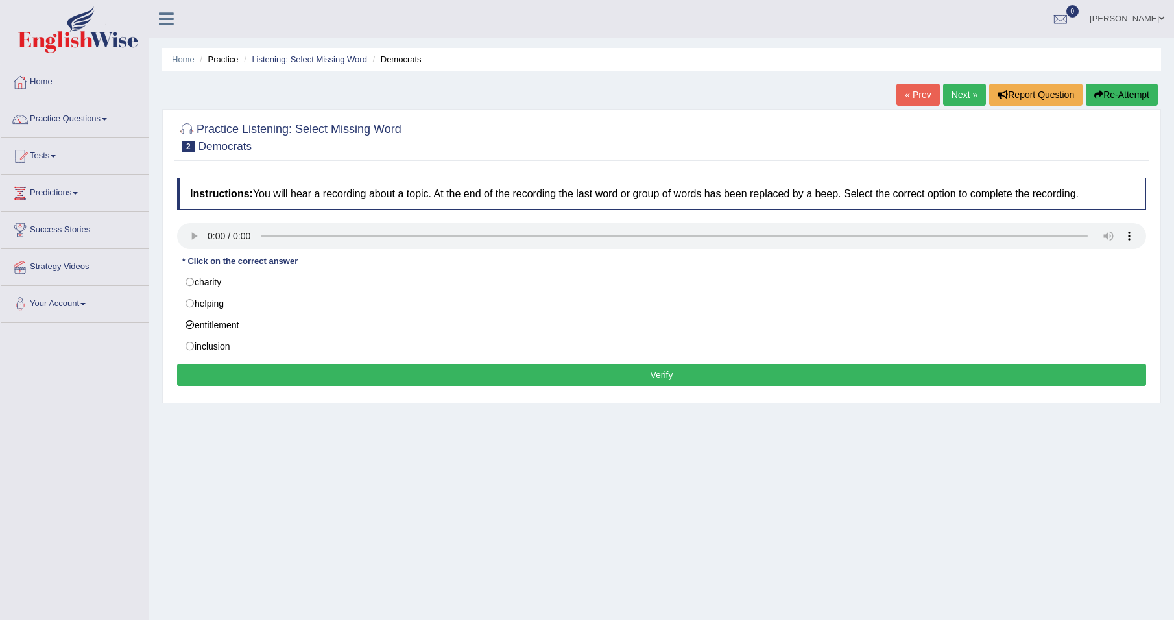
click at [637, 374] on button "Verify" at bounding box center [661, 375] width 969 height 22
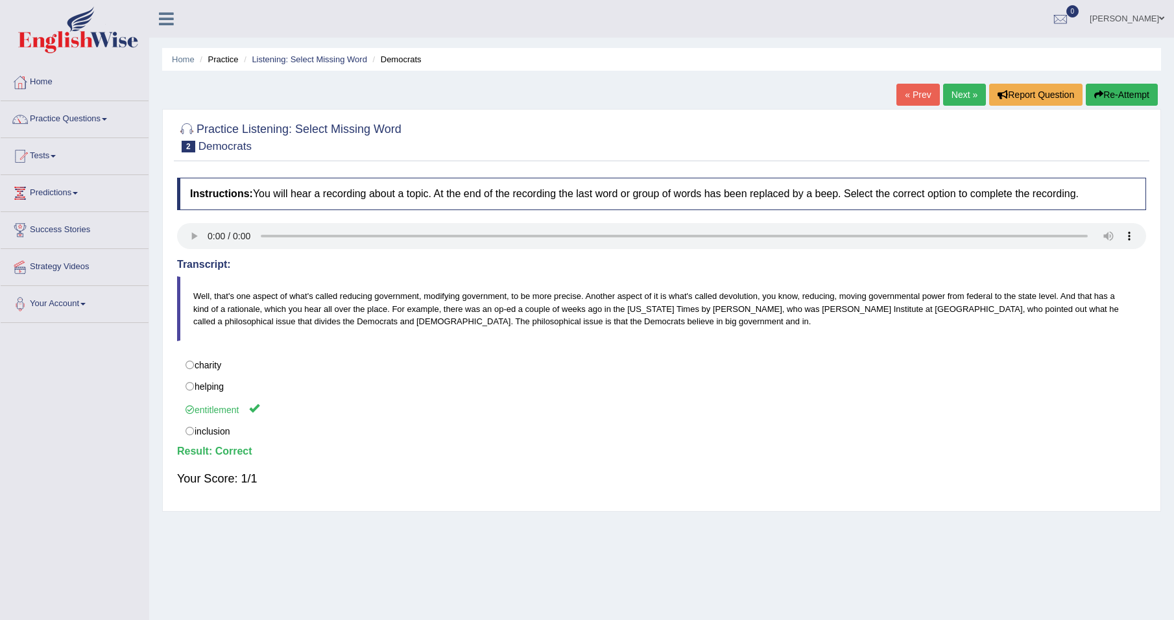
click at [954, 98] on link "Next »" at bounding box center [964, 95] width 43 height 22
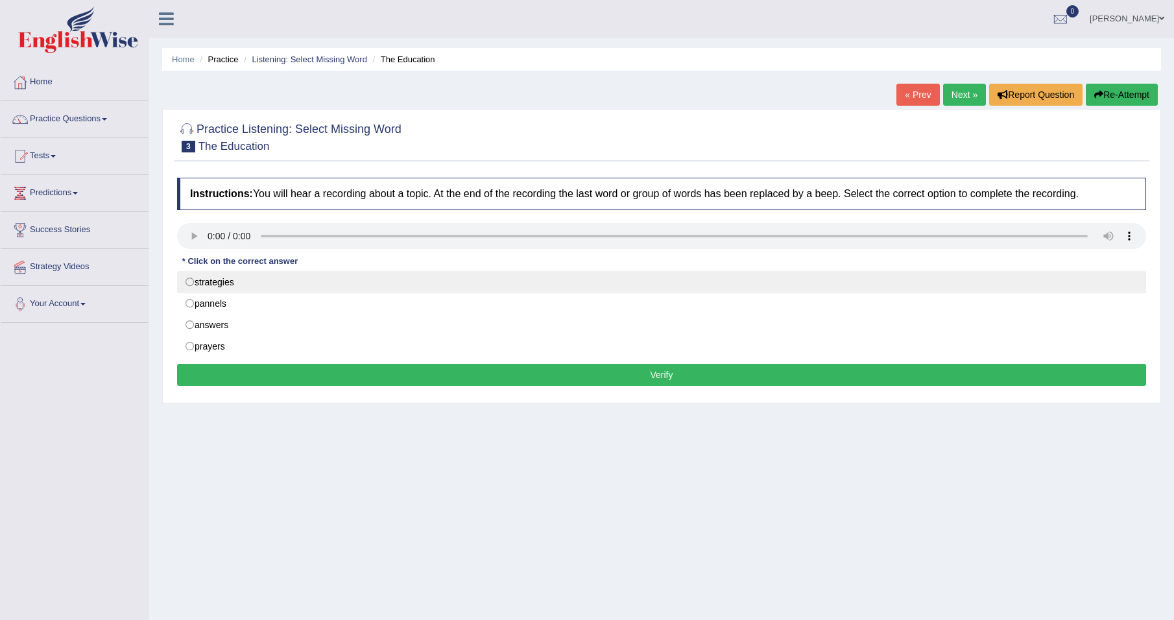
click at [232, 283] on label "strategies" at bounding box center [661, 282] width 969 height 22
radio input "true"
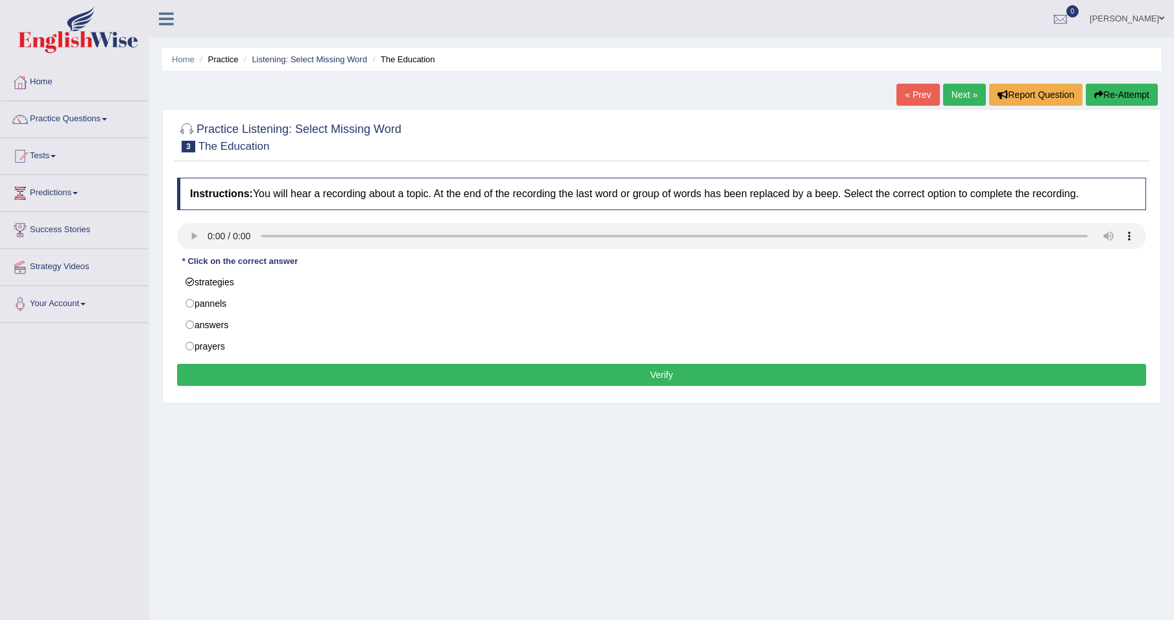
click at [372, 376] on button "Verify" at bounding box center [661, 375] width 969 height 22
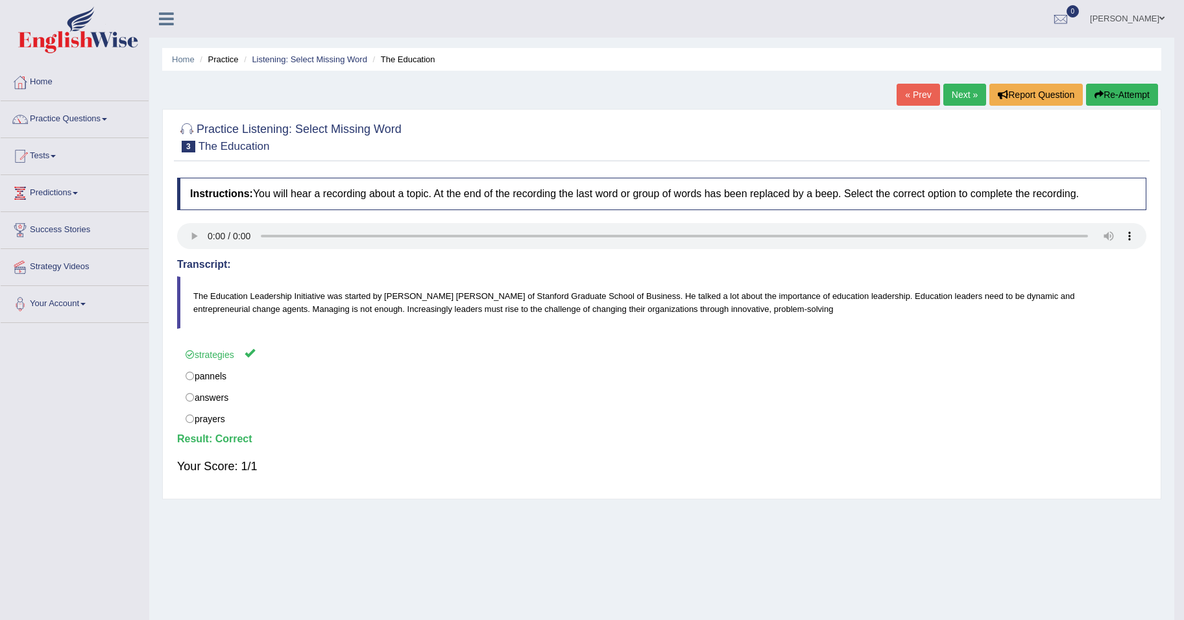
click at [957, 95] on body "Toggle navigation Home Practice Questions Speaking Practice Read Aloud Repeat S…" at bounding box center [592, 310] width 1184 height 620
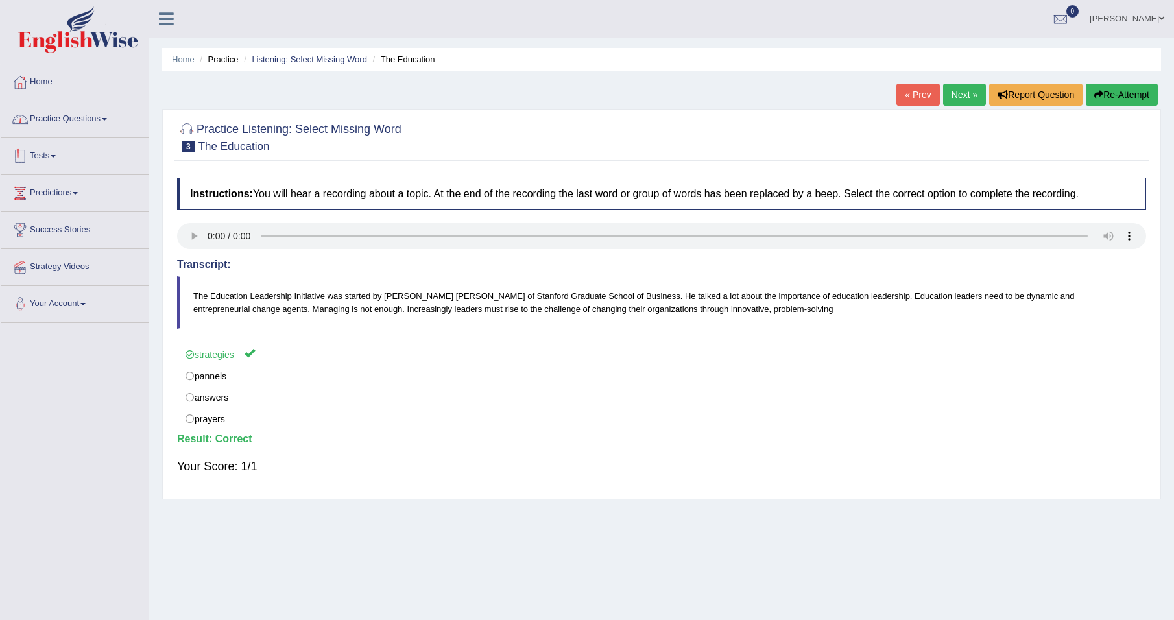
click at [103, 119] on link "Practice Questions" at bounding box center [75, 117] width 148 height 32
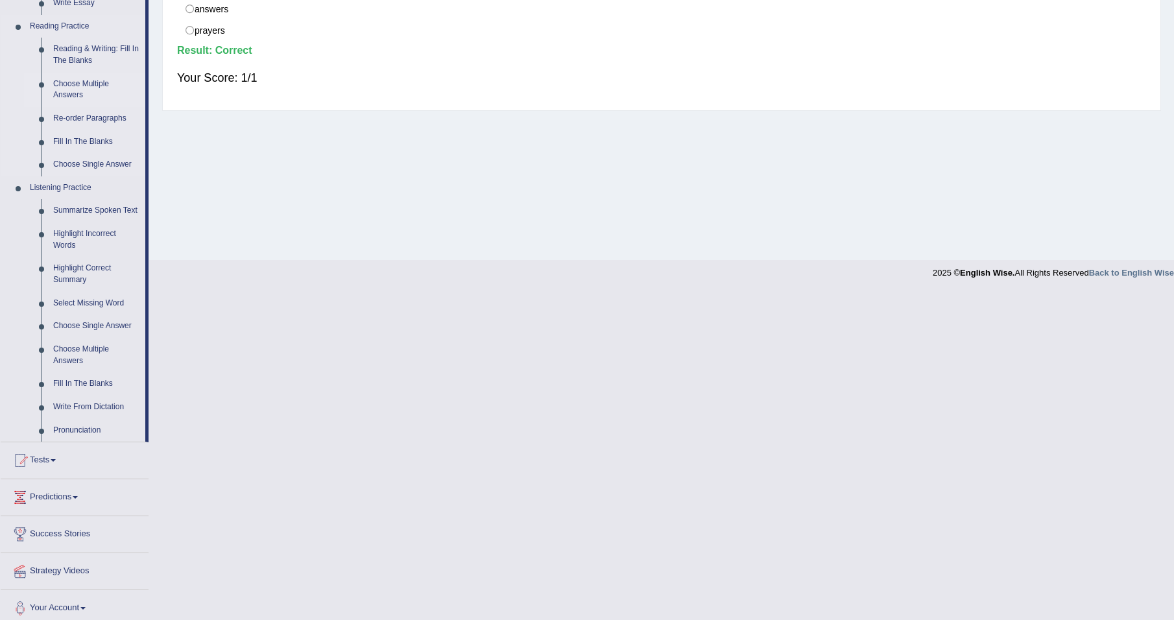
scroll to position [389, 0]
click at [69, 278] on link "Highlight Correct Summary" at bounding box center [96, 273] width 98 height 34
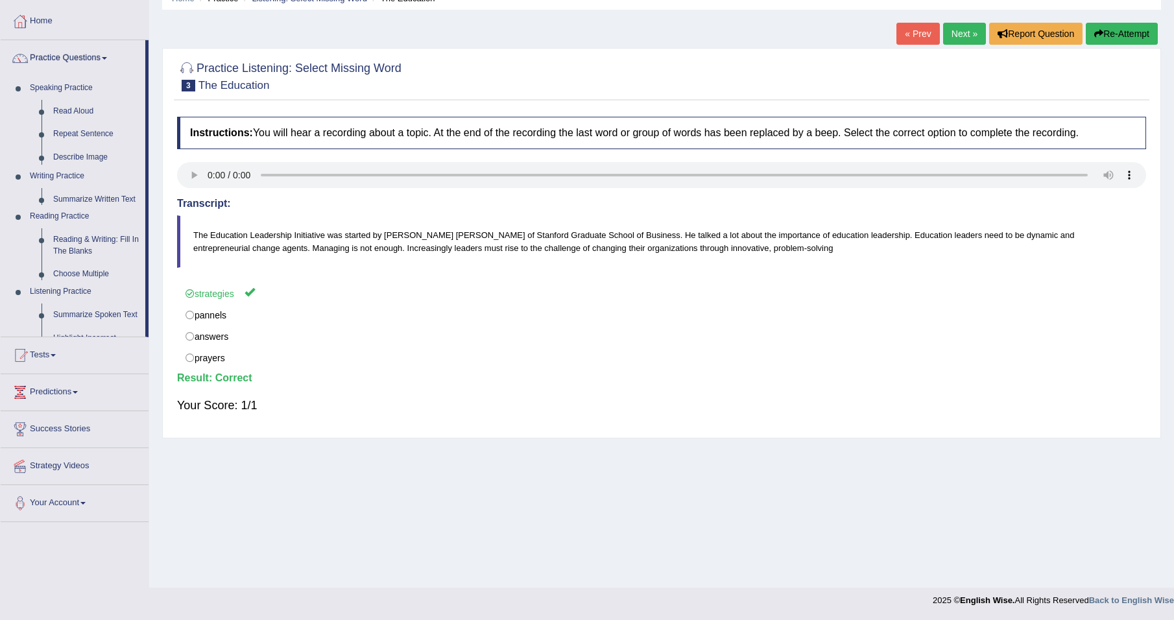
scroll to position [61, 0]
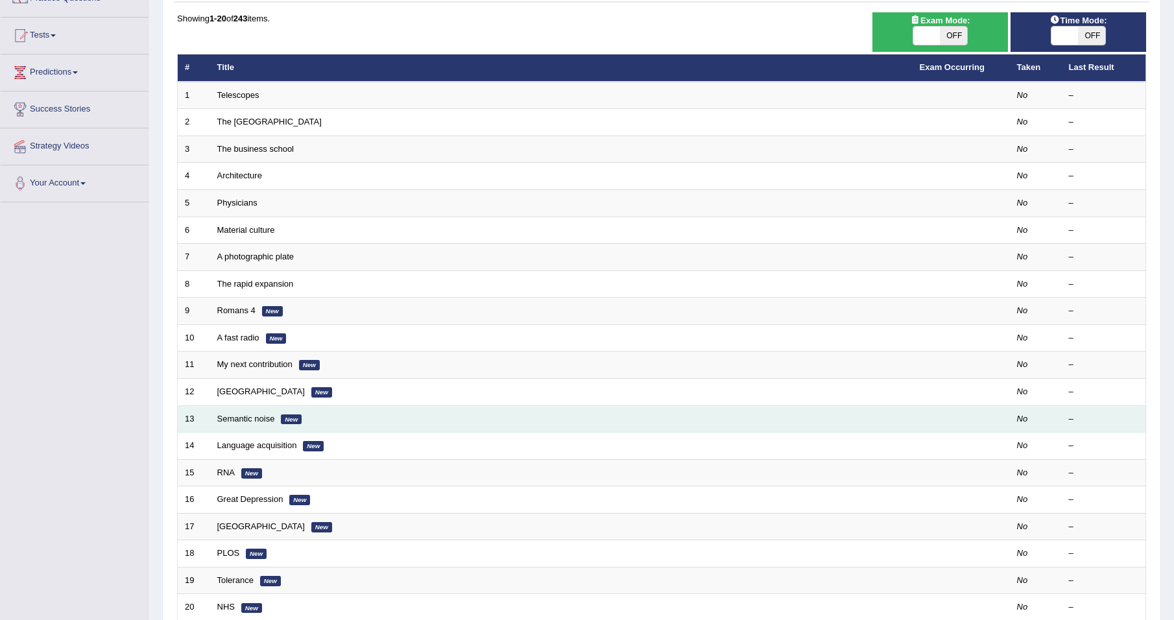
scroll to position [130, 0]
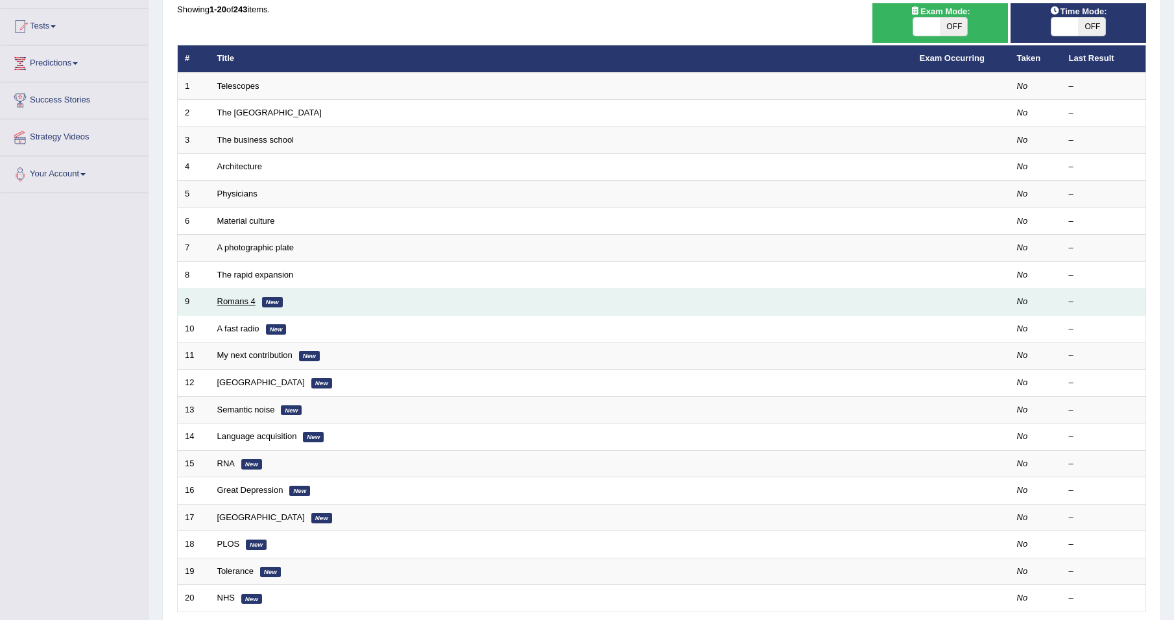
click at [238, 302] on link "Romans 4" at bounding box center [236, 301] width 38 height 10
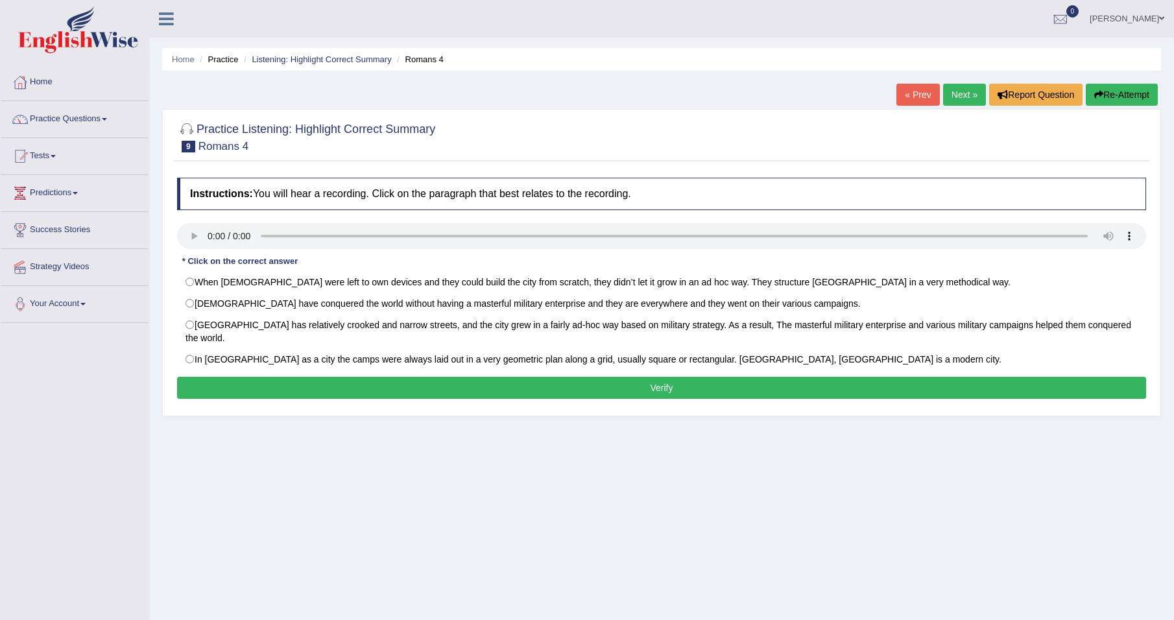
click at [90, 118] on link "Practice Questions" at bounding box center [75, 117] width 148 height 32
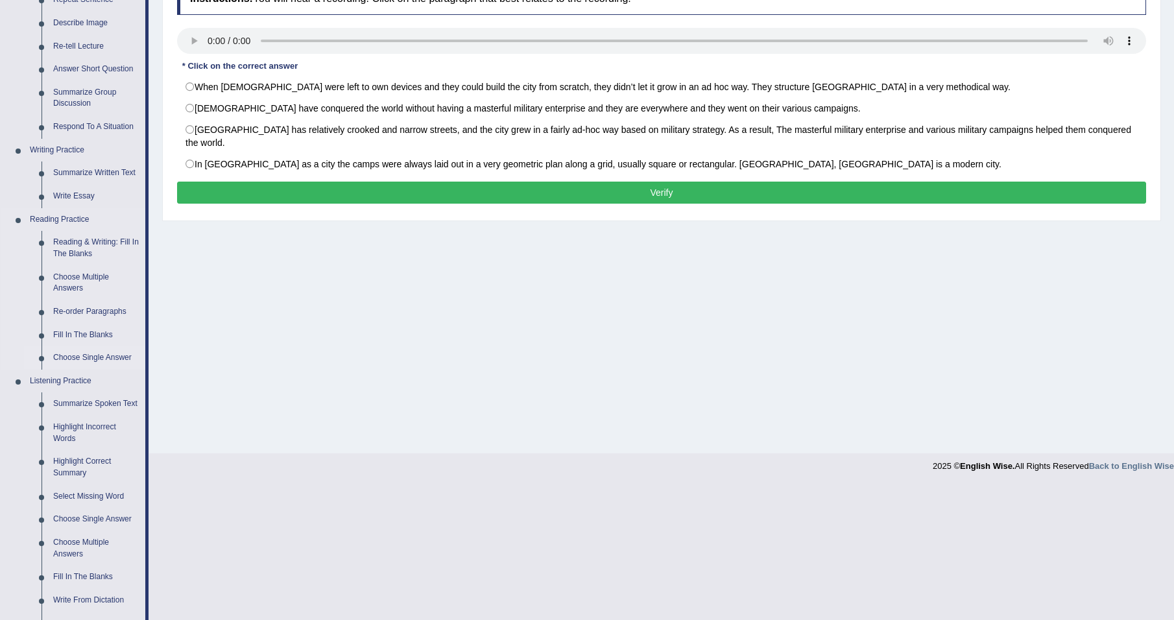
scroll to position [259, 0]
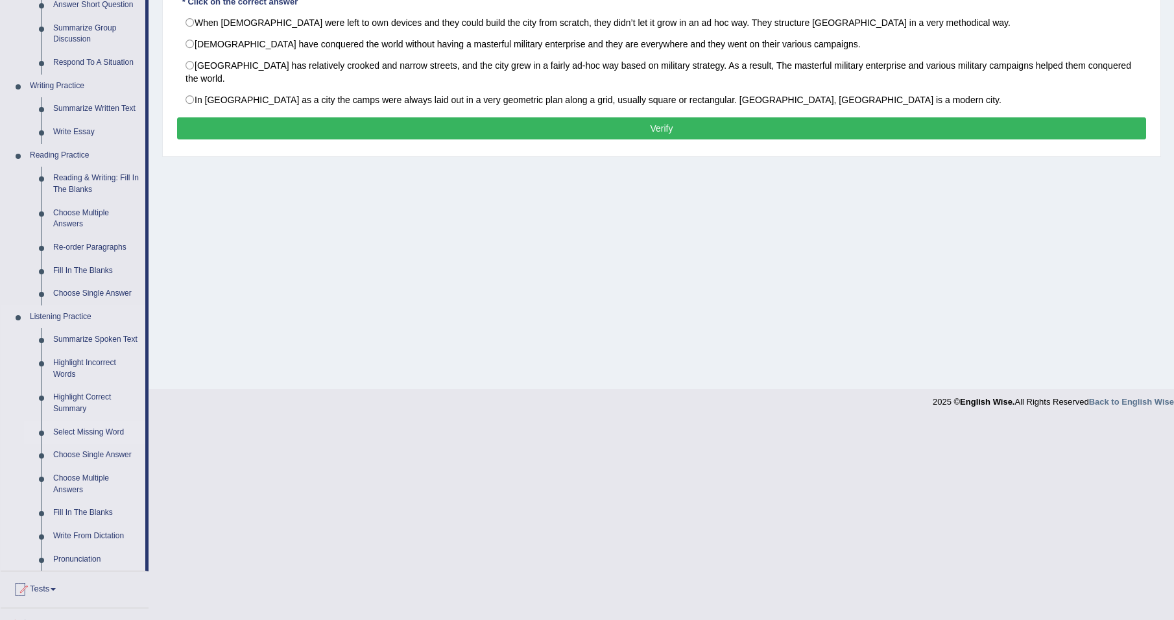
click at [79, 431] on link "Select Missing Word" at bounding box center [96, 432] width 98 height 23
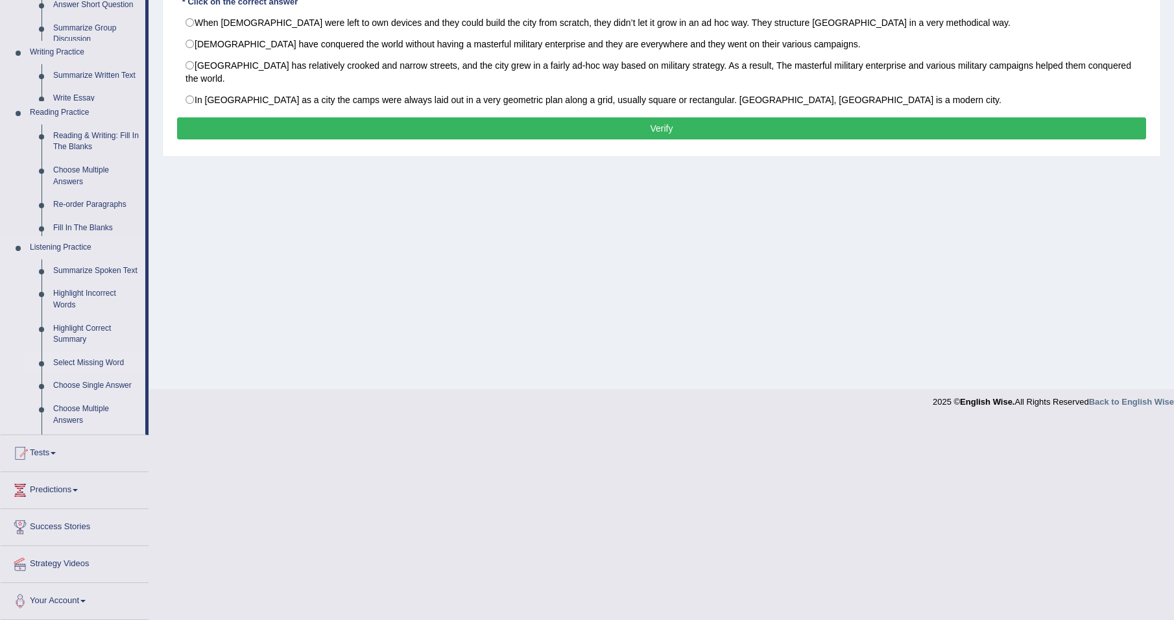
scroll to position [61, 0]
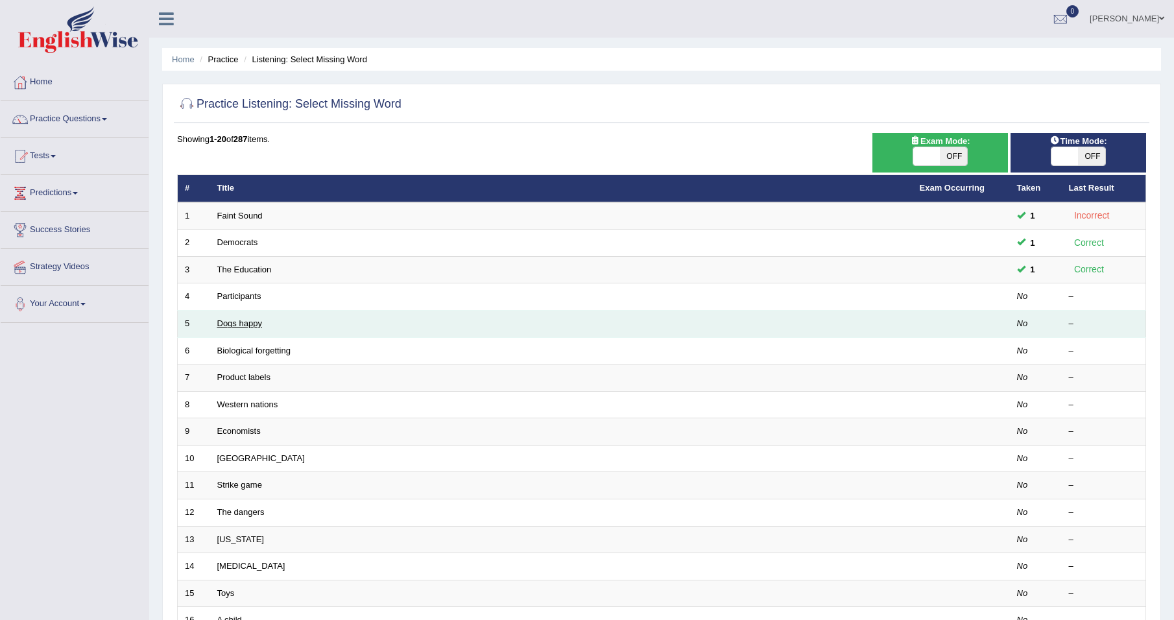
click at [222, 322] on link "Dogs happy" at bounding box center [239, 323] width 45 height 10
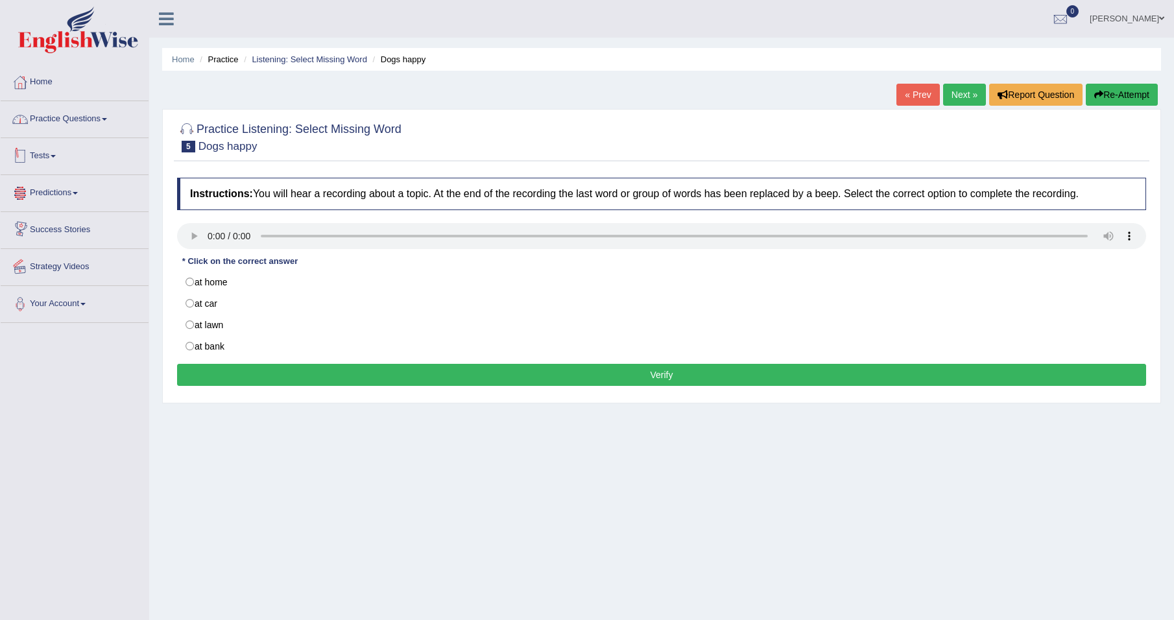
click at [67, 124] on link "Practice Questions" at bounding box center [75, 117] width 148 height 32
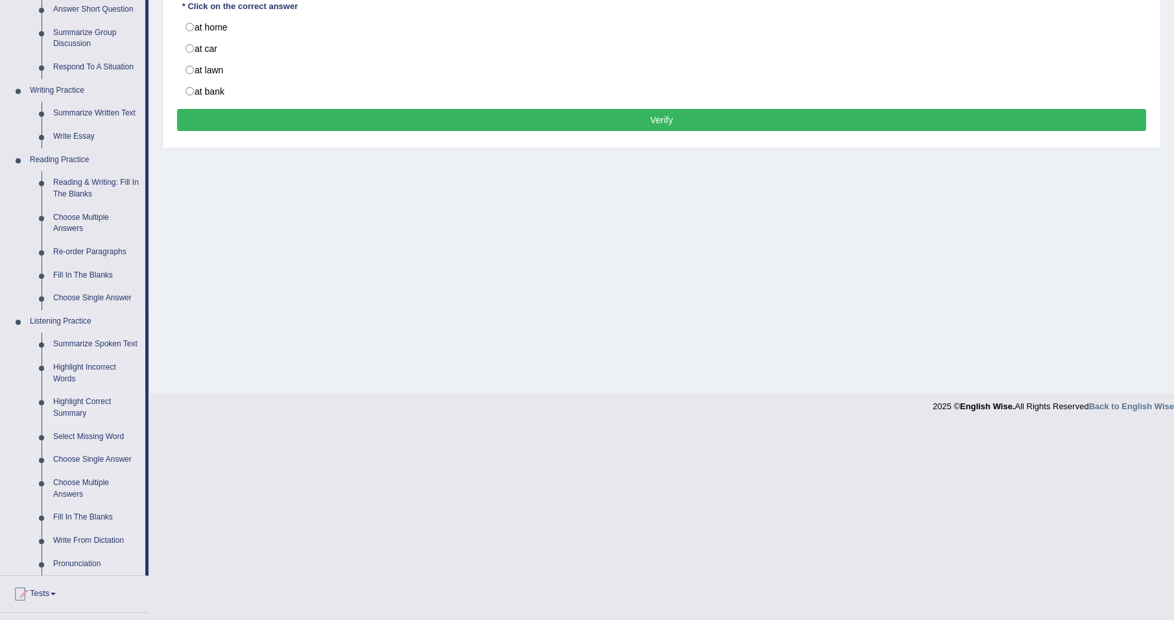
scroll to position [259, 0]
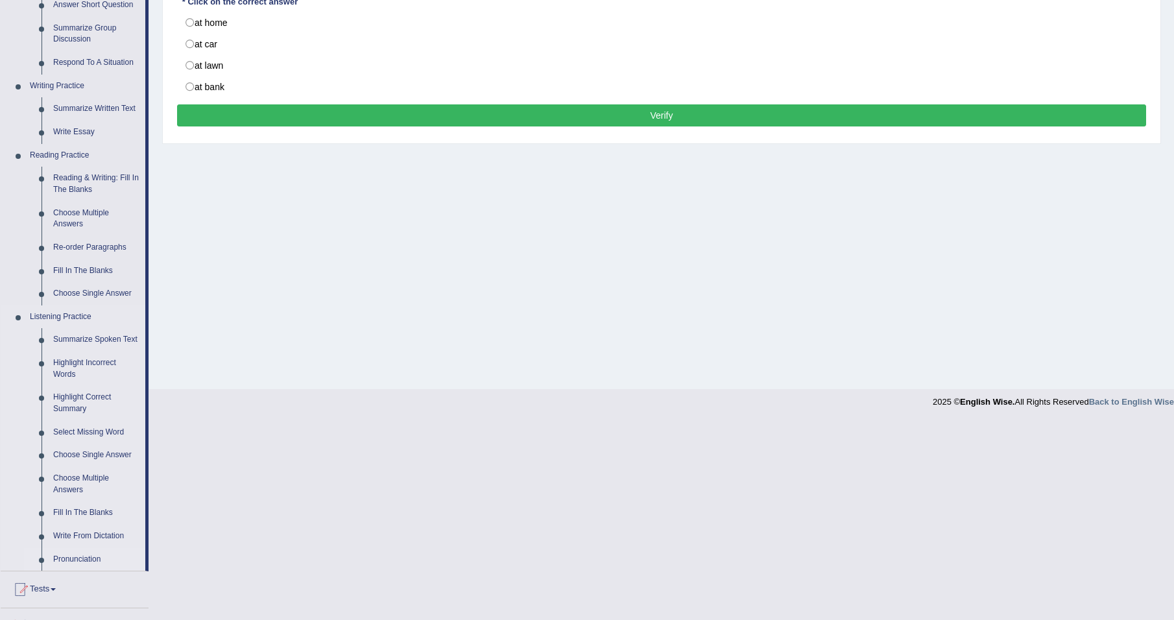
click at [73, 557] on link "Pronunciation" at bounding box center [96, 559] width 98 height 23
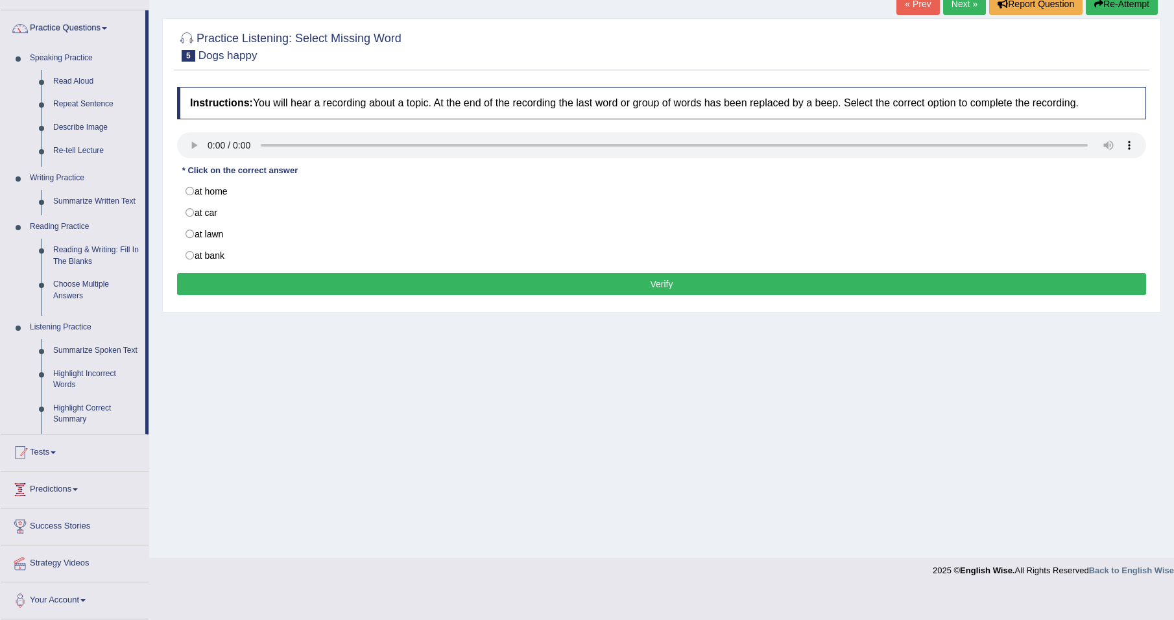
scroll to position [61, 0]
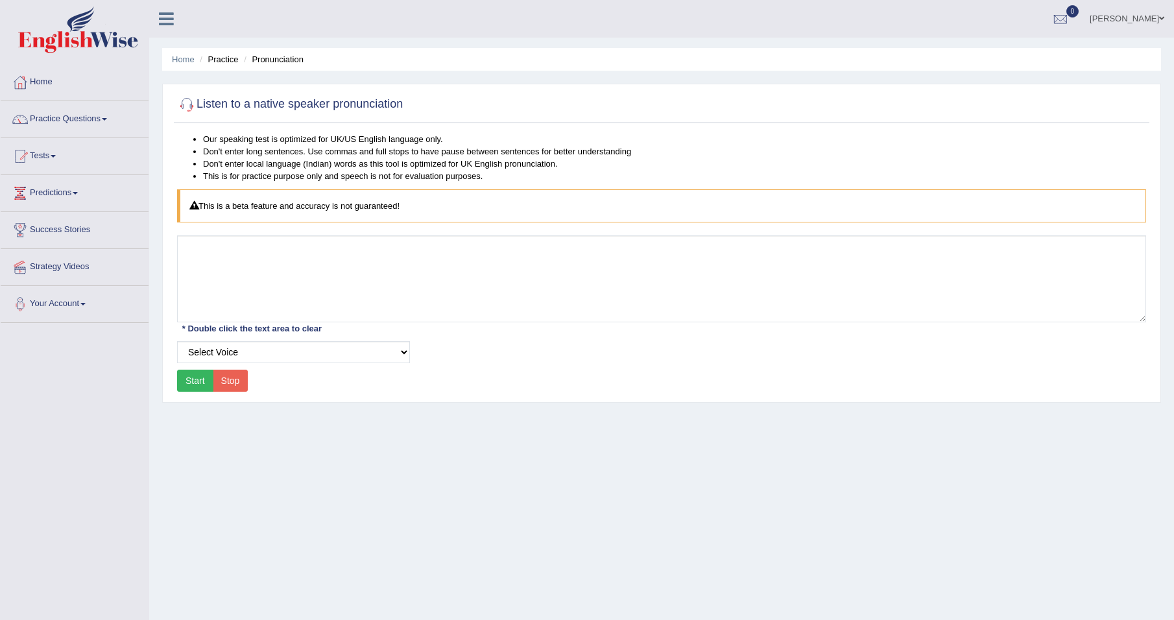
click at [197, 378] on button "Start" at bounding box center [195, 381] width 36 height 22
click at [279, 347] on select "Select Voice" at bounding box center [293, 352] width 233 height 22
drag, startPoint x: 56, startPoint y: 156, endPoint x: 64, endPoint y: 152, distance: 8.1
click at [56, 156] on span at bounding box center [53, 156] width 5 height 3
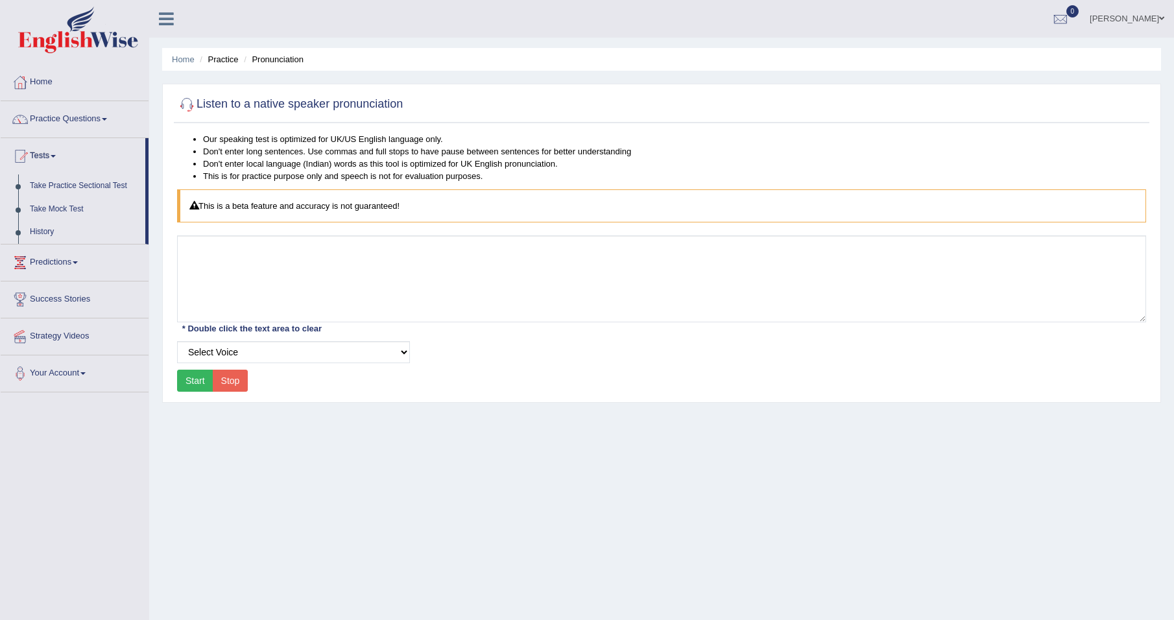
click at [94, 118] on link "Practice Questions" at bounding box center [75, 117] width 148 height 32
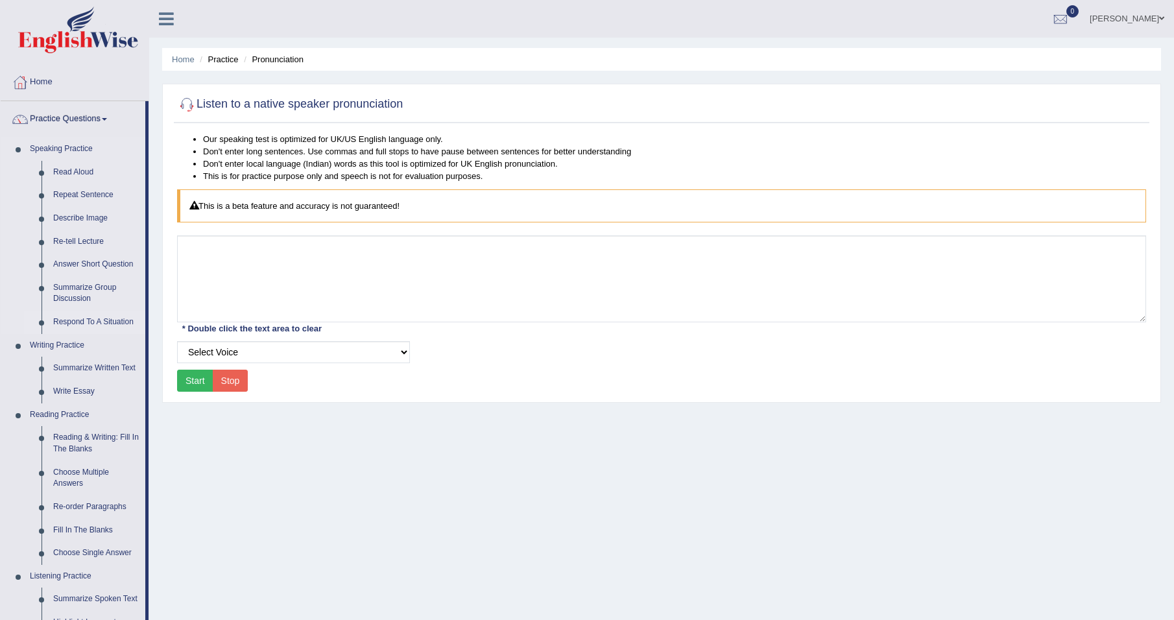
click at [77, 321] on link "Respond To A Situation" at bounding box center [96, 322] width 98 height 23
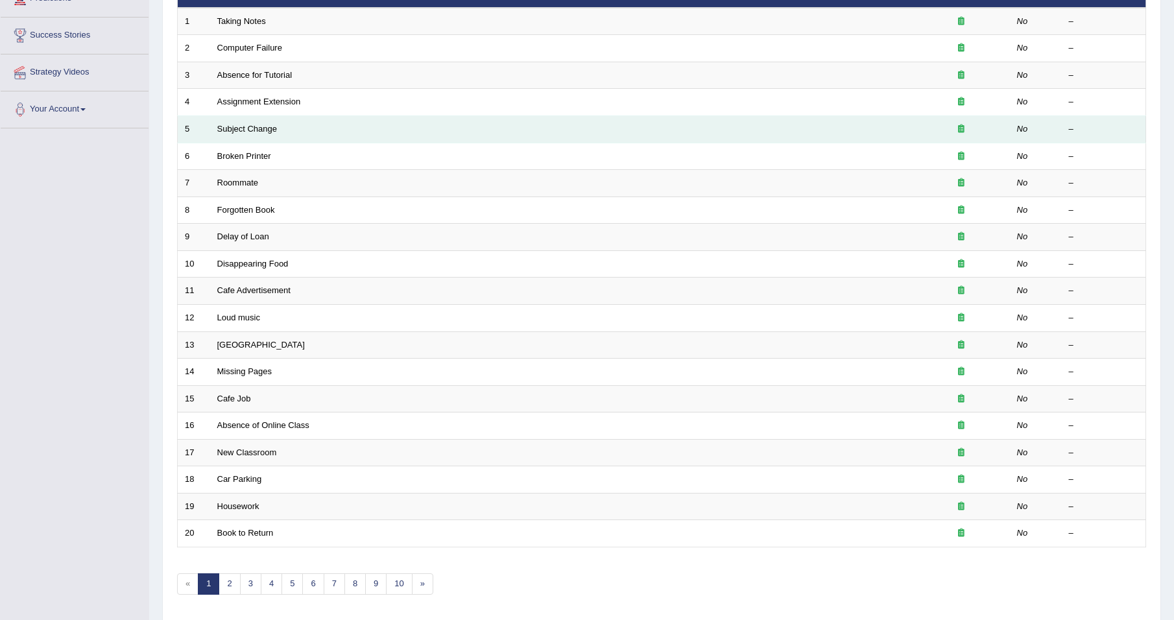
scroll to position [239, 0]
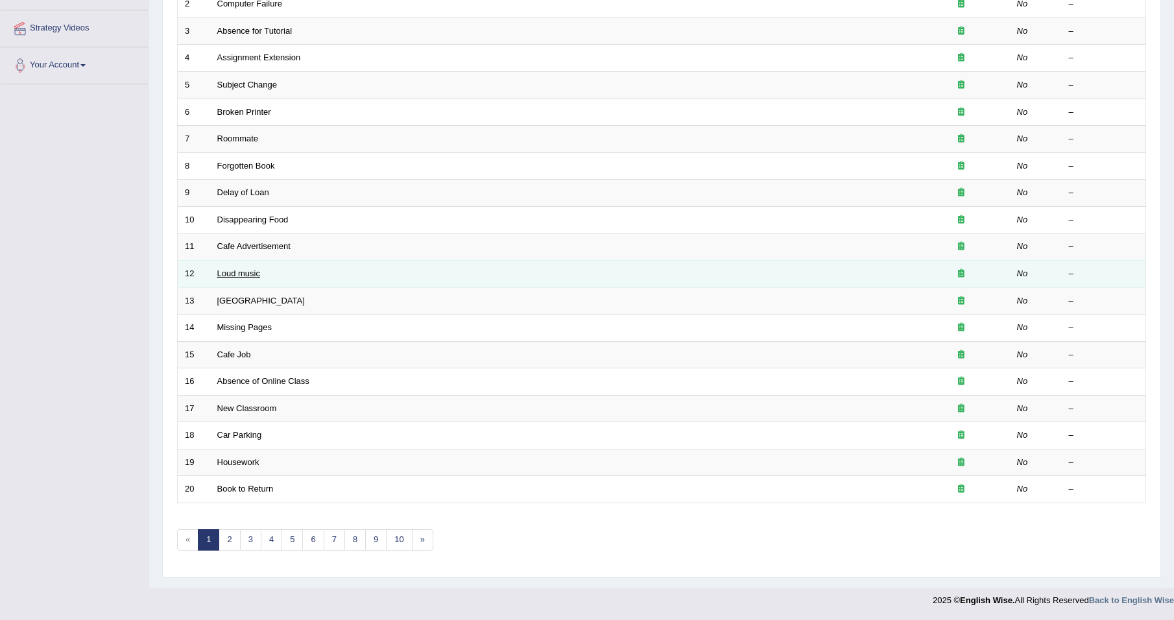
click at [230, 274] on link "Loud music" at bounding box center [238, 274] width 43 height 10
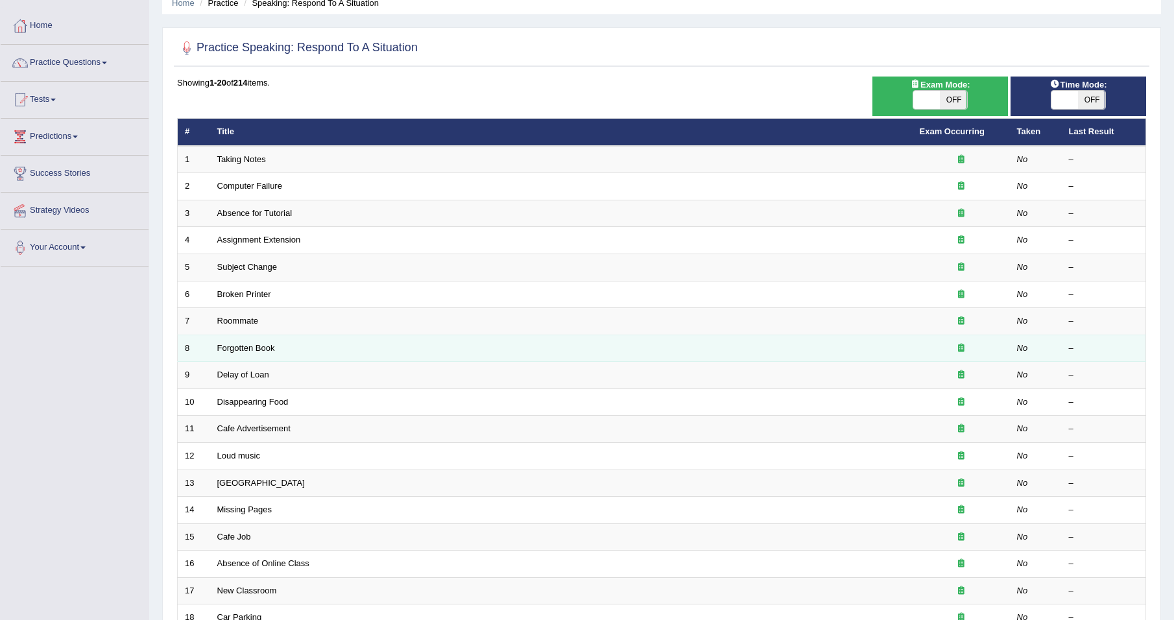
scroll to position [44, 0]
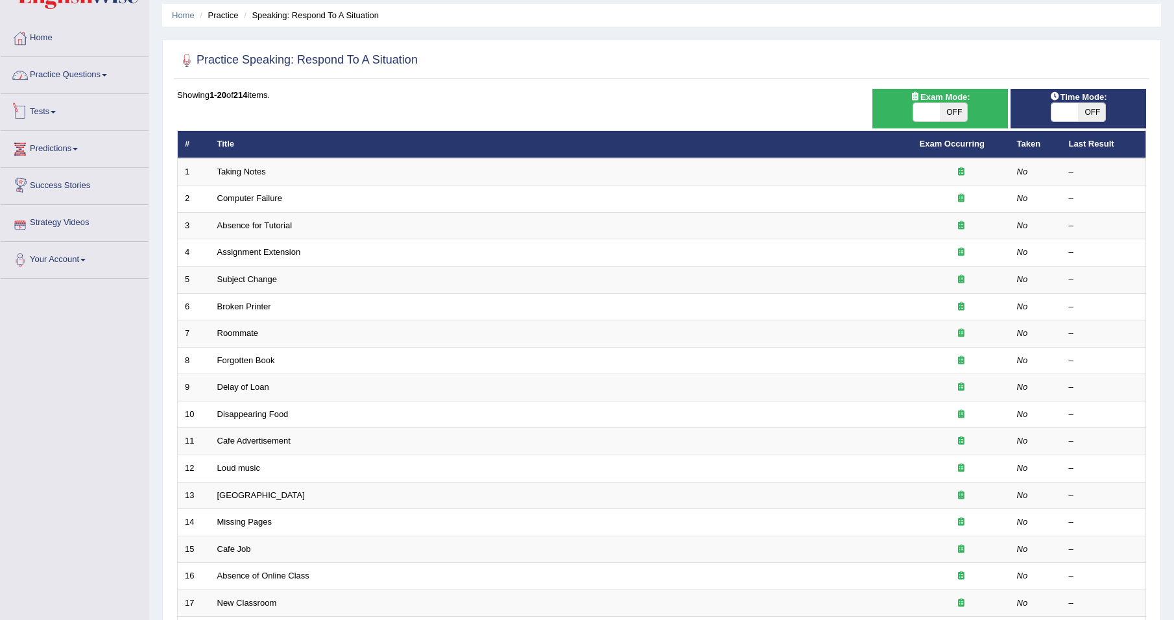
click at [89, 67] on link "Practice Questions" at bounding box center [75, 73] width 148 height 32
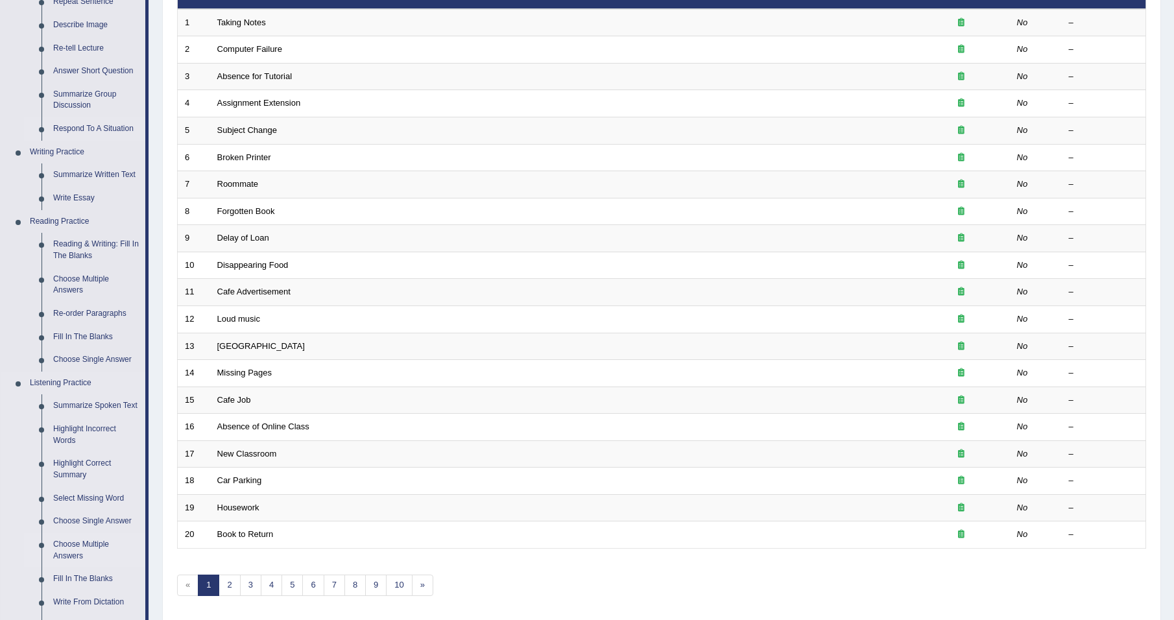
scroll to position [259, 0]
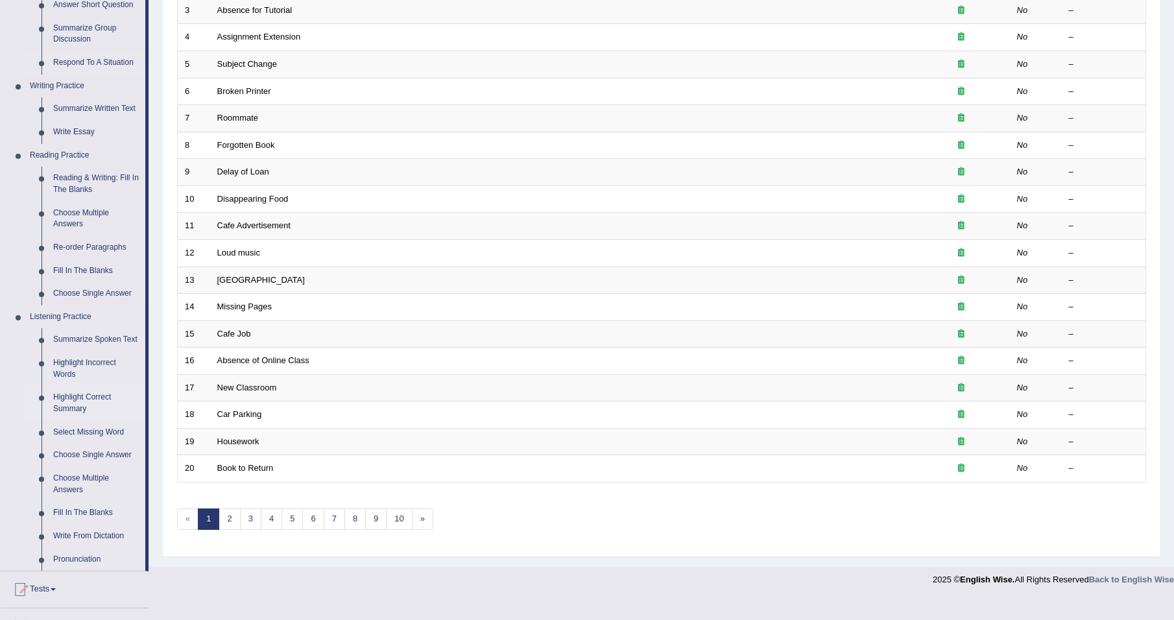
click at [76, 402] on link "Highlight Correct Summary" at bounding box center [96, 403] width 98 height 34
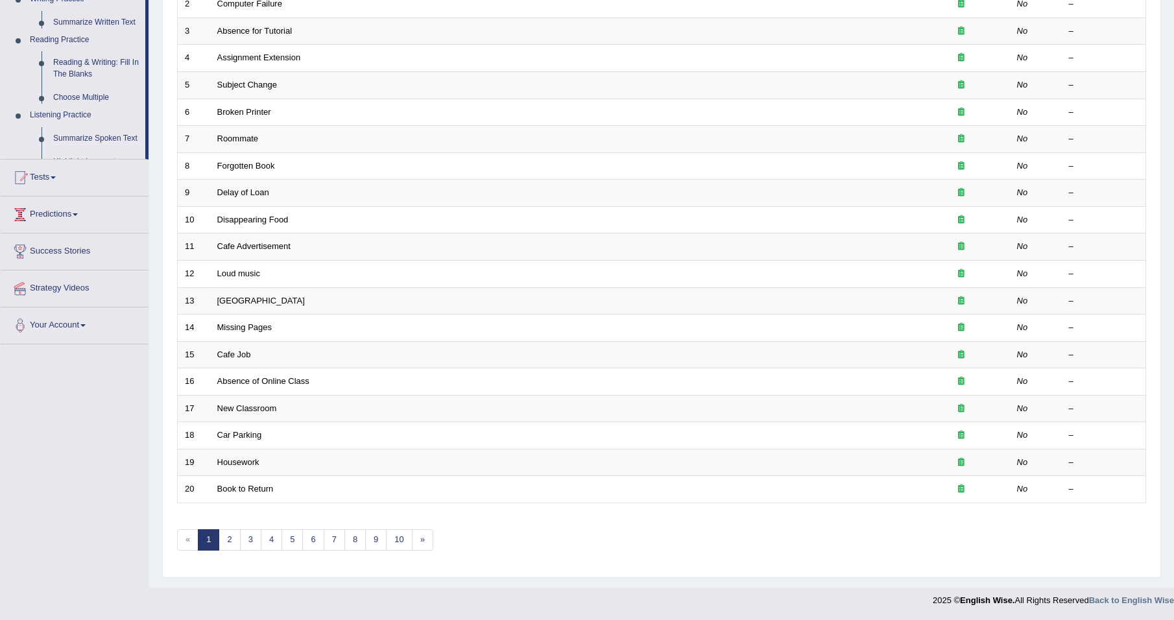
scroll to position [239, 0]
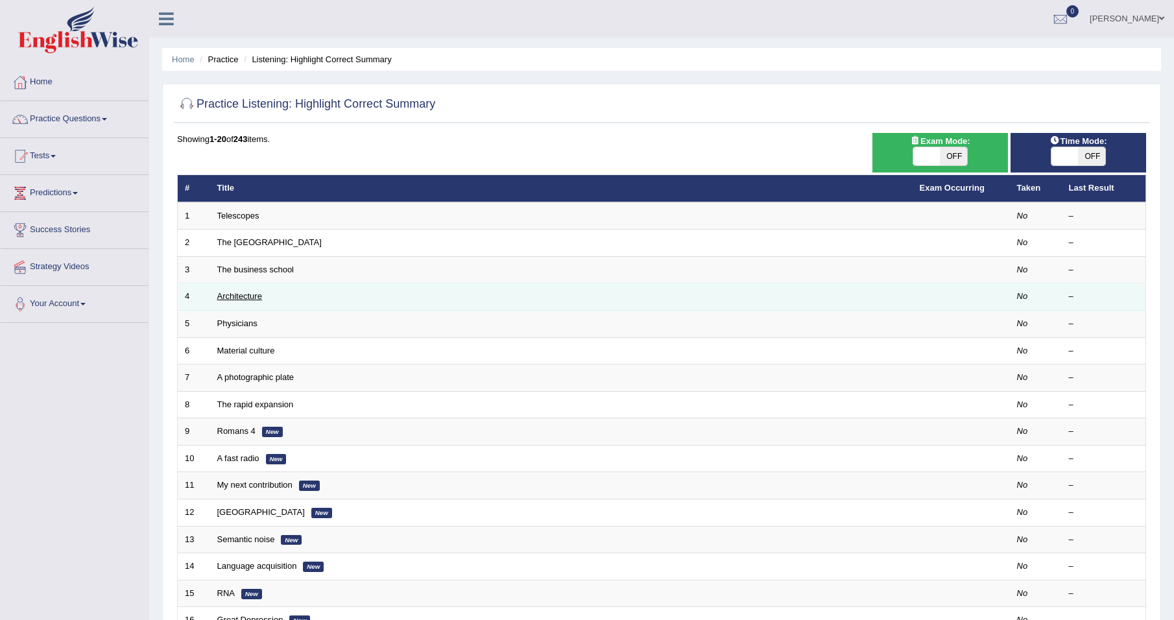
click at [238, 294] on link "Architecture" at bounding box center [239, 296] width 45 height 10
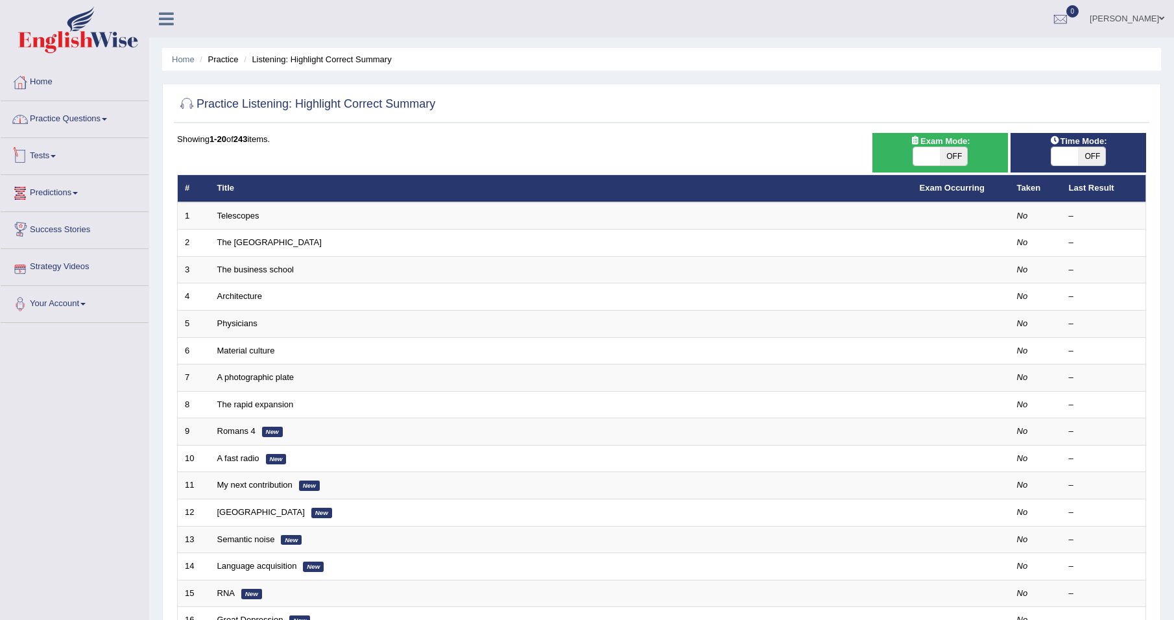
click at [67, 123] on link "Practice Questions" at bounding box center [75, 117] width 148 height 32
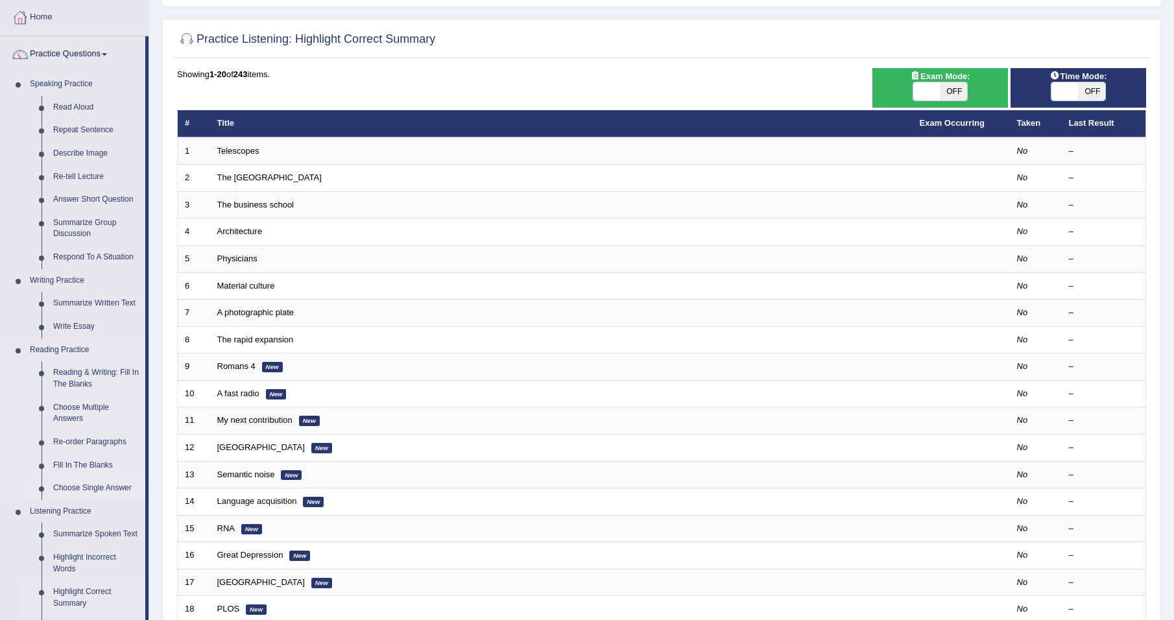
scroll to position [130, 0]
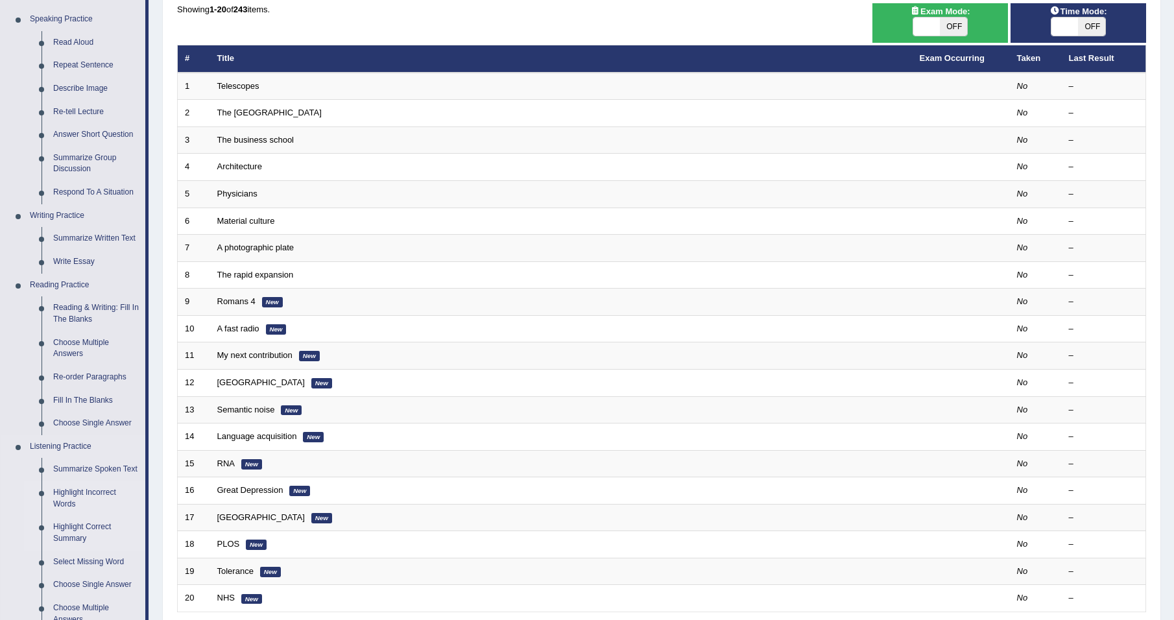
click at [78, 491] on link "Highlight Incorrect Words" at bounding box center [96, 498] width 98 height 34
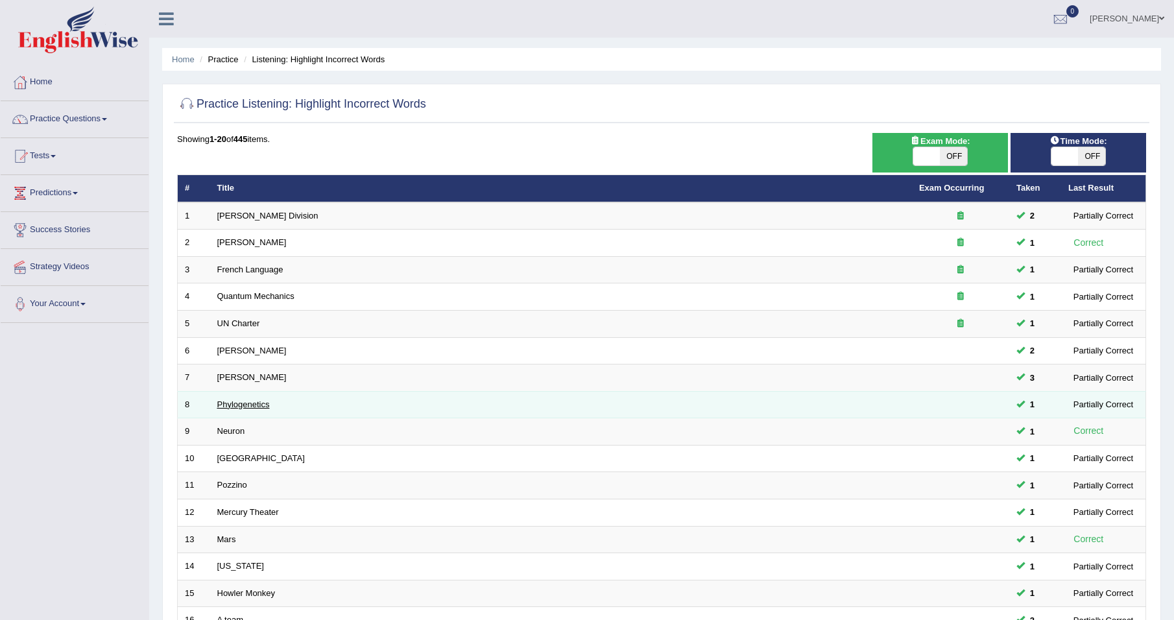
click at [220, 406] on link "Phylogenetics" at bounding box center [243, 405] width 53 height 10
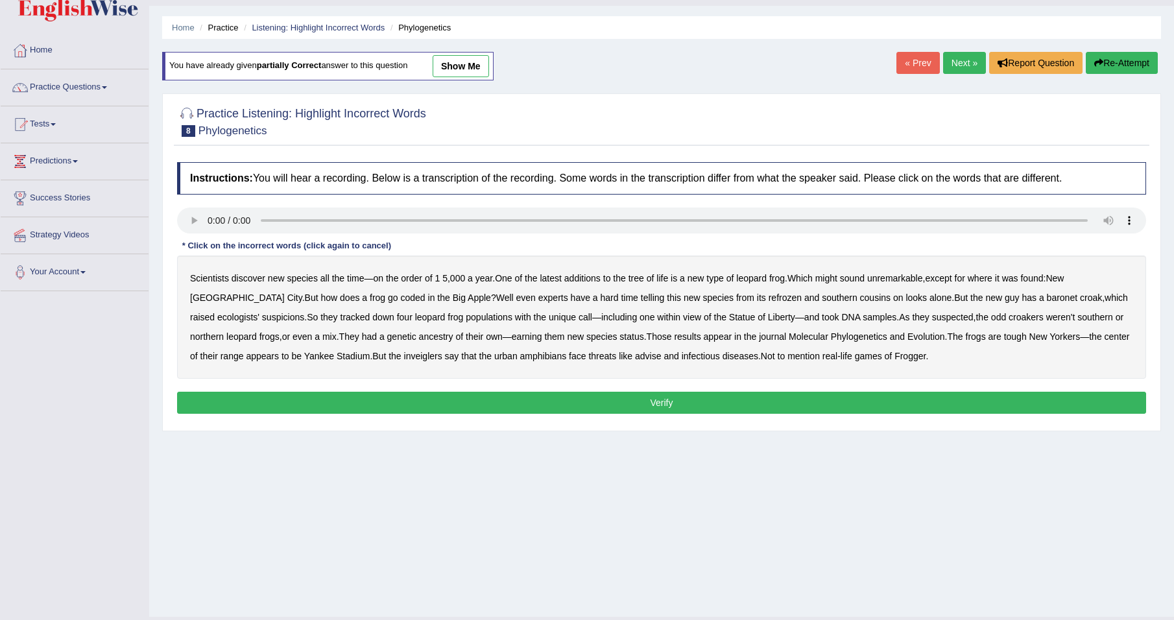
scroll to position [61, 0]
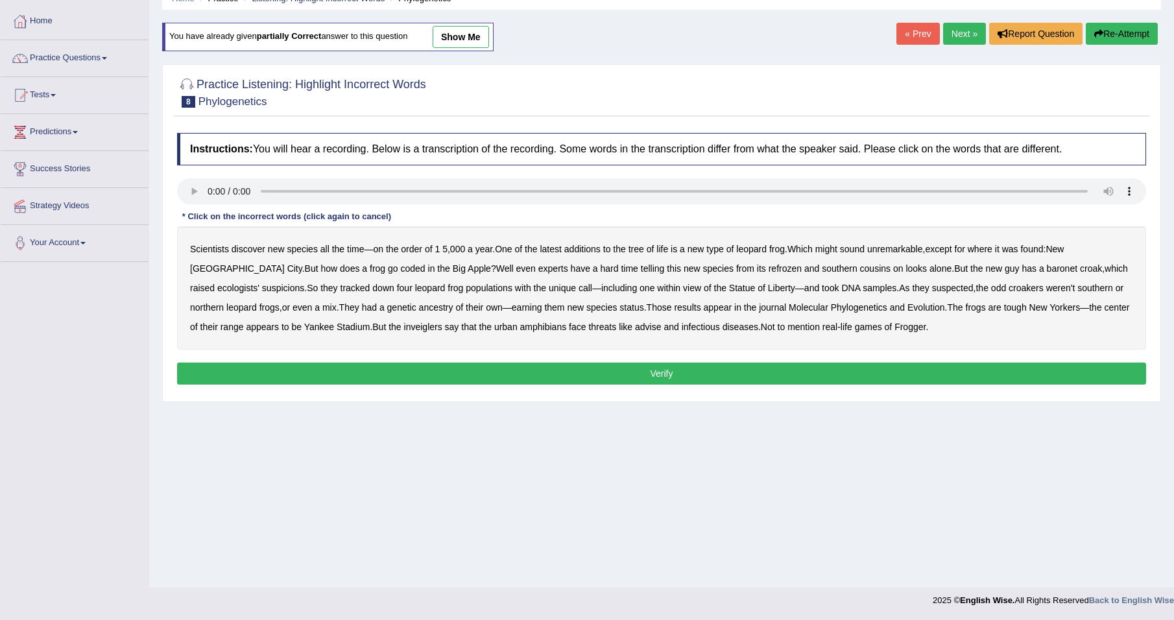
click at [401, 271] on b "coded" at bounding box center [413, 268] width 25 height 10
click at [769, 271] on b "refrozen" at bounding box center [785, 268] width 33 height 10
click at [404, 328] on b "inveiglers" at bounding box center [423, 327] width 38 height 10
click at [728, 370] on button "Verify" at bounding box center [661, 374] width 969 height 22
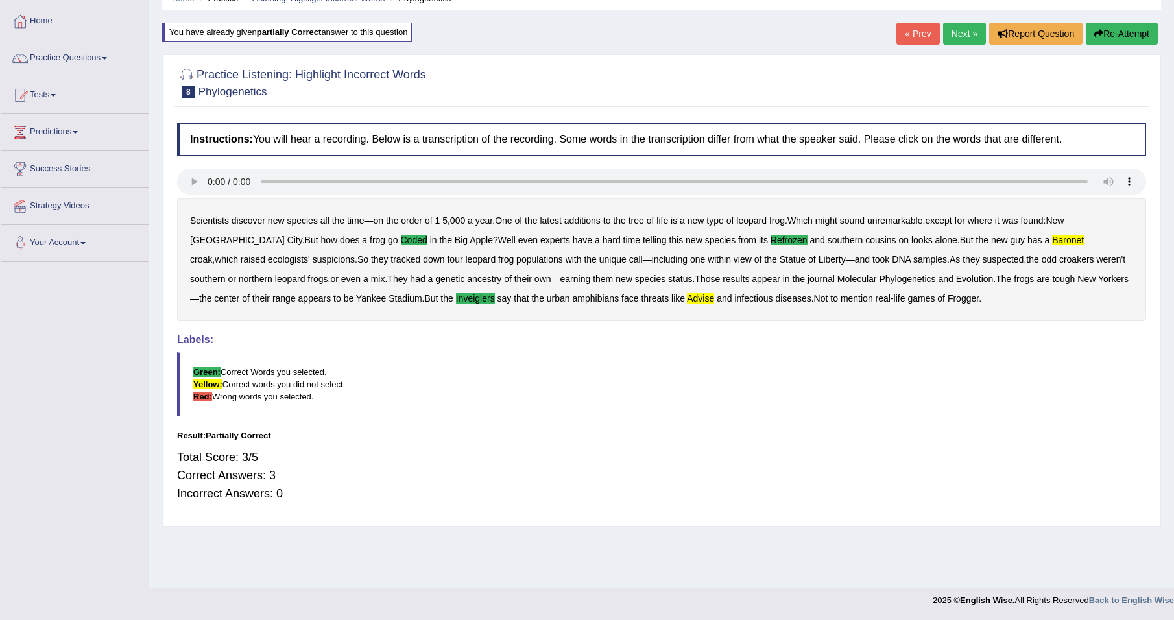
click at [965, 32] on link "Next »" at bounding box center [964, 34] width 43 height 22
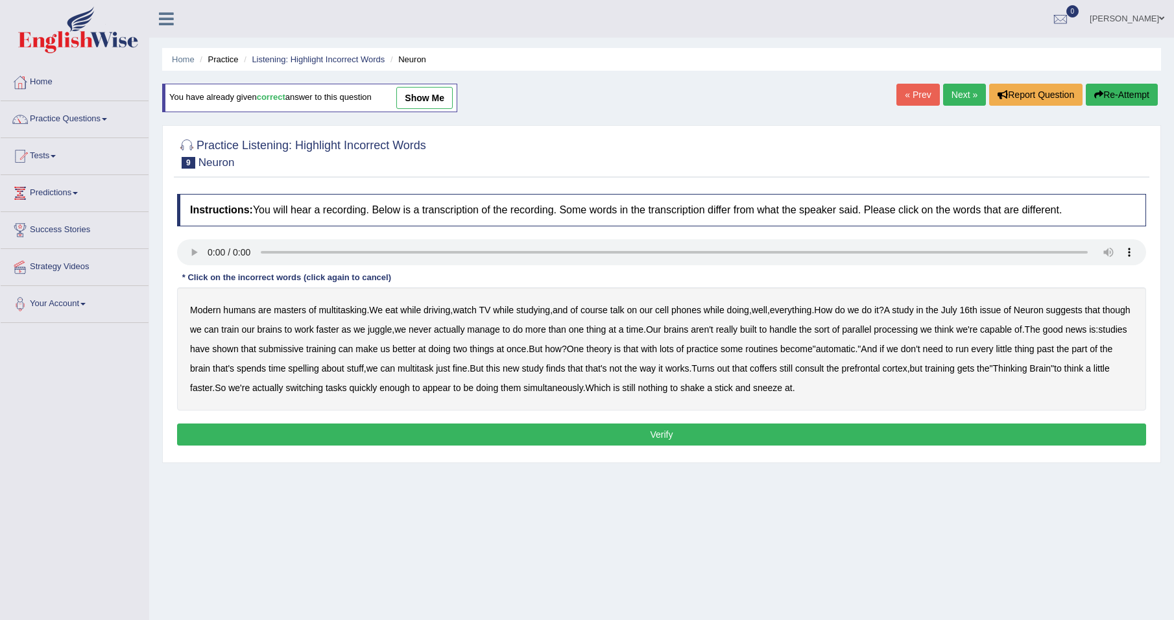
click at [604, 311] on b "course" at bounding box center [594, 310] width 27 height 10
click at [603, 311] on b "course" at bounding box center [594, 310] width 27 height 10
click at [606, 311] on b "course" at bounding box center [594, 310] width 27 height 10
click at [304, 353] on b "submissive" at bounding box center [281, 349] width 45 height 10
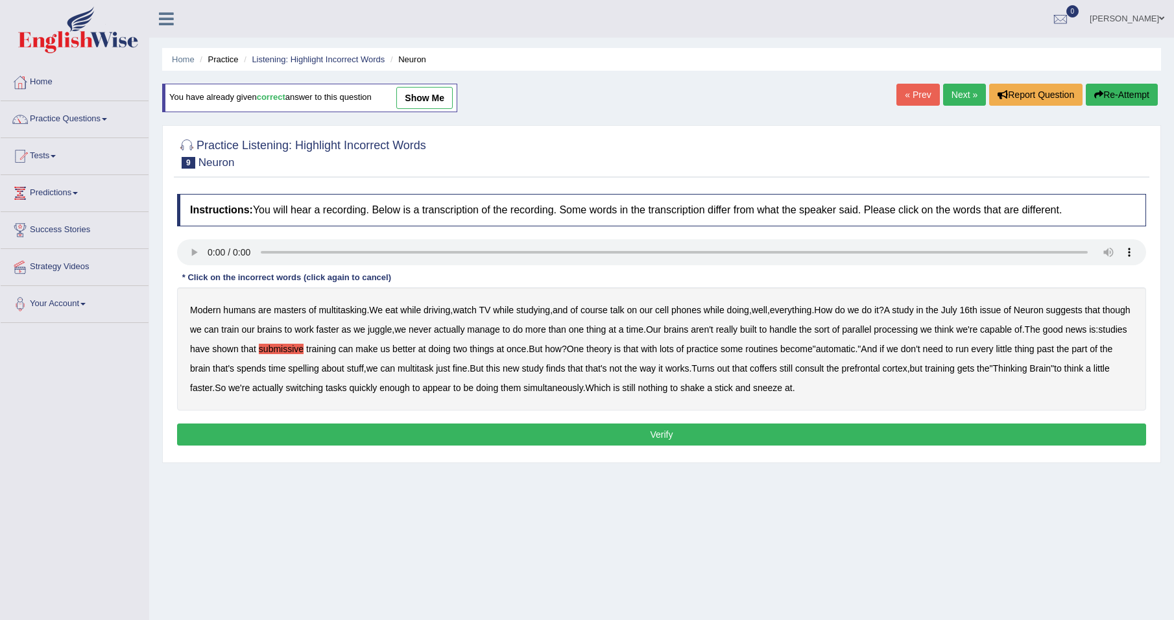
click at [777, 370] on b "coffers" at bounding box center [763, 368] width 27 height 10
click at [708, 435] on button "Verify" at bounding box center [661, 435] width 969 height 22
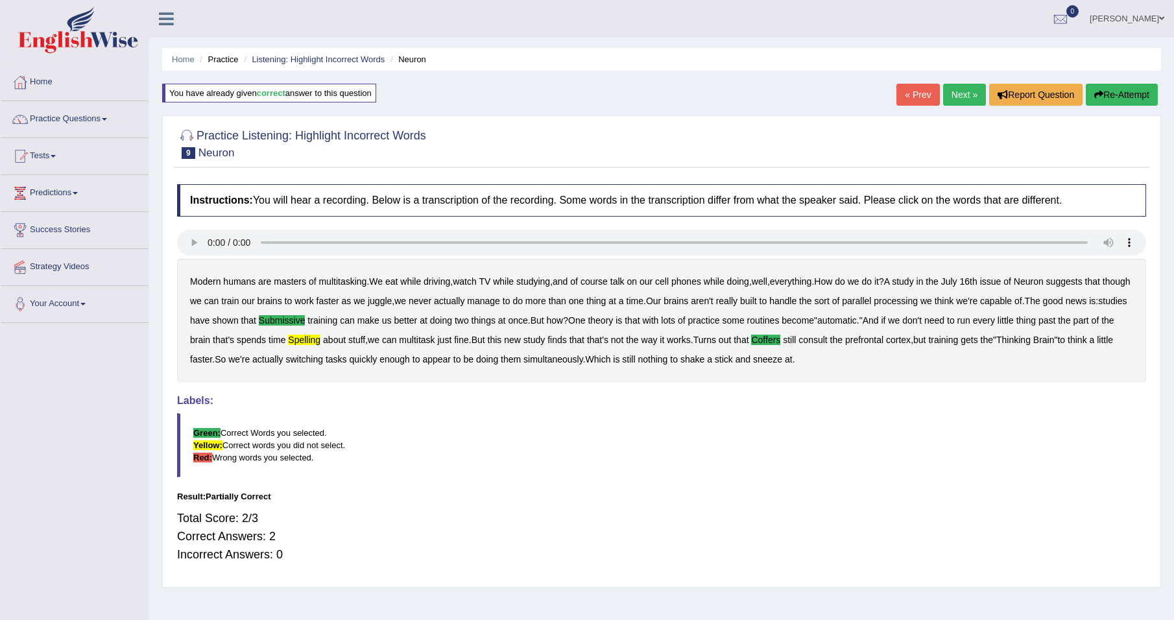
click at [965, 99] on link "Next »" at bounding box center [964, 95] width 43 height 22
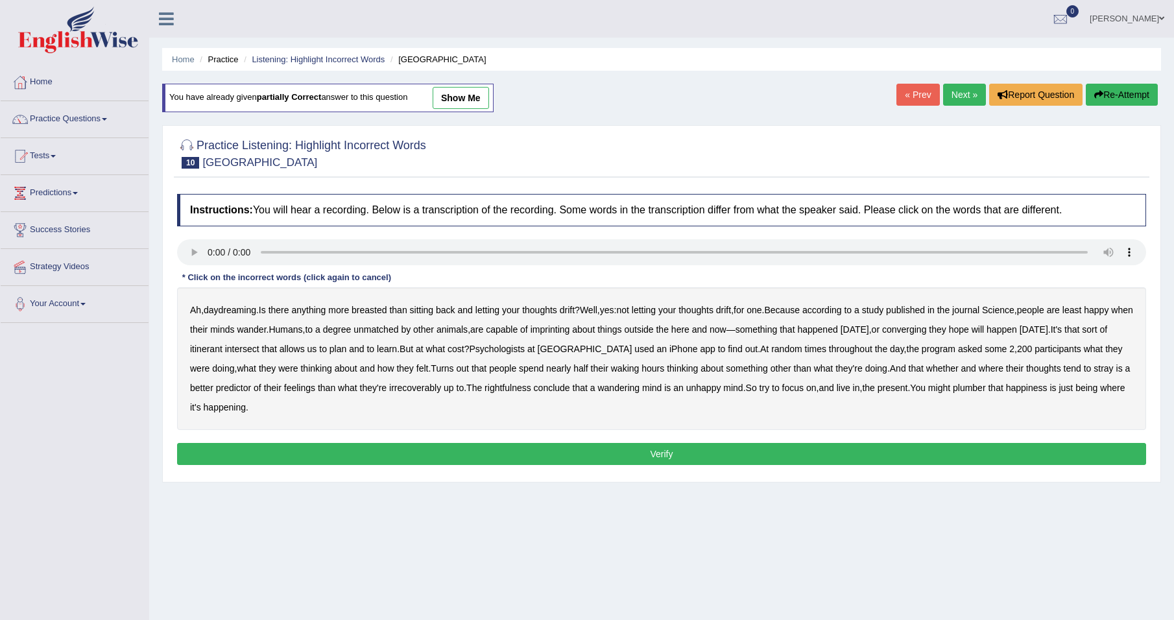
click at [378, 315] on b "breasted" at bounding box center [369, 310] width 35 height 10
click at [570, 332] on b "imprinting" at bounding box center [551, 329] width 40 height 10
click at [421, 389] on b "irrecoverably" at bounding box center [415, 388] width 52 height 10
click at [981, 388] on b "plumber" at bounding box center [969, 388] width 33 height 10
click at [539, 456] on button "Verify" at bounding box center [661, 454] width 969 height 22
